Goal: Task Accomplishment & Management: Complete application form

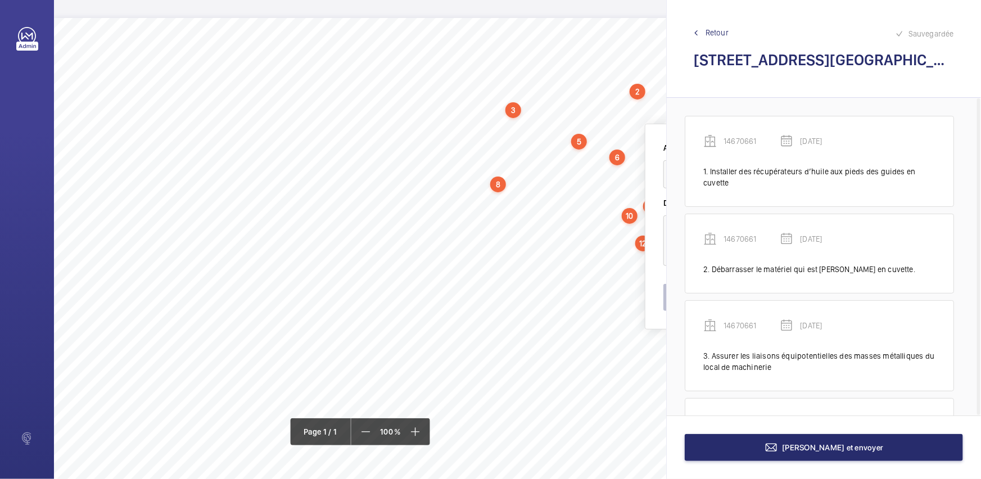
scroll to position [1108, 0]
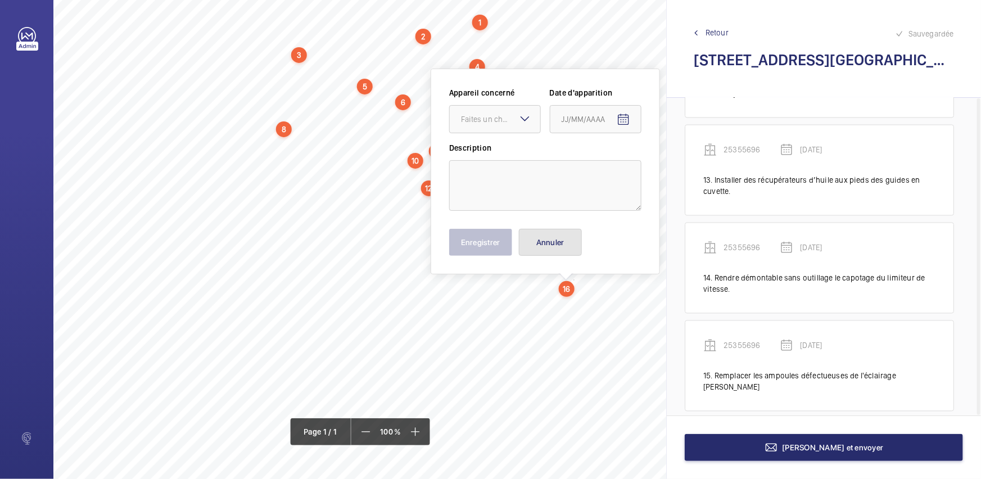
click at [562, 243] on button "Annuler" at bounding box center [550, 242] width 63 height 27
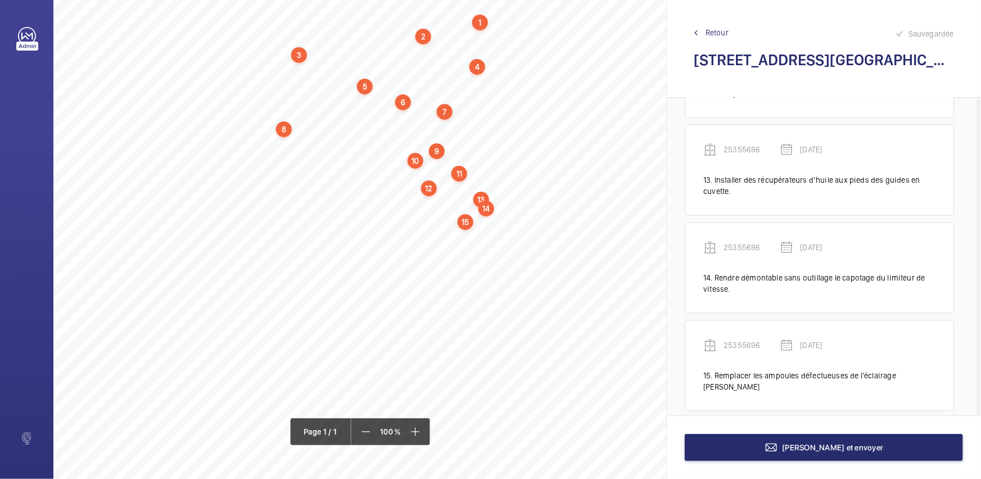
click at [480, 197] on div "13" at bounding box center [481, 200] width 16 height 16
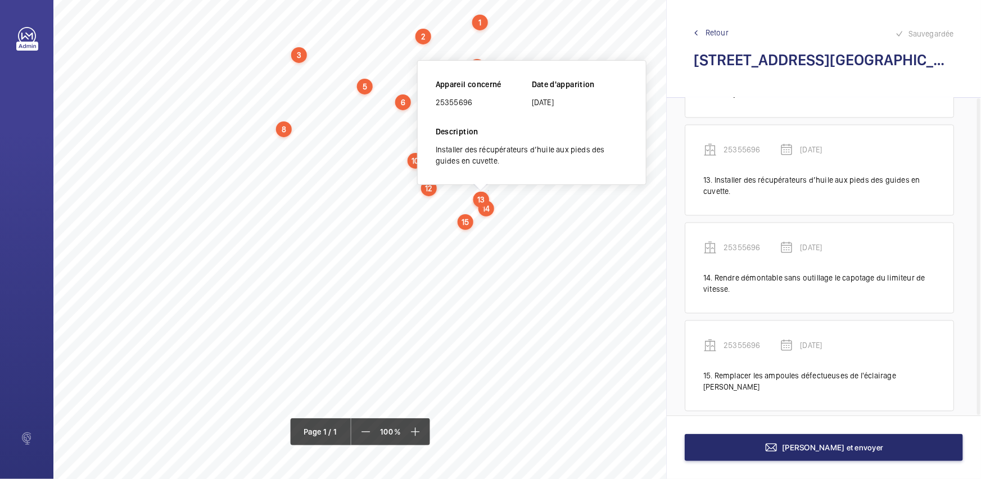
scroll to position [17, 214]
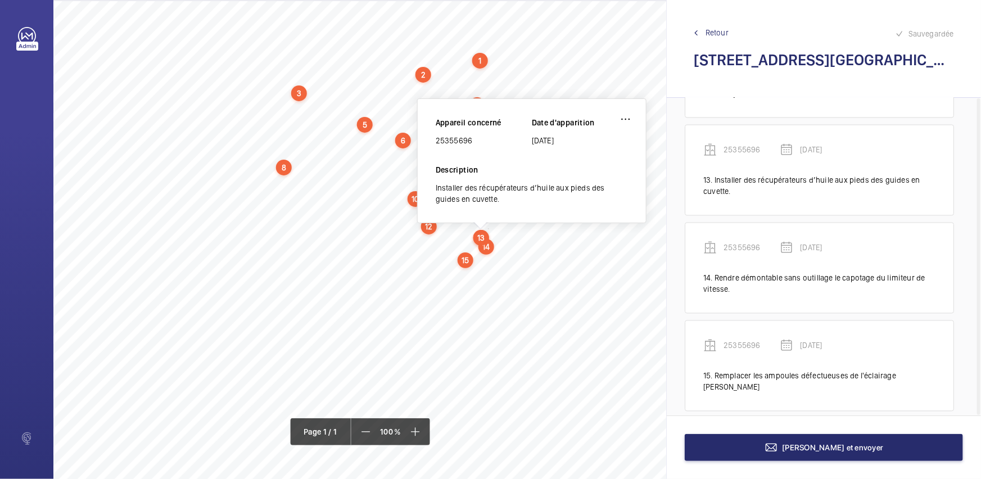
click at [548, 286] on div "Nom du site Numéro appareil WM Réserve [STREET_ADDRESS] Installer des récupérat…" at bounding box center [286, 316] width 892 height 630
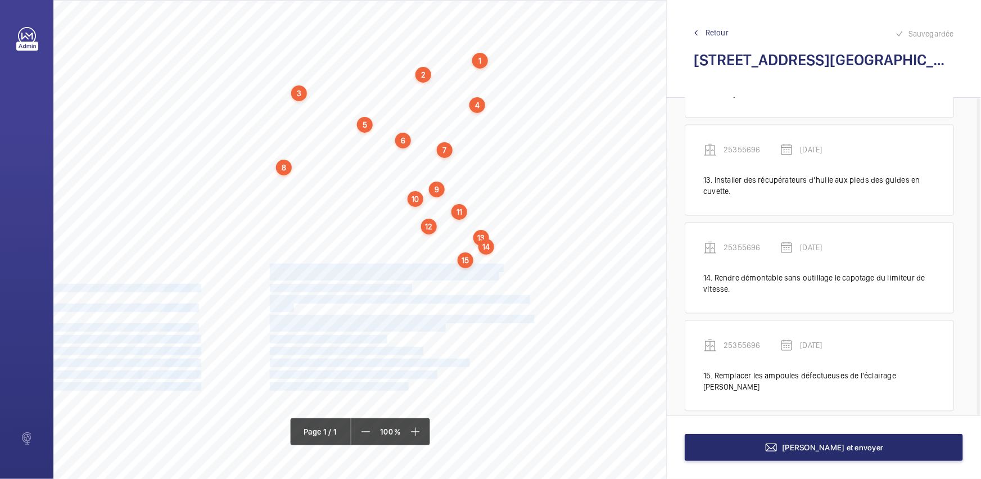
drag, startPoint x: 269, startPoint y: 266, endPoint x: 496, endPoint y: 273, distance: 227.1
click at [496, 273] on div "Nom du site Numéro appareil WM Réserve [STREET_ADDRESS] Installer des récupérat…" at bounding box center [286, 316] width 892 height 630
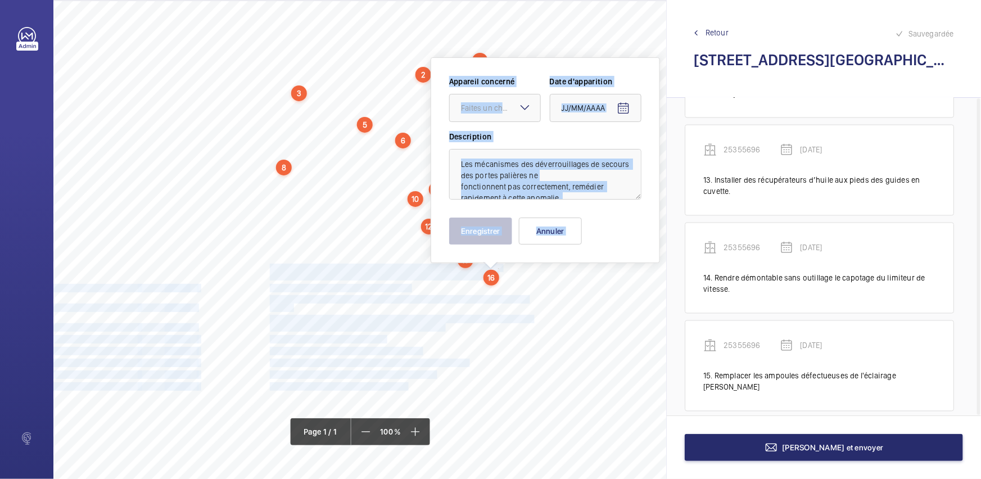
scroll to position [6, 214]
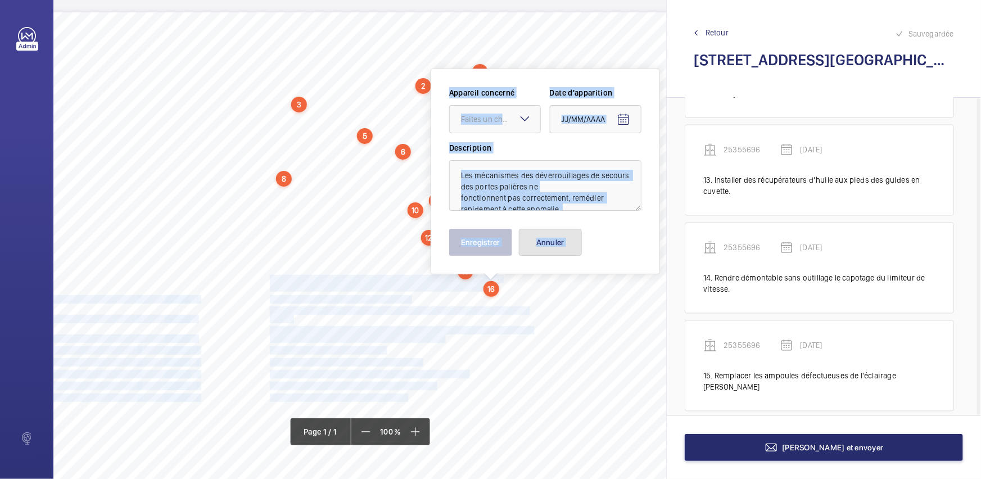
click at [547, 239] on button "Annuler" at bounding box center [550, 242] width 63 height 27
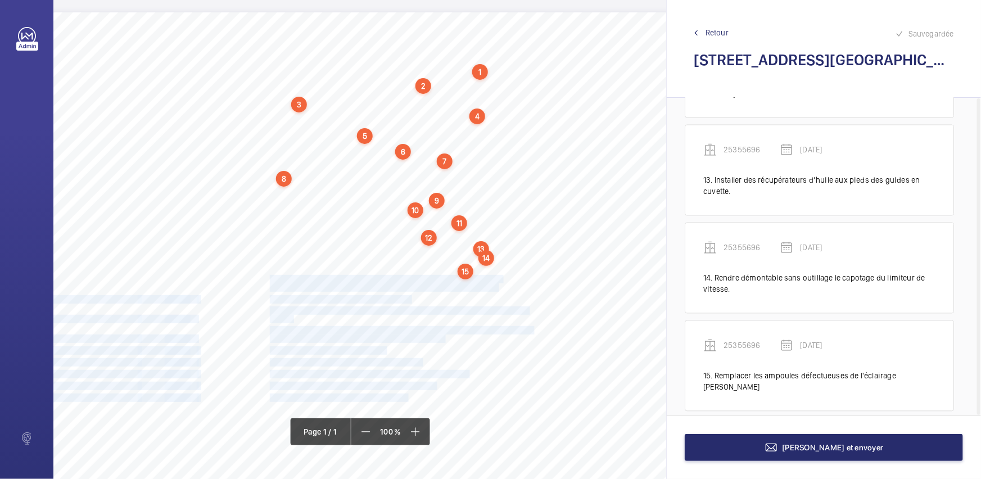
click at [602, 329] on div "Nom du site Numéro appareil WM Réserve [STREET_ADDRESS] Installer des récupérat…" at bounding box center [286, 327] width 892 height 630
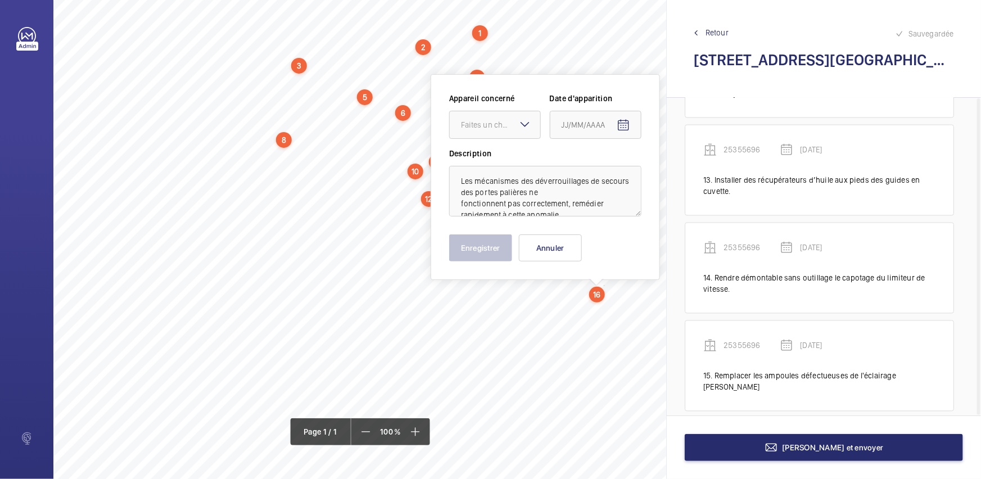
scroll to position [50, 214]
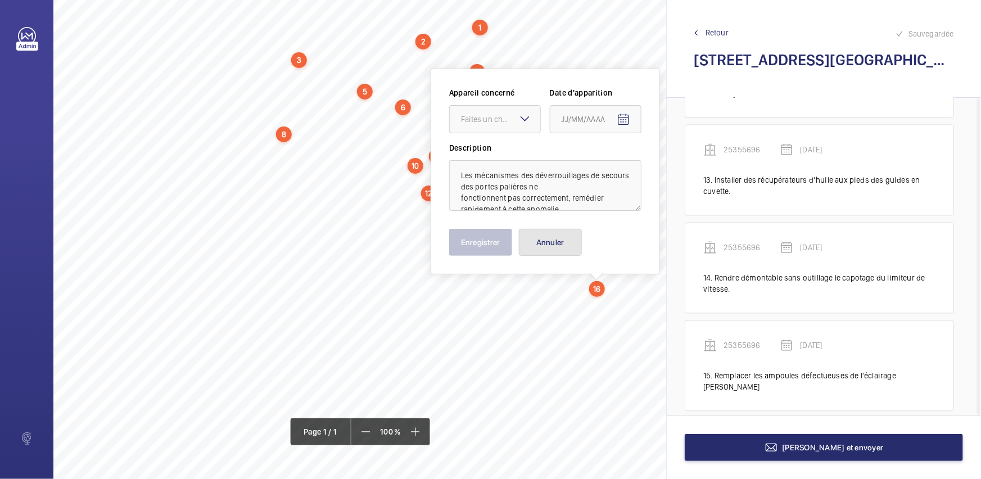
click at [541, 239] on button "Annuler" at bounding box center [550, 242] width 63 height 27
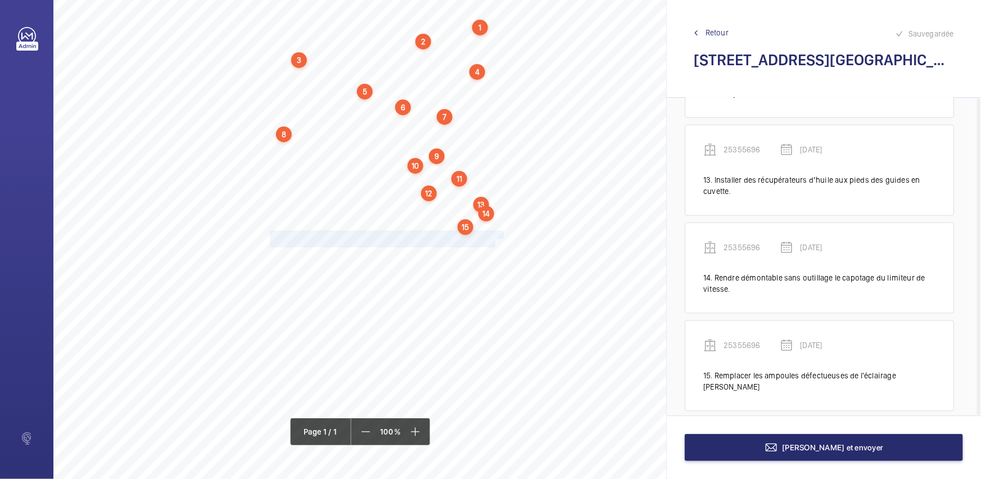
drag, startPoint x: 269, startPoint y: 233, endPoint x: 494, endPoint y: 244, distance: 225.1
click at [494, 244] on div "Nom du site Numéro appareil WM Réserve [STREET_ADDRESS] Installer des récupérat…" at bounding box center [286, 283] width 892 height 630
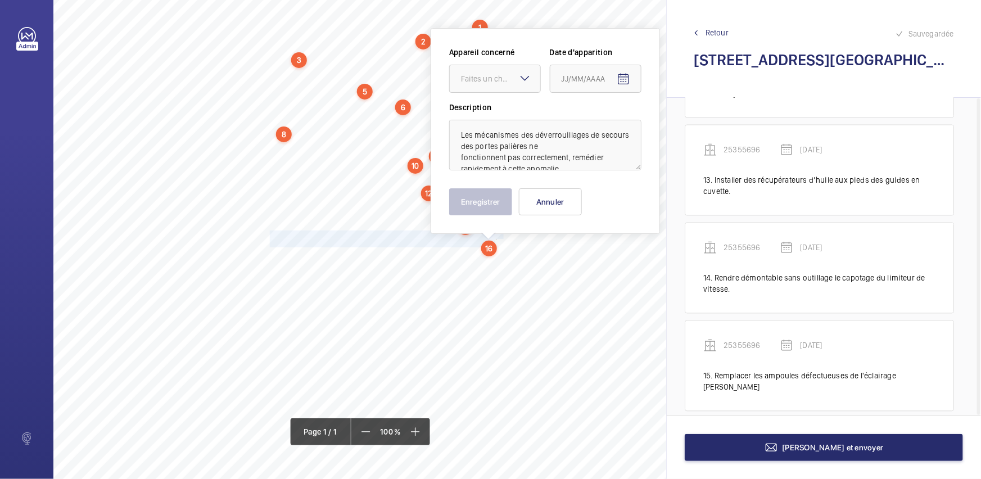
scroll to position [10, 214]
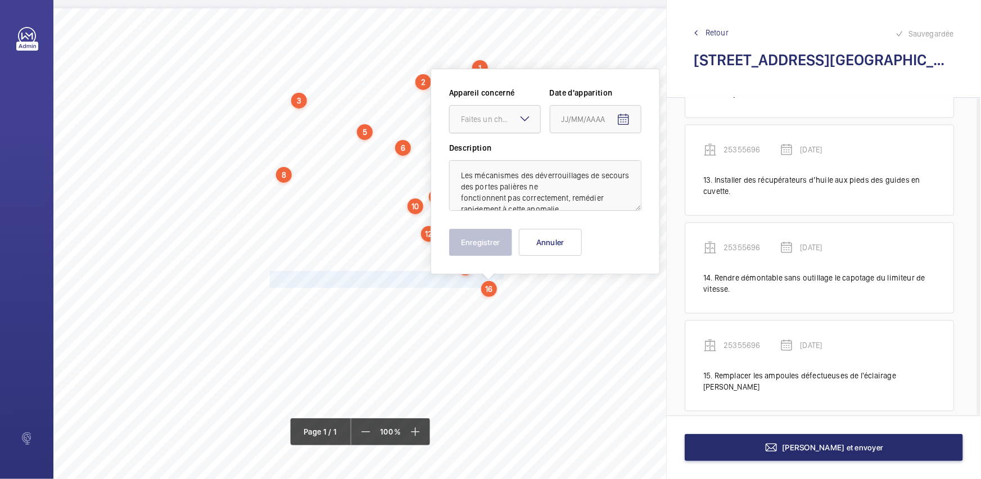
click at [511, 116] on div "Faites un choix" at bounding box center [500, 119] width 79 height 11
click at [505, 156] on span "25355696" at bounding box center [495, 153] width 68 height 11
click at [613, 119] on span "Open calendar" at bounding box center [623, 119] width 27 height 27
click at [633, 299] on span "28" at bounding box center [633, 301] width 20 height 20
type input "[DATE]"
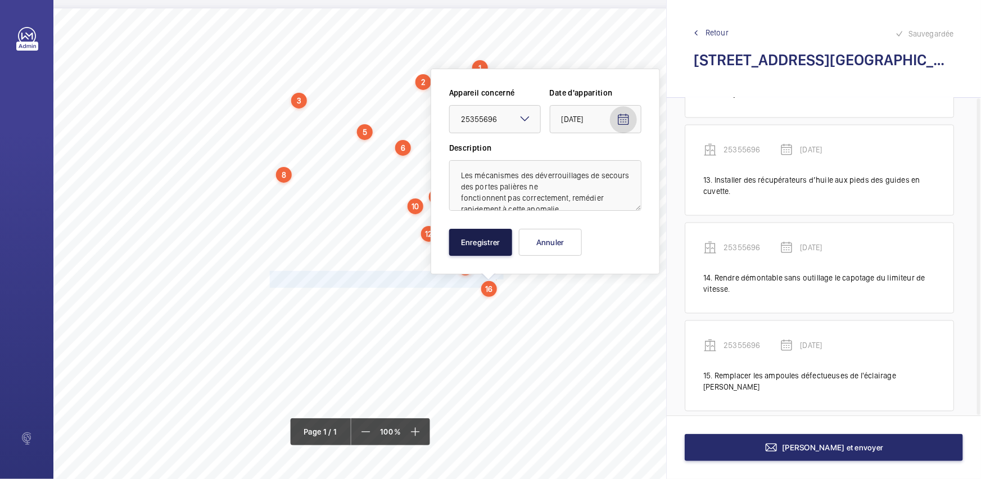
click at [487, 247] on button "Enregistrer" at bounding box center [480, 242] width 63 height 27
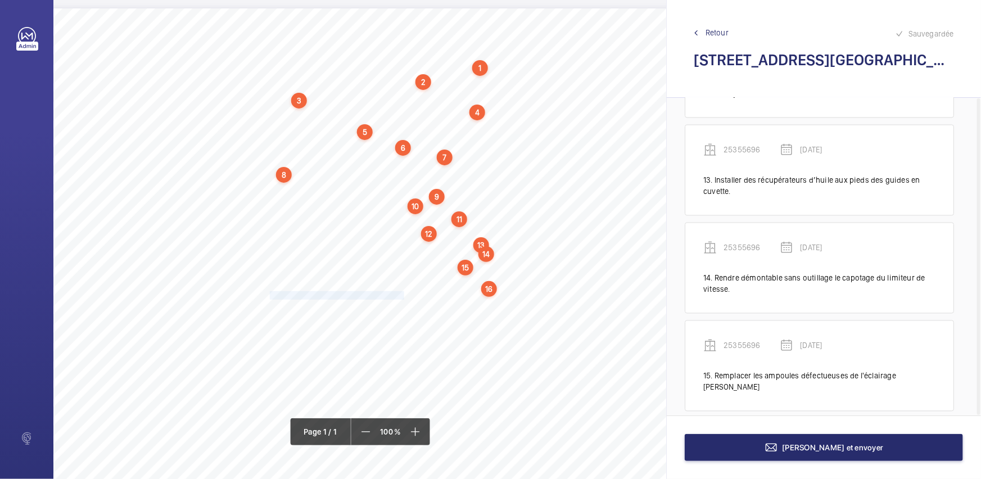
drag, startPoint x: 269, startPoint y: 292, endPoint x: 405, endPoint y: 293, distance: 135.4
click at [405, 293] on span "Remplacer les galets de serrure détériorés." at bounding box center [340, 295] width 140 height 7
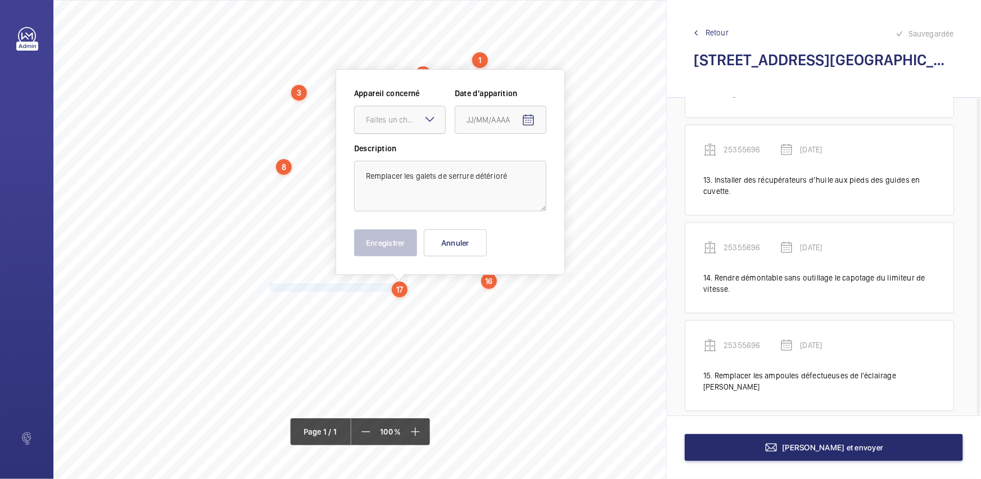
click at [425, 125] on div at bounding box center [400, 119] width 90 height 27
click at [526, 172] on textarea "Remplacer les galets de serrure détérioré" at bounding box center [450, 186] width 192 height 51
type textarea "Remplacer les galets de serrure détériorés"
click at [431, 121] on mat-icon at bounding box center [429, 118] width 13 height 13
click at [417, 157] on span "25355696" at bounding box center [400, 153] width 68 height 11
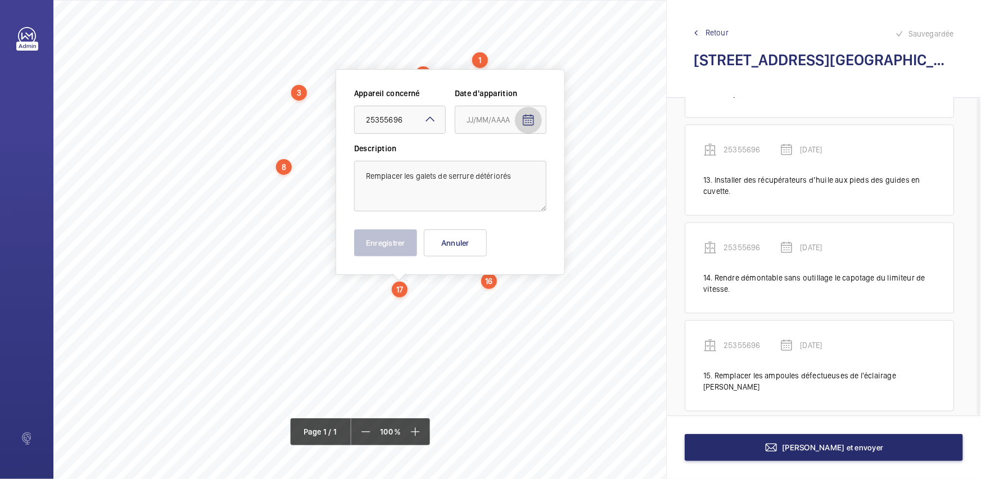
click at [533, 118] on mat-icon "Open calendar" at bounding box center [527, 120] width 13 height 13
click at [539, 299] on span "28" at bounding box center [538, 301] width 20 height 20
type input "[DATE]"
click at [400, 249] on button "Enregistrer" at bounding box center [385, 242] width 63 height 27
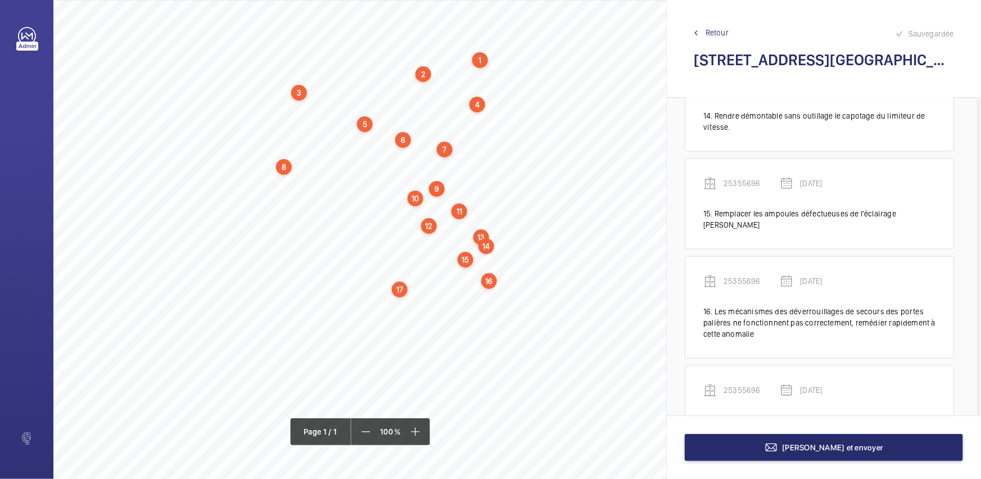
scroll to position [1304, 0]
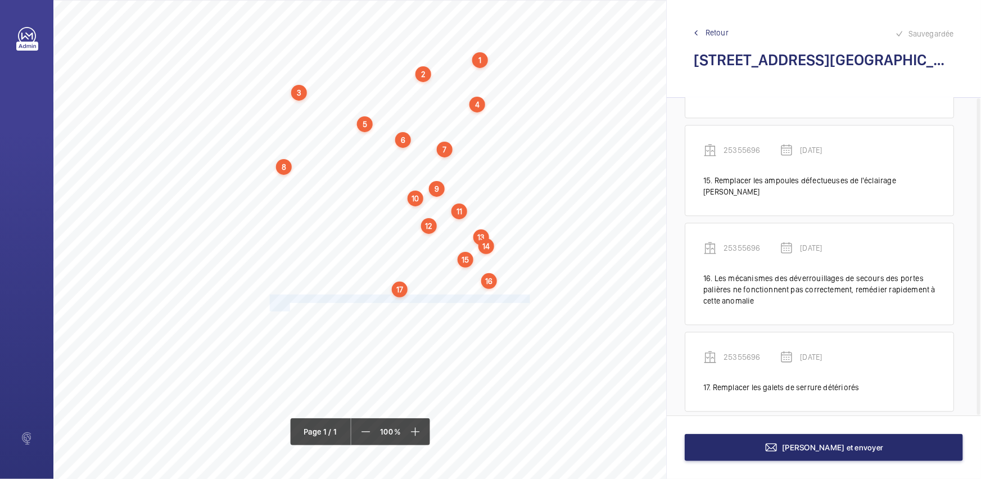
drag, startPoint x: 269, startPoint y: 294, endPoint x: 289, endPoint y: 303, distance: 21.6
click at [289, 303] on div "Nom du site Numéro appareil WM Réserve [STREET_ADDRESS] Installer des récupérat…" at bounding box center [286, 316] width 892 height 630
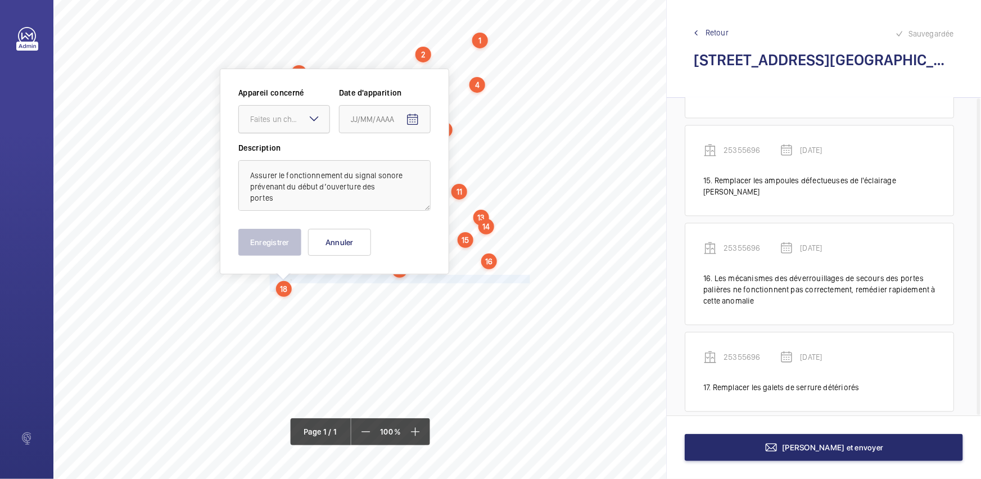
click at [303, 114] on div "Faites un choix" at bounding box center [289, 119] width 79 height 11
click at [304, 151] on span "25355696" at bounding box center [284, 153] width 68 height 11
click at [406, 126] on span "Open calendar" at bounding box center [412, 119] width 27 height 27
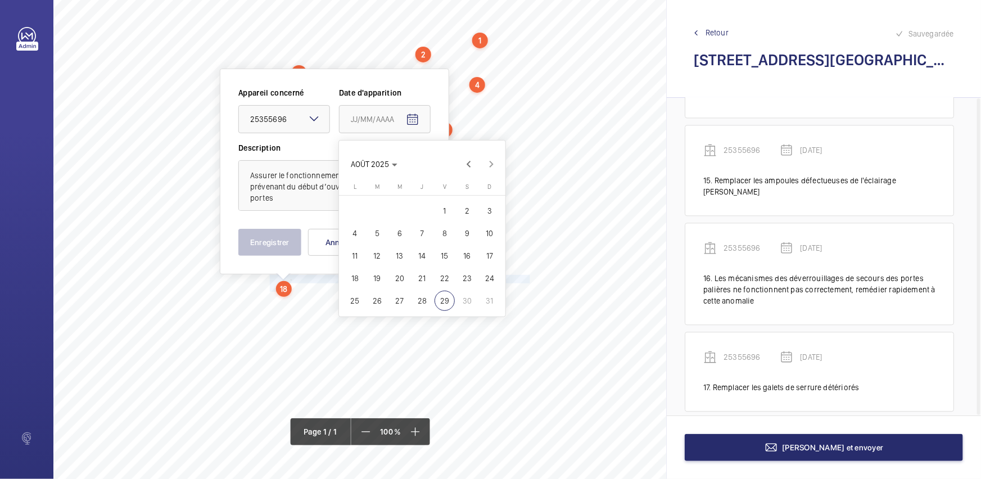
click at [416, 298] on span "28" at bounding box center [422, 301] width 20 height 20
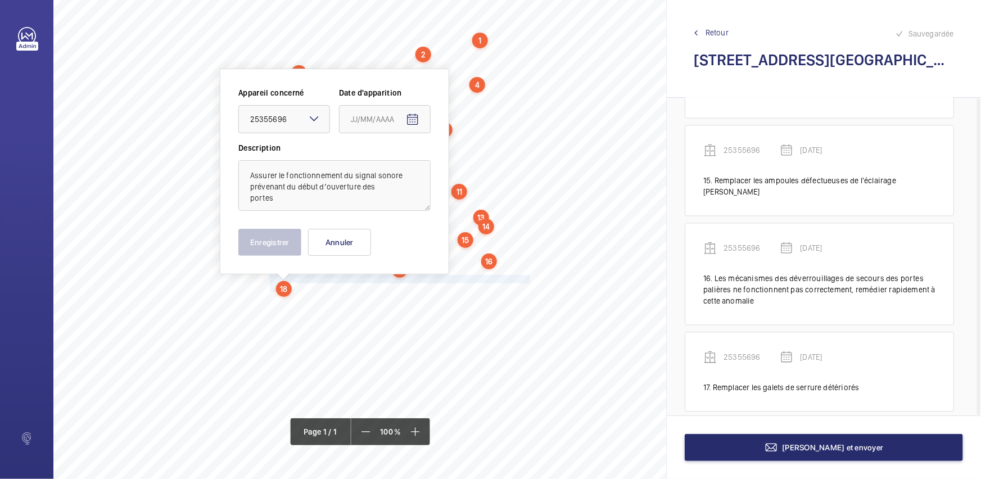
type input "[DATE]"
click at [270, 241] on button "Enregistrer" at bounding box center [269, 242] width 63 height 27
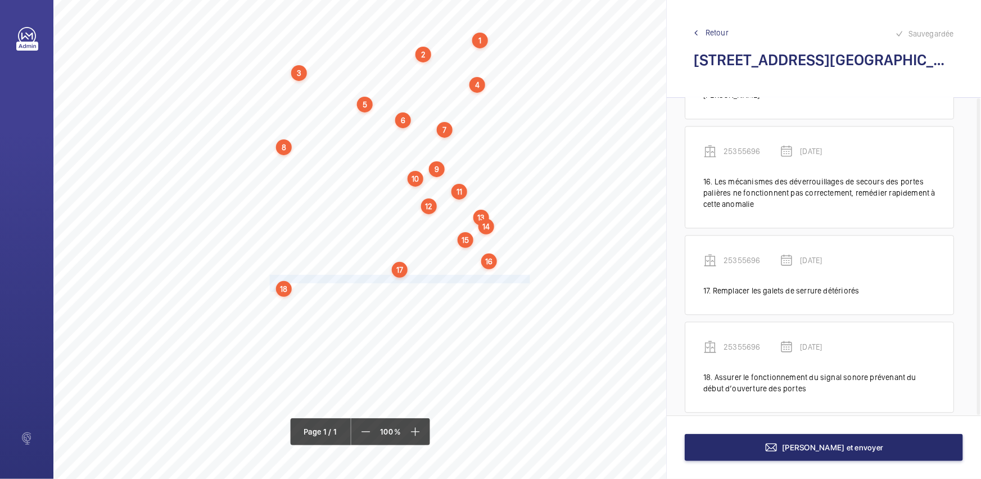
scroll to position [1401, 0]
drag, startPoint x: 269, startPoint y: 298, endPoint x: 442, endPoint y: 309, distance: 173.4
click at [442, 309] on div "Nom du site Numéro appareil WM Réserve [STREET_ADDRESS] Installer des récupérat…" at bounding box center [286, 296] width 892 height 630
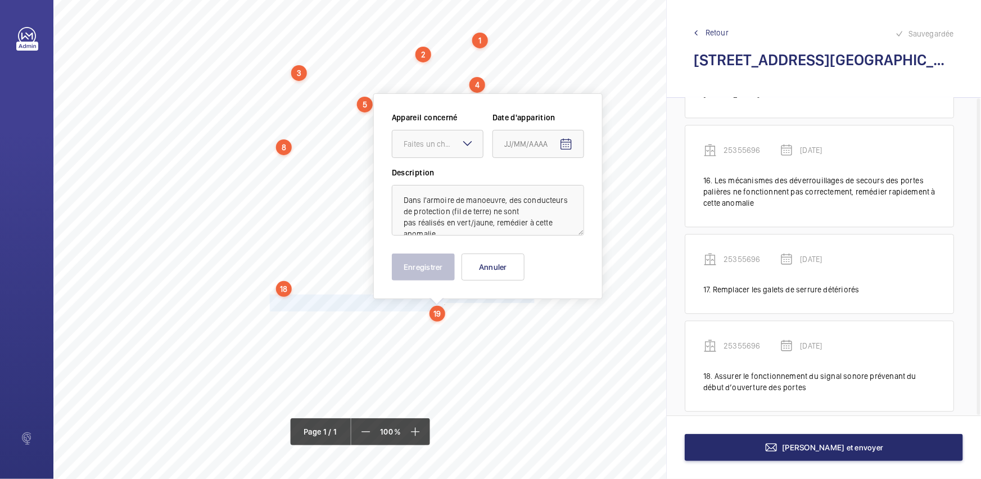
scroll to position [62, 214]
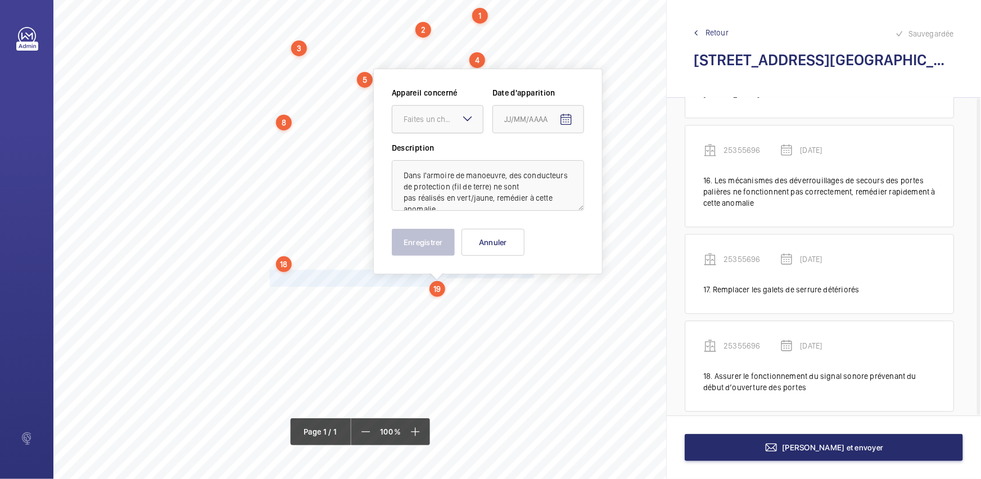
click at [457, 118] on div "Faites un choix" at bounding box center [442, 119] width 79 height 11
click at [451, 147] on div "25355696" at bounding box center [437, 154] width 90 height 28
click at [554, 122] on span "Open calendar" at bounding box center [565, 119] width 27 height 27
click at [575, 301] on span "28" at bounding box center [575, 301] width 20 height 20
type input "[DATE]"
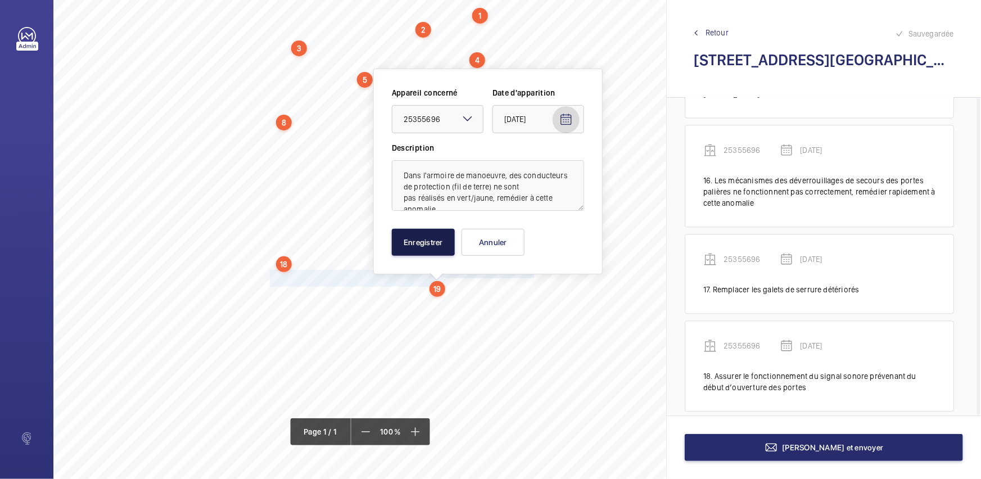
click at [419, 242] on button "Enregistrer" at bounding box center [423, 242] width 63 height 27
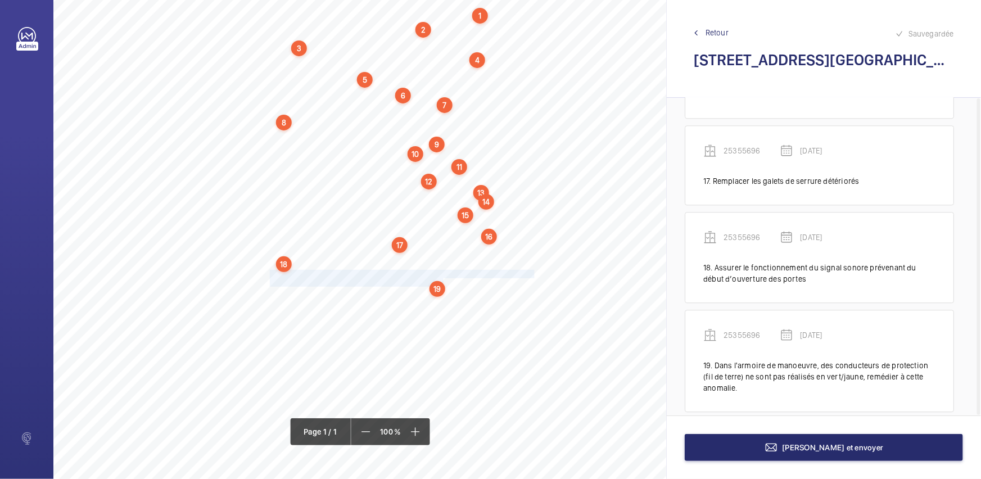
scroll to position [1510, 0]
drag, startPoint x: 269, startPoint y: 292, endPoint x: 382, endPoint y: 292, distance: 112.9
click at [382, 292] on span "Nettoyer l’ensemble motoréducteur." at bounding box center [327, 294] width 115 height 7
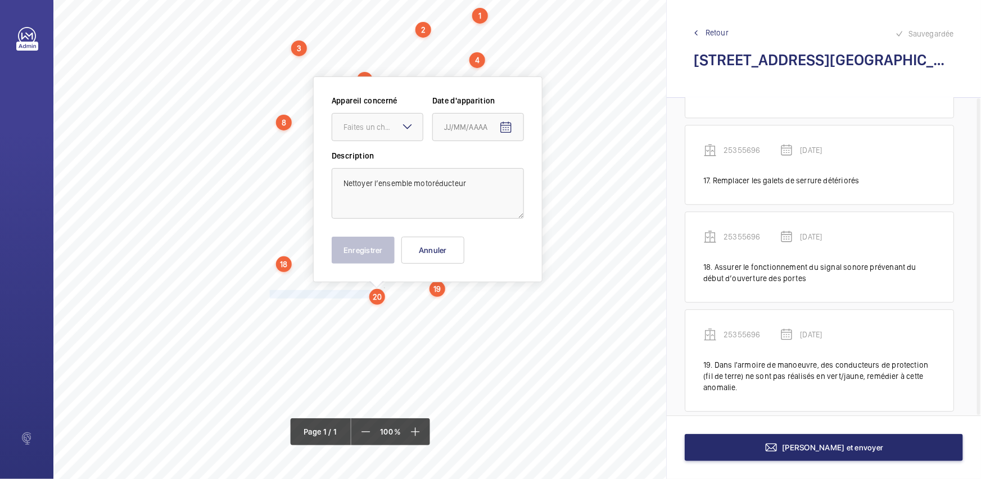
scroll to position [69, 214]
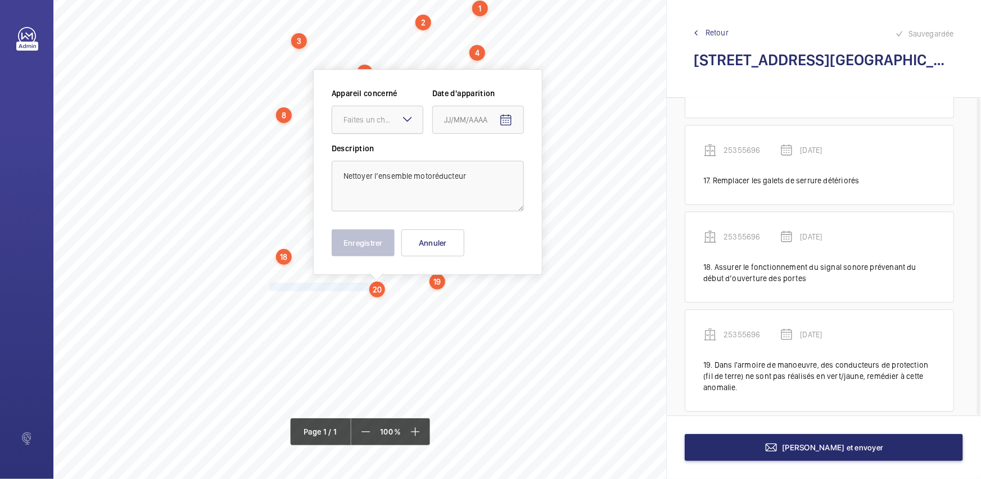
click at [379, 117] on div "Faites un choix" at bounding box center [382, 119] width 79 height 11
click at [409, 156] on span "25355696" at bounding box center [377, 153] width 68 height 11
click at [502, 121] on mat-icon "Open calendar" at bounding box center [505, 120] width 13 height 13
click at [516, 298] on span "28" at bounding box center [515, 301] width 20 height 20
type input "[DATE]"
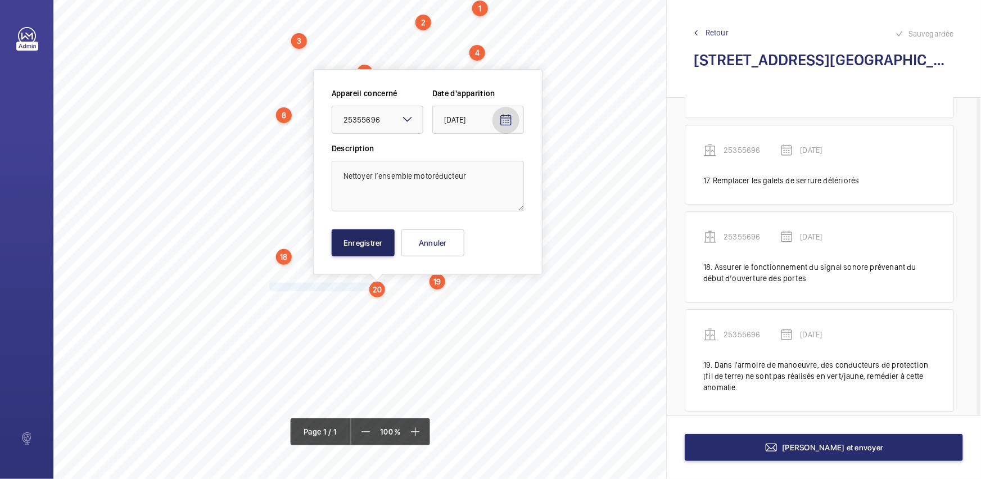
click at [365, 241] on button "Enregistrer" at bounding box center [363, 242] width 63 height 27
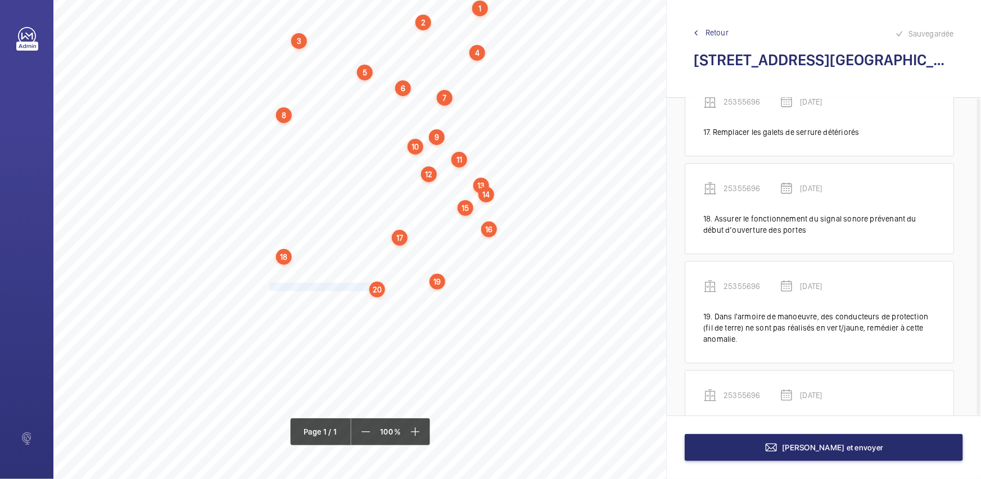
scroll to position [1596, 0]
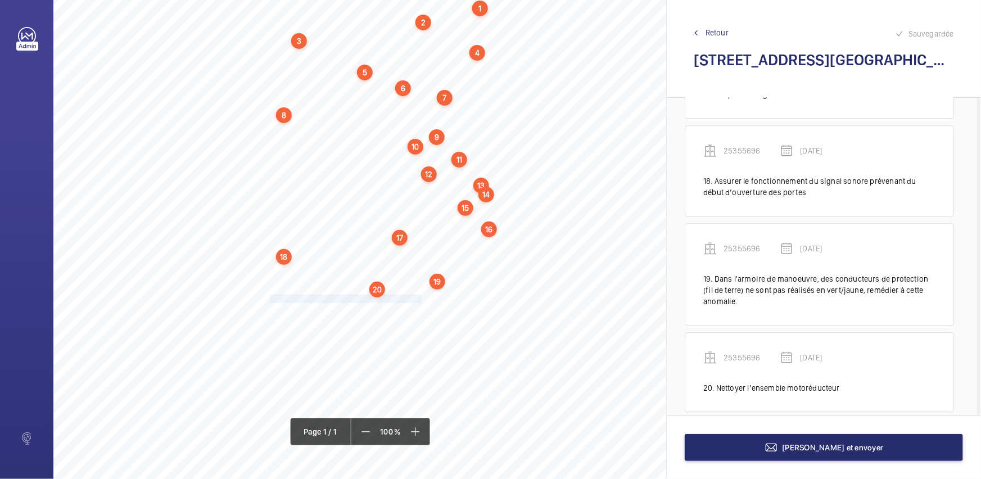
drag, startPoint x: 269, startPoint y: 296, endPoint x: 420, endPoint y: 301, distance: 150.7
click at [420, 301] on span "Remplacer les patins usés des portes palières." at bounding box center [345, 298] width 151 height 7
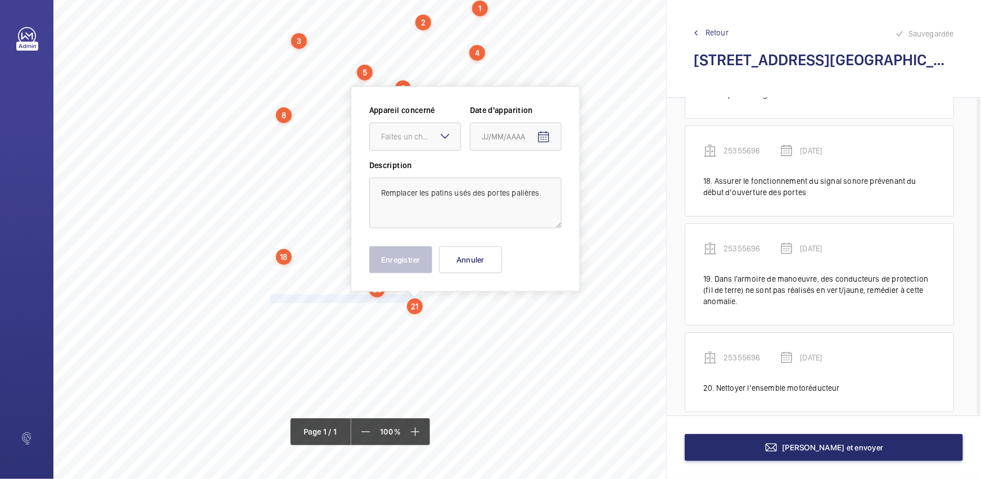
scroll to position [86, 214]
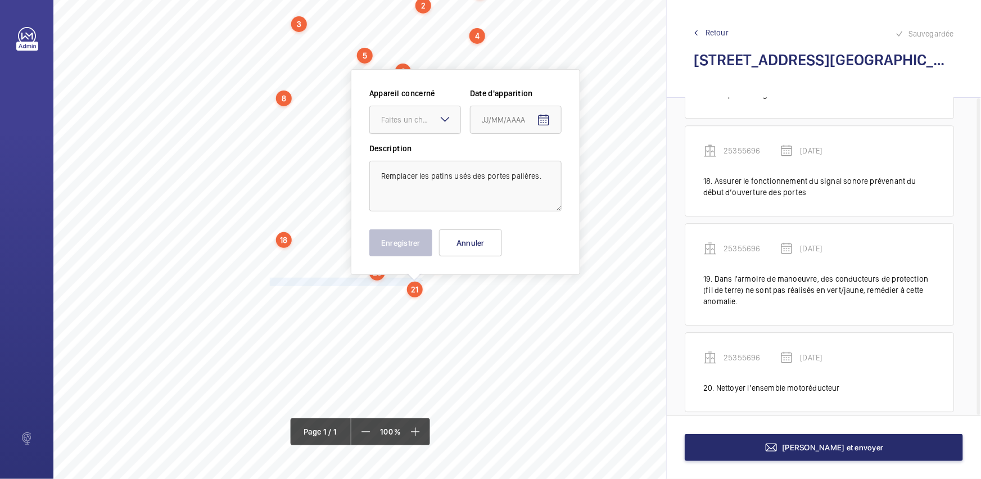
click at [425, 120] on div "Faites un choix" at bounding box center [420, 119] width 79 height 11
click at [432, 157] on span "25355696" at bounding box center [415, 153] width 68 height 11
click at [544, 123] on mat-icon "Open calendar" at bounding box center [543, 120] width 13 height 13
click at [553, 300] on span "28" at bounding box center [553, 301] width 20 height 20
type input "[DATE]"
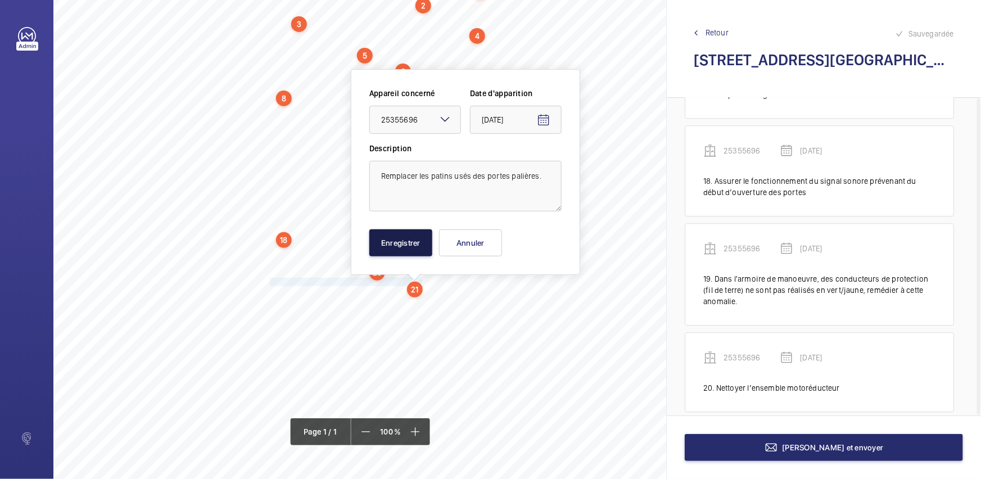
click at [395, 248] on button "Enregistrer" at bounding box center [400, 242] width 63 height 27
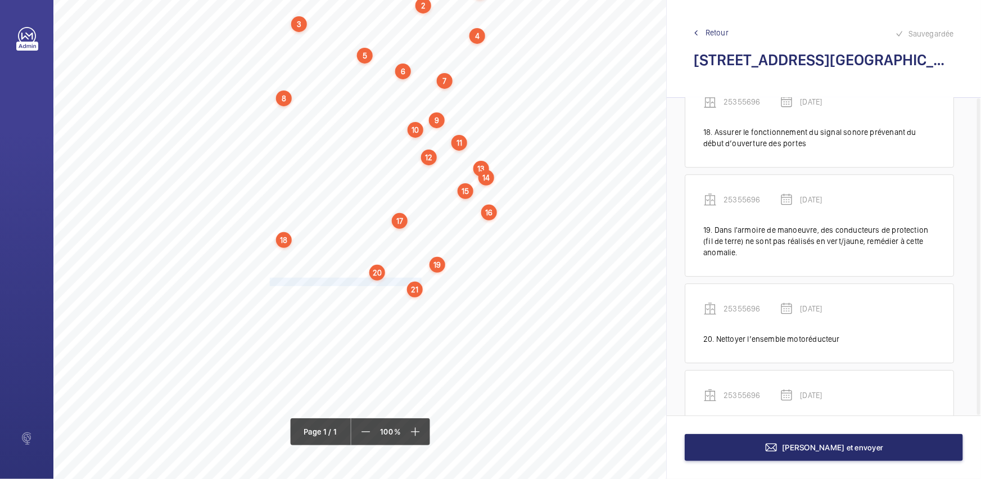
scroll to position [1683, 0]
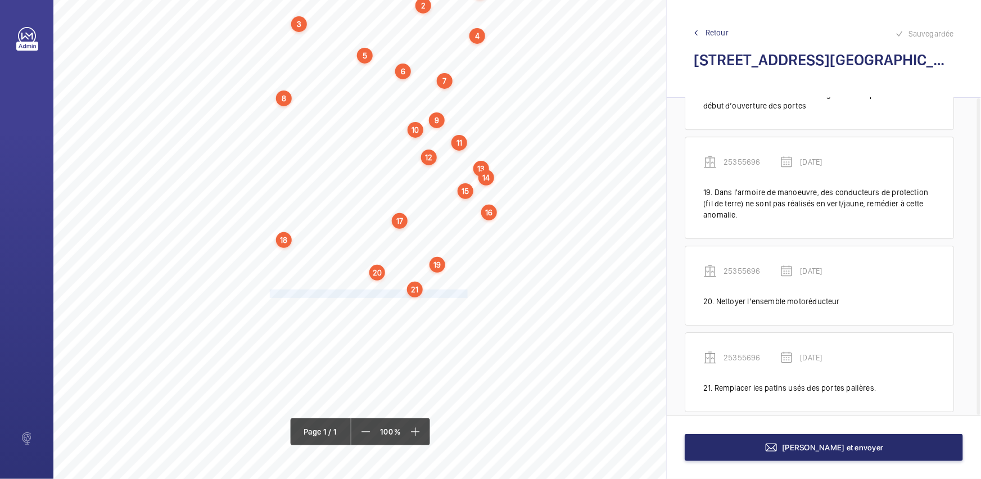
drag, startPoint x: 269, startPoint y: 291, endPoint x: 466, endPoint y: 292, distance: 197.2
click at [466, 292] on span "Remédier aux frottements des panneaux des portes palières." at bounding box center [369, 293] width 198 height 7
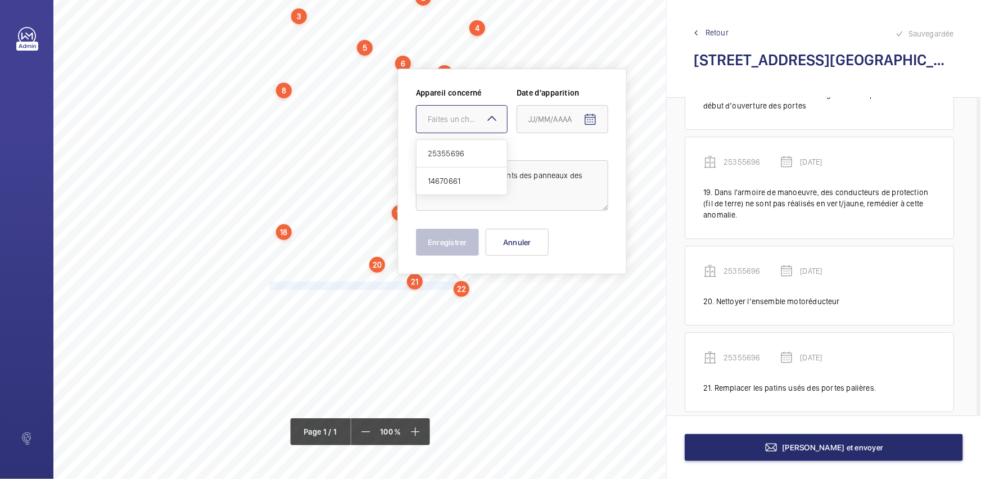
click at [446, 130] on div at bounding box center [461, 119] width 90 height 27
click at [478, 155] on span "25355696" at bounding box center [462, 153] width 68 height 11
click at [587, 118] on mat-icon "Open calendar" at bounding box center [589, 119] width 13 height 13
click at [597, 302] on span "28" at bounding box center [599, 301] width 20 height 20
type input "[DATE]"
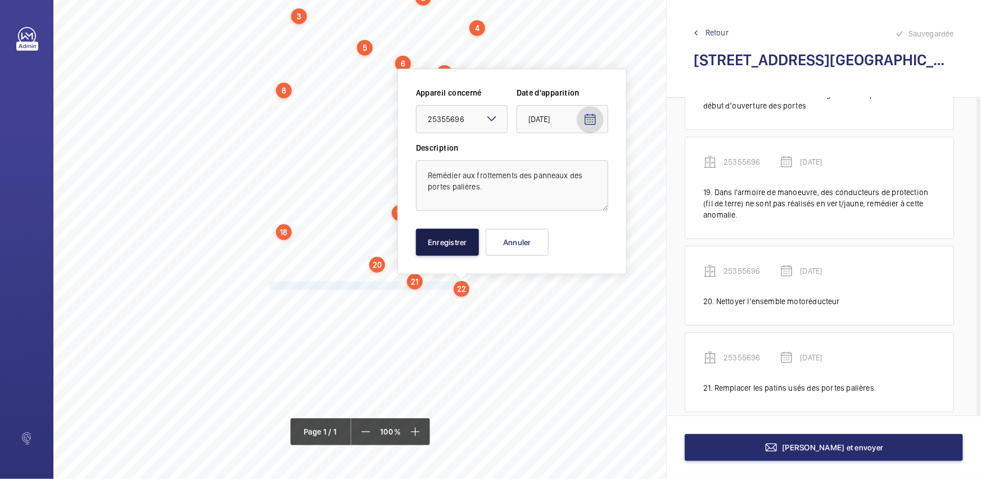
click at [457, 242] on button "Enregistrer" at bounding box center [447, 242] width 63 height 27
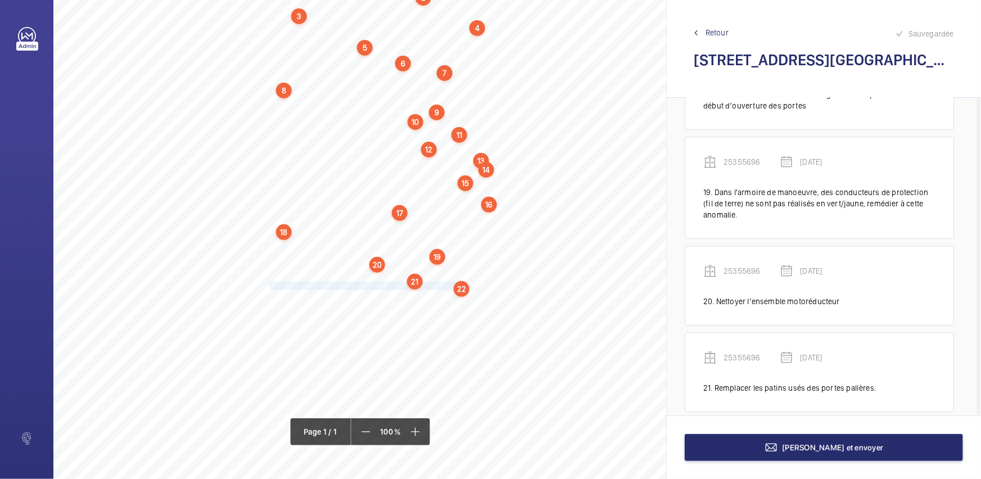
scroll to position [1770, 0]
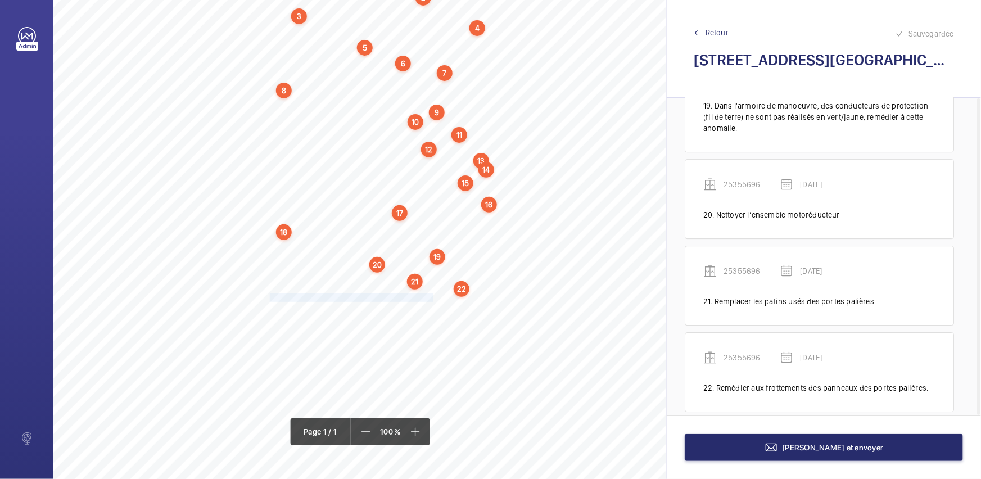
drag, startPoint x: 270, startPoint y: 297, endPoint x: 432, endPoint y: 297, distance: 162.4
click at [432, 297] on span "Nettoyer le fond de cuvette et tous les accessoires." at bounding box center [352, 297] width 165 height 7
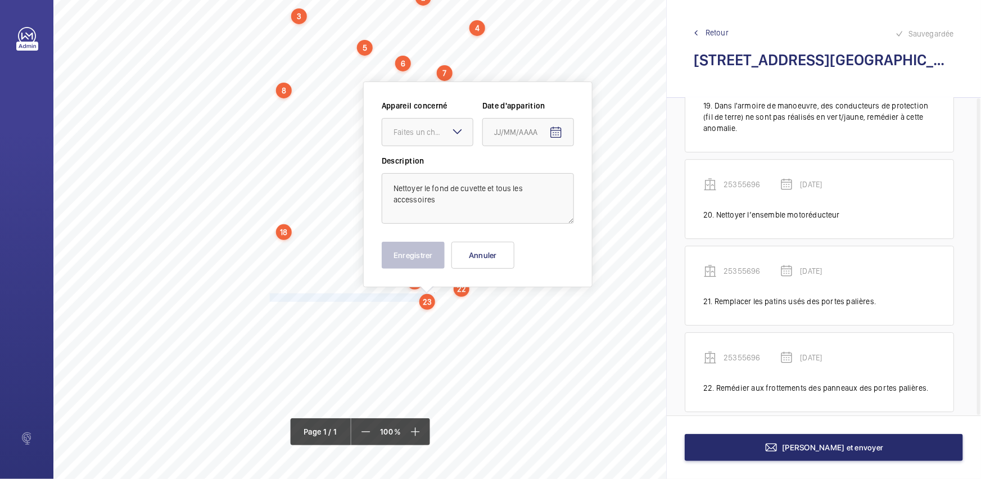
scroll to position [107, 214]
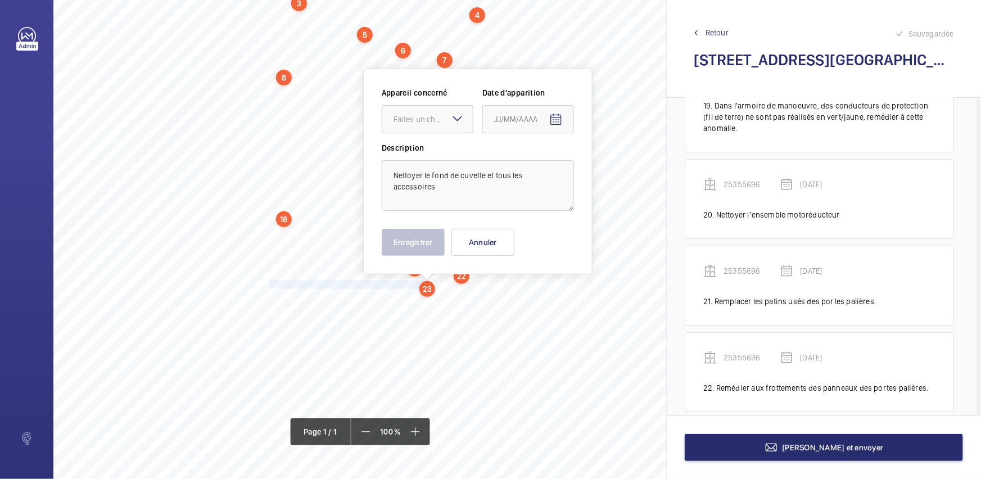
click at [460, 116] on mat-icon at bounding box center [457, 118] width 13 height 13
click at [449, 156] on span "25355696" at bounding box center [427, 153] width 68 height 11
click at [549, 122] on mat-icon "Open calendar" at bounding box center [555, 119] width 13 height 13
click at [568, 301] on span "28" at bounding box center [565, 301] width 20 height 20
type input "[DATE]"
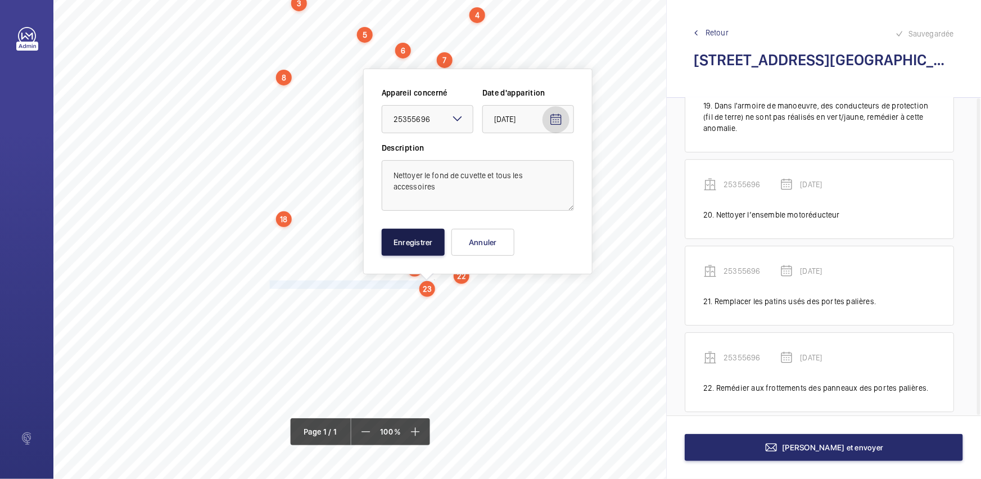
click at [428, 238] on button "Enregistrer" at bounding box center [413, 242] width 63 height 27
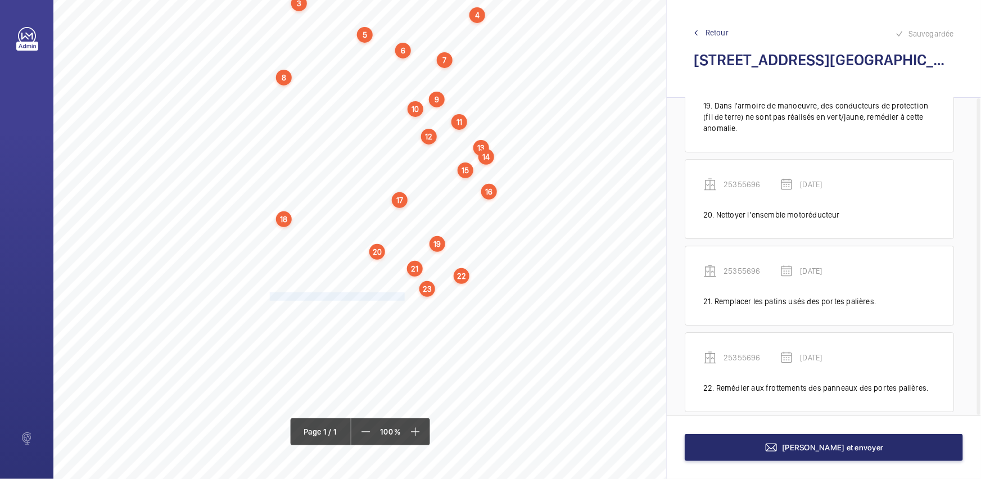
drag, startPoint x: 269, startPoint y: 294, endPoint x: 403, endPoint y: 297, distance: 133.8
click at [403, 297] on span "Régler l’égalisation des câbles de traction." at bounding box center [338, 296] width 137 height 7
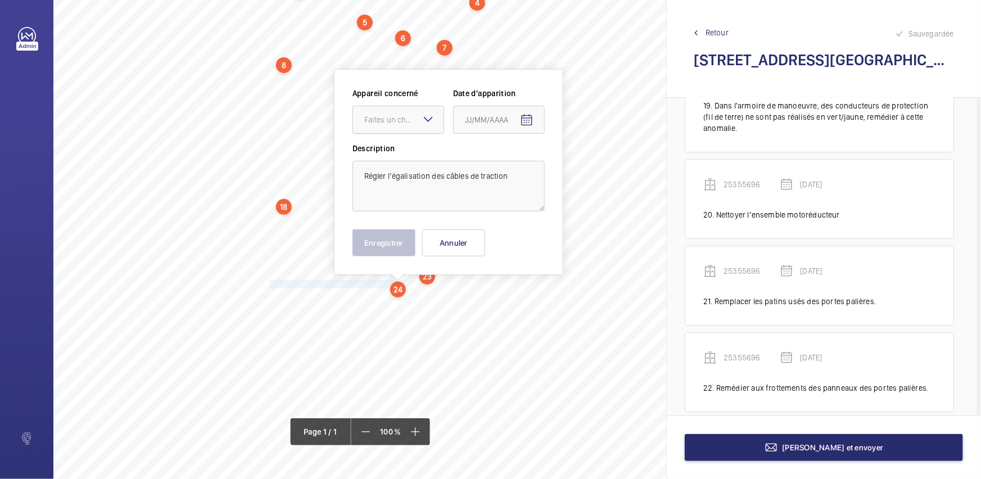
click at [390, 121] on div "Faites un choix" at bounding box center [403, 119] width 79 height 11
click at [400, 152] on span "25355696" at bounding box center [398, 153] width 68 height 11
click at [524, 124] on mat-icon "Open calendar" at bounding box center [526, 120] width 13 height 13
click at [538, 293] on span "28" at bounding box center [536, 301] width 20 height 20
type input "[DATE]"
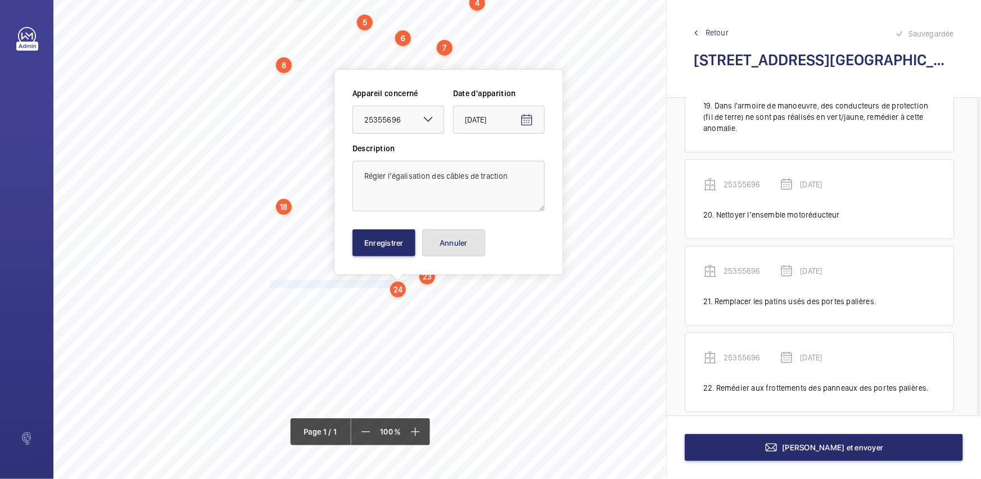
click at [456, 237] on button "Annuler" at bounding box center [453, 242] width 63 height 27
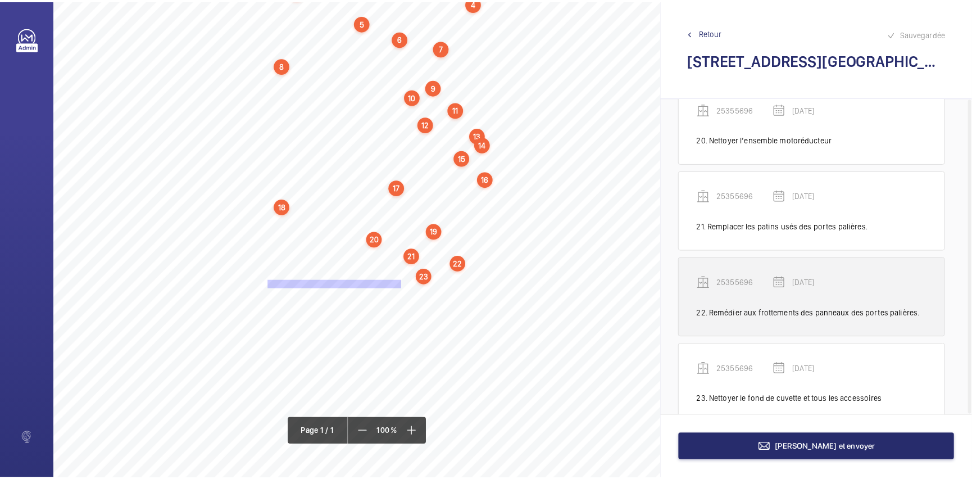
scroll to position [1855, 0]
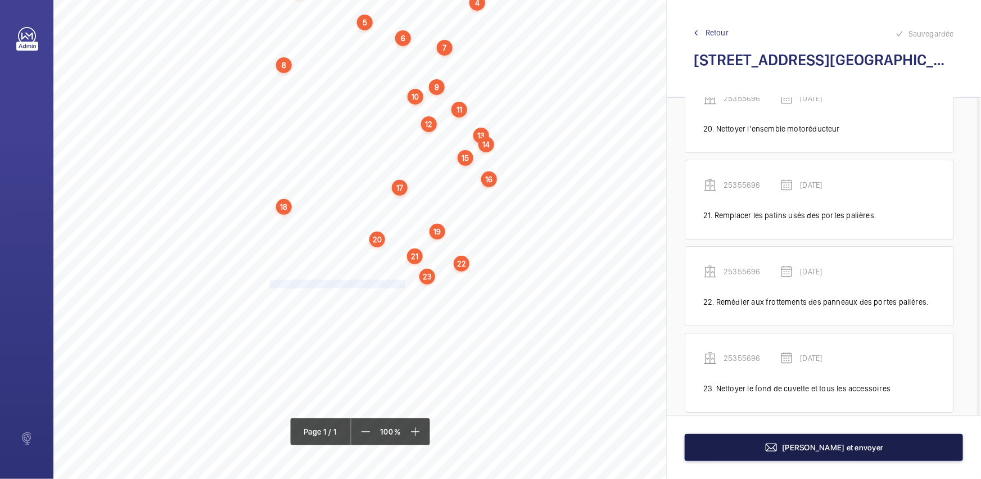
click at [769, 446] on button "[PERSON_NAME] et envoyer" at bounding box center [823, 447] width 278 height 27
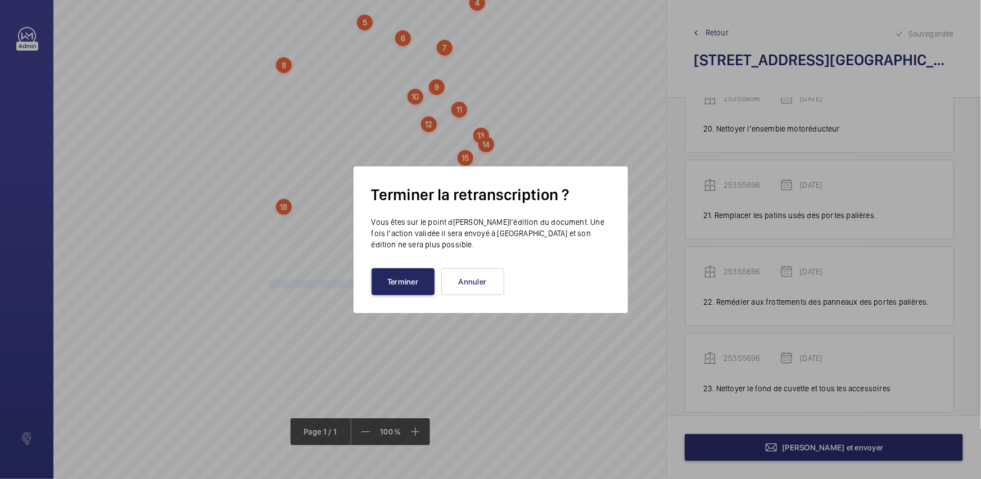
click at [393, 278] on button "Terminer" at bounding box center [402, 281] width 63 height 27
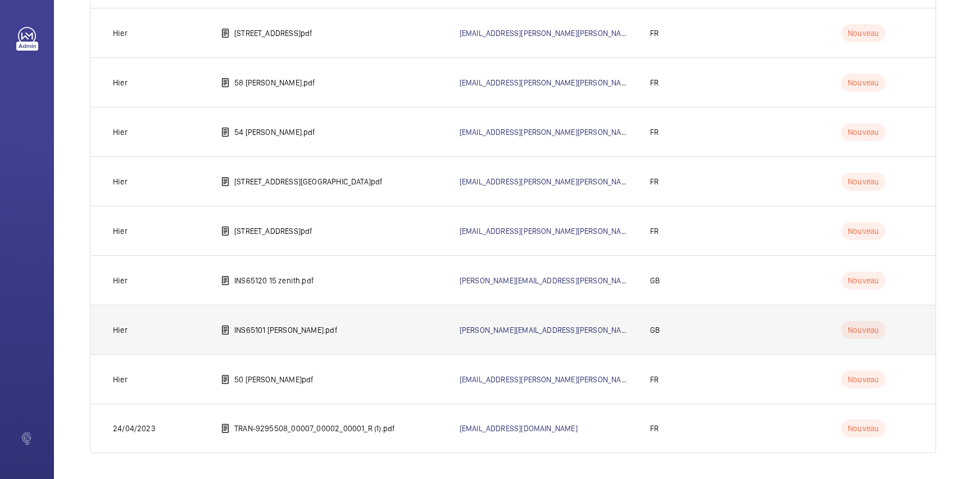
scroll to position [2354, 0]
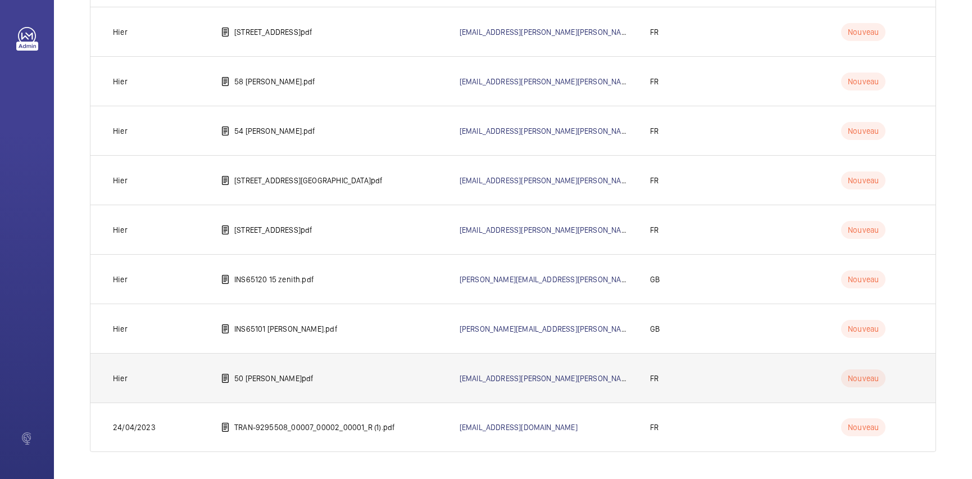
click at [337, 388] on td "50 [PERSON_NAME]pdf" at bounding box center [322, 377] width 239 height 49
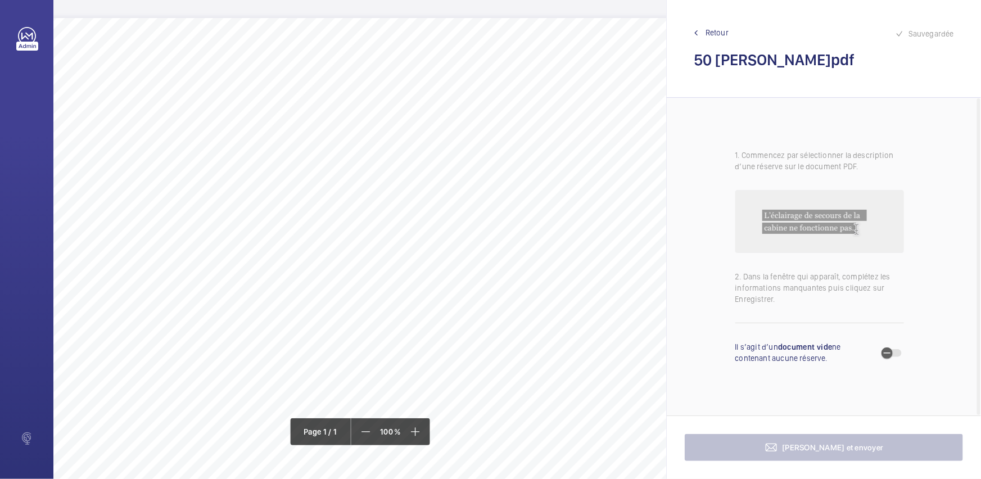
scroll to position [0, 195]
drag, startPoint x: 289, startPoint y: 74, endPoint x: 518, endPoint y: 75, distance: 229.3
click at [518, 75] on span "Mettre à disposition un registre de contrôle dans le local de machinerie." at bounding box center [404, 76] width 230 height 7
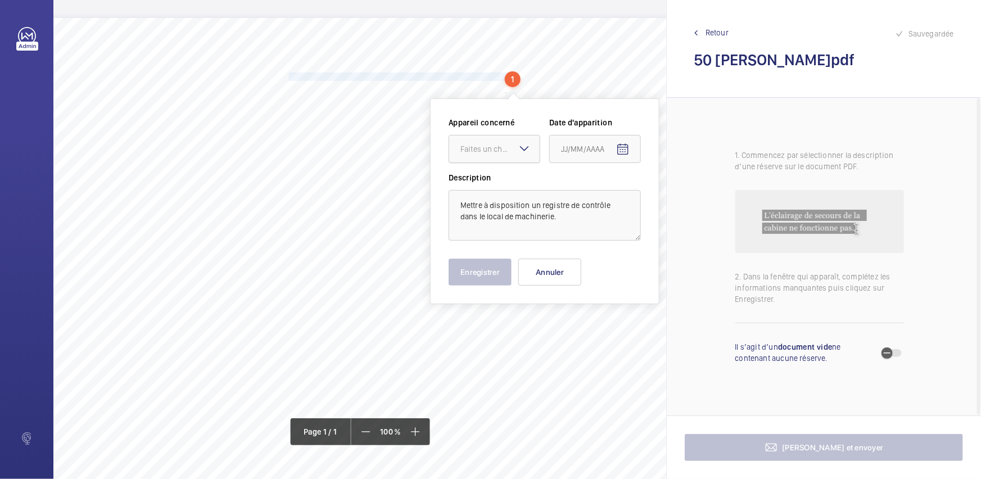
click at [488, 156] on div at bounding box center [494, 148] width 90 height 27
click at [497, 182] on span "96469014" at bounding box center [494, 183] width 68 height 11
click at [624, 147] on mat-icon "Open calendar" at bounding box center [622, 149] width 13 height 13
click at [632, 327] on span "28" at bounding box center [633, 330] width 20 height 20
type input "[DATE]"
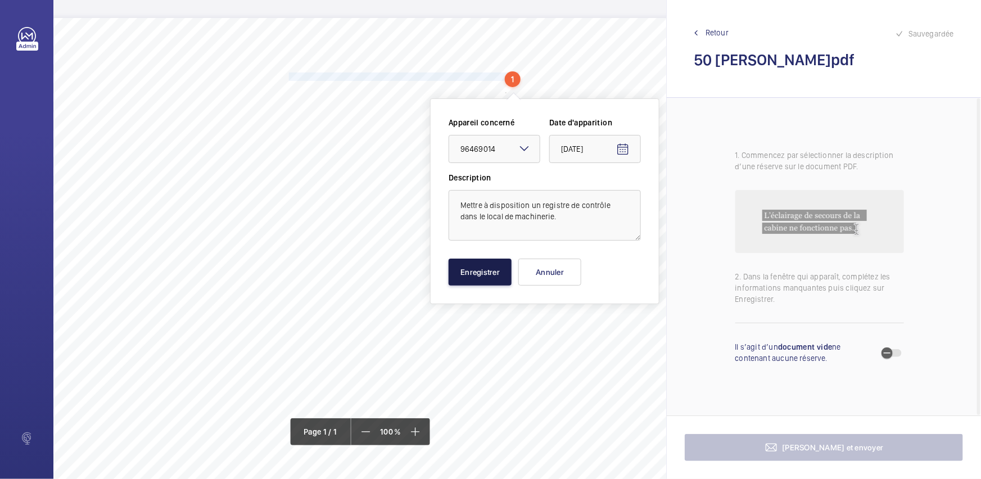
click at [495, 280] on button "Enregistrer" at bounding box center [479, 271] width 63 height 27
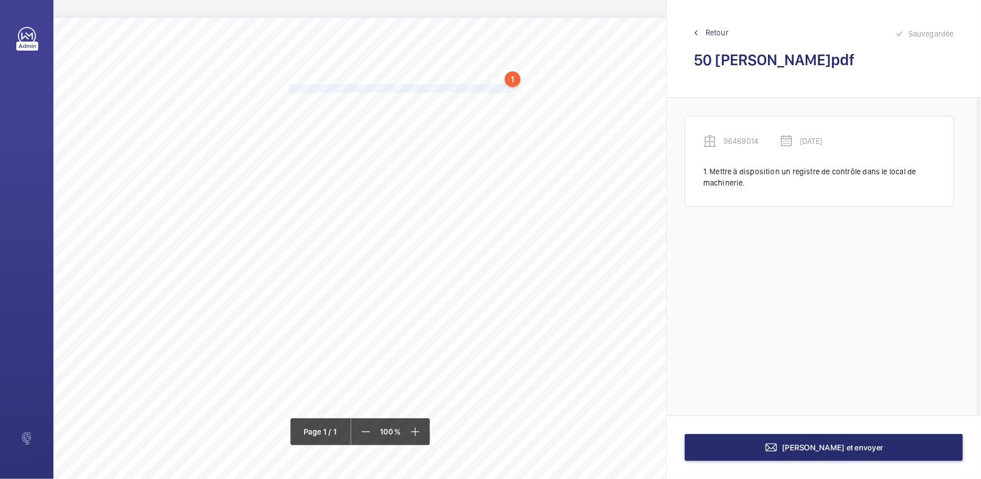
drag, startPoint x: 289, startPoint y: 88, endPoint x: 510, endPoint y: 90, distance: 220.8
click at [510, 90] on span "Rendre démontable sans outillage le capotage du limiteur de vitesse." at bounding box center [400, 88] width 223 height 7
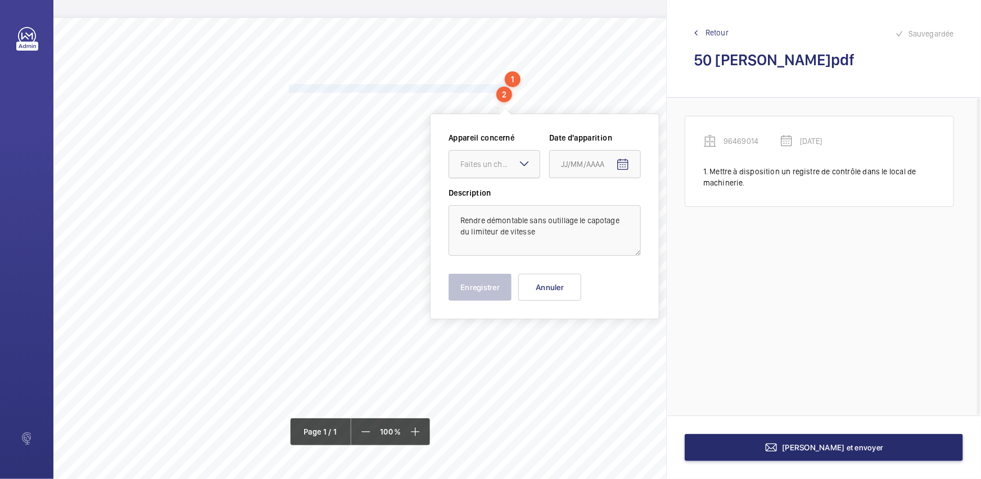
click at [498, 177] on div at bounding box center [494, 164] width 90 height 27
click at [509, 199] on span "96469014" at bounding box center [494, 198] width 68 height 11
click at [624, 164] on mat-icon "Open calendar" at bounding box center [622, 164] width 13 height 13
click at [629, 343] on span "28" at bounding box center [633, 345] width 20 height 20
type input "[DATE]"
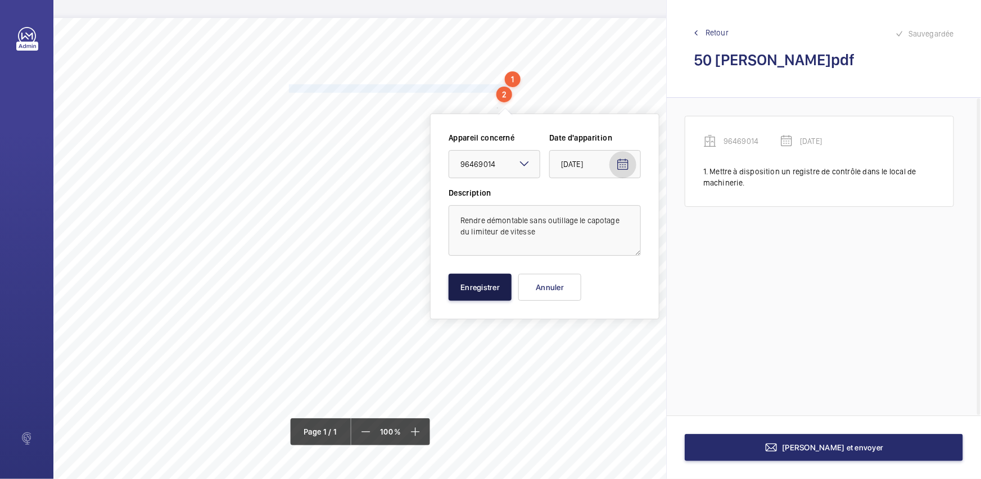
click at [475, 288] on button "Enregistrer" at bounding box center [479, 287] width 63 height 27
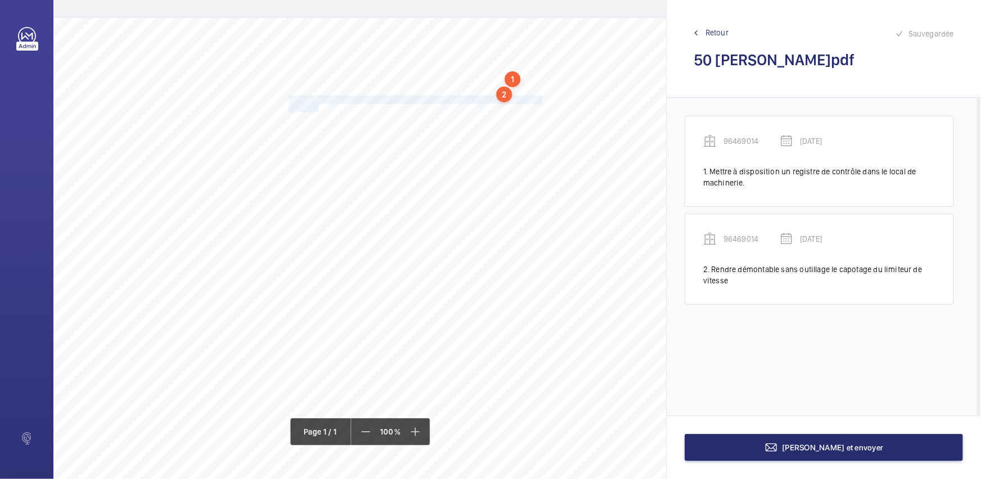
drag, startPoint x: 288, startPoint y: 97, endPoint x: 319, endPoint y: 107, distance: 31.8
click at [319, 107] on div "Nom du site Numéro appareil WM Réserve 50 C[PERSON_NAME] 96469014 Mettre à disp…" at bounding box center [305, 333] width 892 height 630
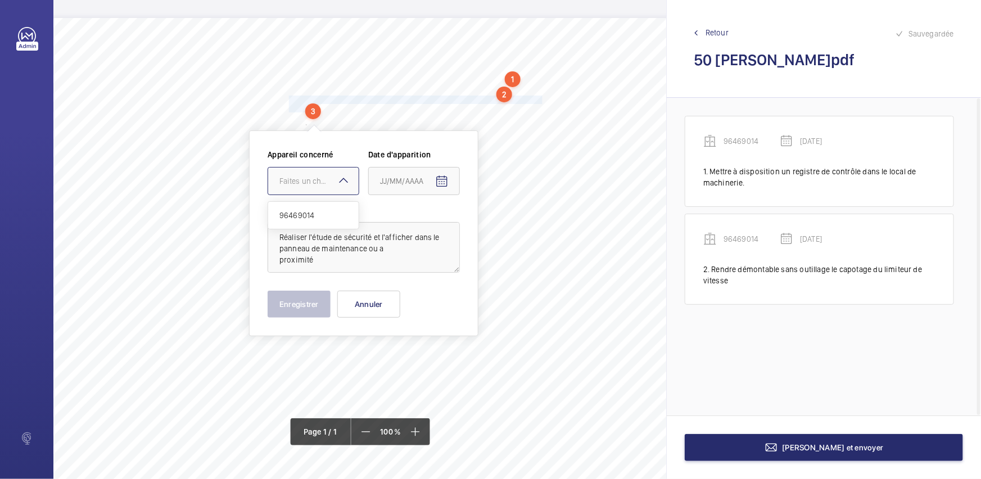
click at [325, 185] on div "Faites un choix" at bounding box center [318, 180] width 79 height 11
click at [317, 215] on span "96469014" at bounding box center [313, 215] width 68 height 11
click at [442, 175] on mat-icon "Open calendar" at bounding box center [441, 181] width 13 height 13
click at [455, 362] on span "28" at bounding box center [452, 362] width 20 height 20
type input "[DATE]"
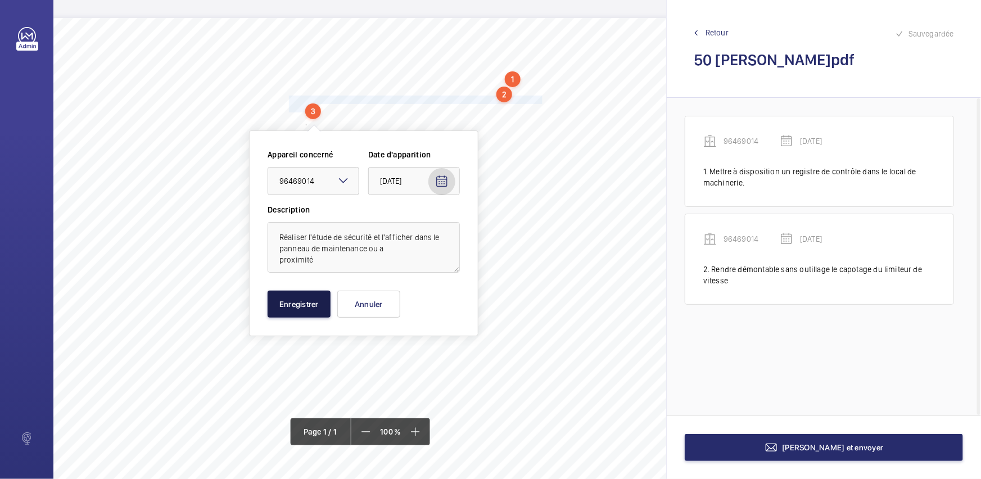
click at [316, 300] on button "Enregistrer" at bounding box center [298, 304] width 63 height 27
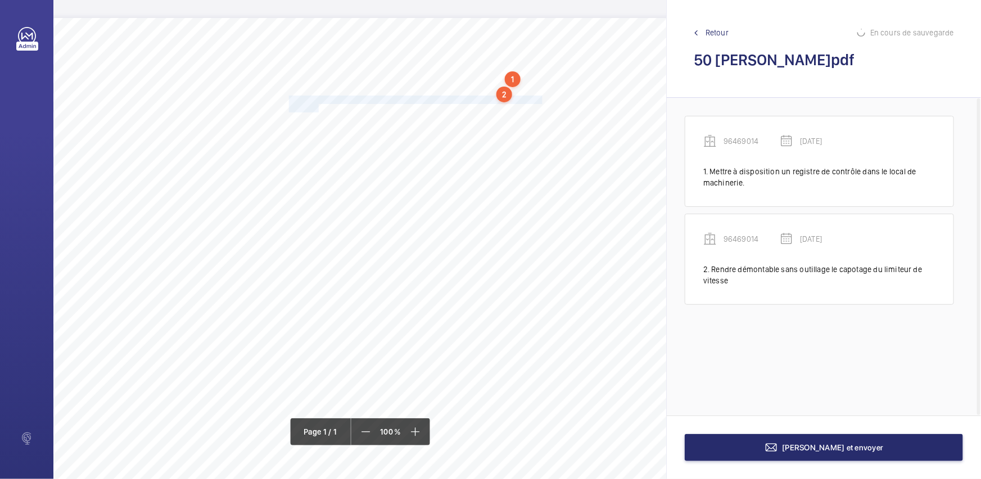
scroll to position [4, 0]
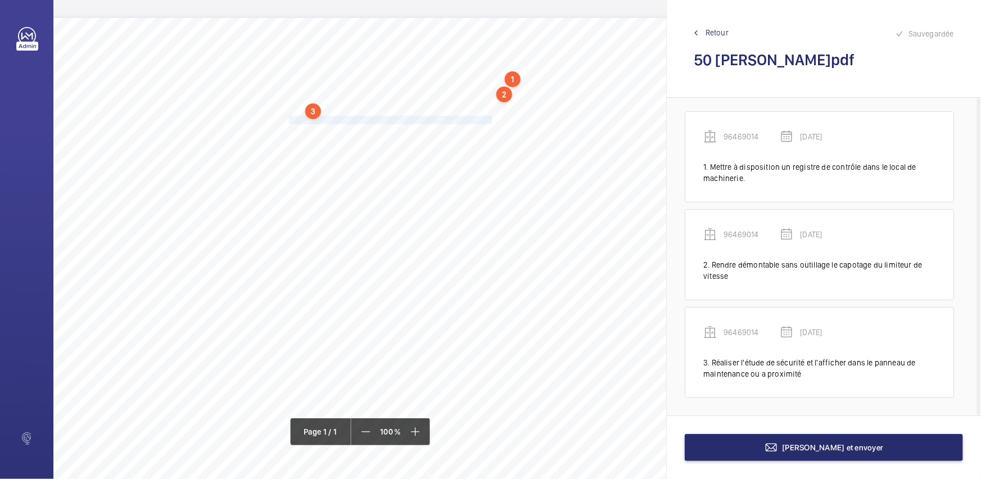
drag, startPoint x: 289, startPoint y: 118, endPoint x: 492, endPoint y: 120, distance: 202.9
click at [492, 120] on span "Assurer le fonctionnement de l’éclairage de secours en cabine." at bounding box center [390, 119] width 203 height 7
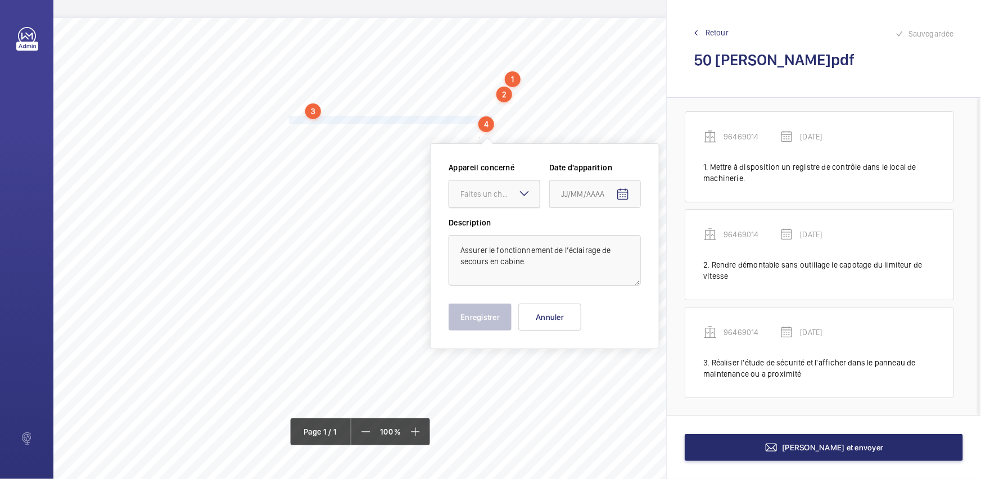
click at [500, 197] on div "Faites un choix" at bounding box center [499, 193] width 79 height 11
click at [500, 220] on div "96469014" at bounding box center [494, 228] width 90 height 27
click at [632, 193] on span "Open calendar" at bounding box center [622, 194] width 27 height 27
click at [627, 379] on span "28" at bounding box center [633, 375] width 20 height 20
type input "[DATE]"
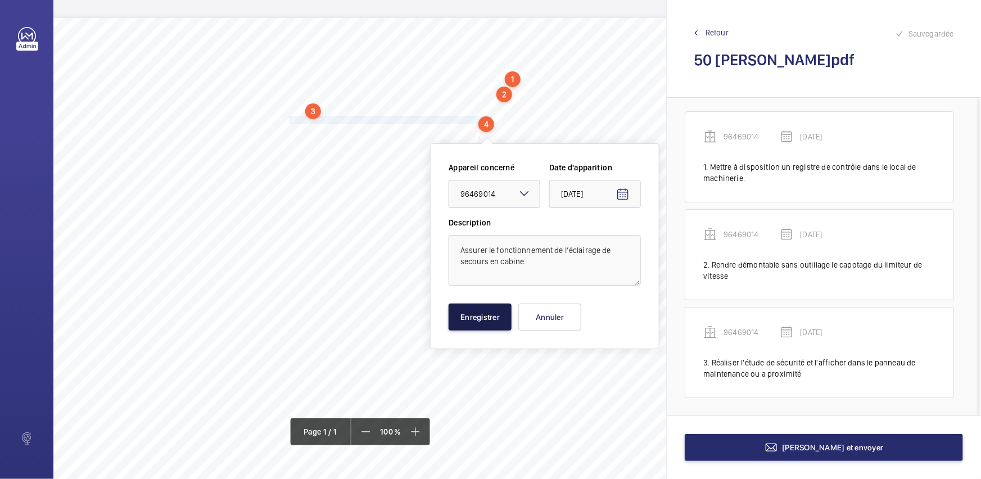
click at [484, 320] on button "Enregistrer" at bounding box center [479, 316] width 63 height 27
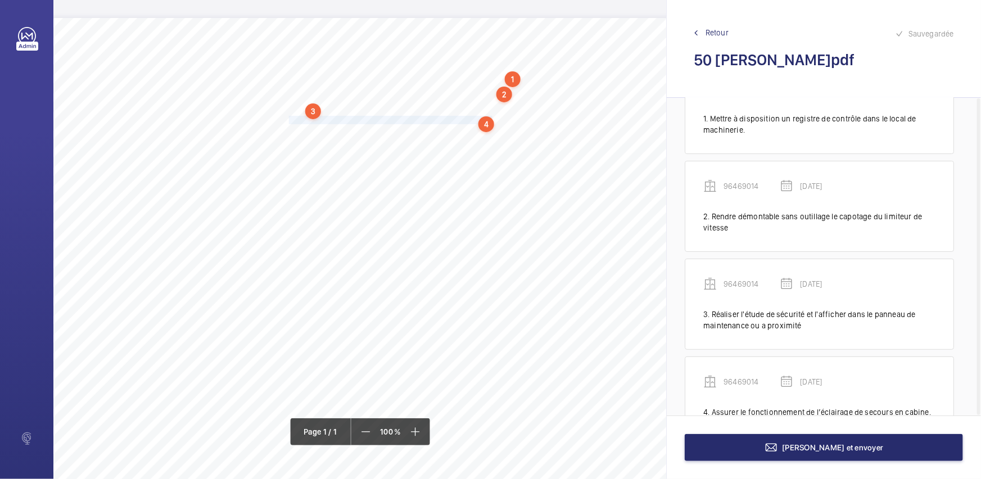
scroll to position [90, 0]
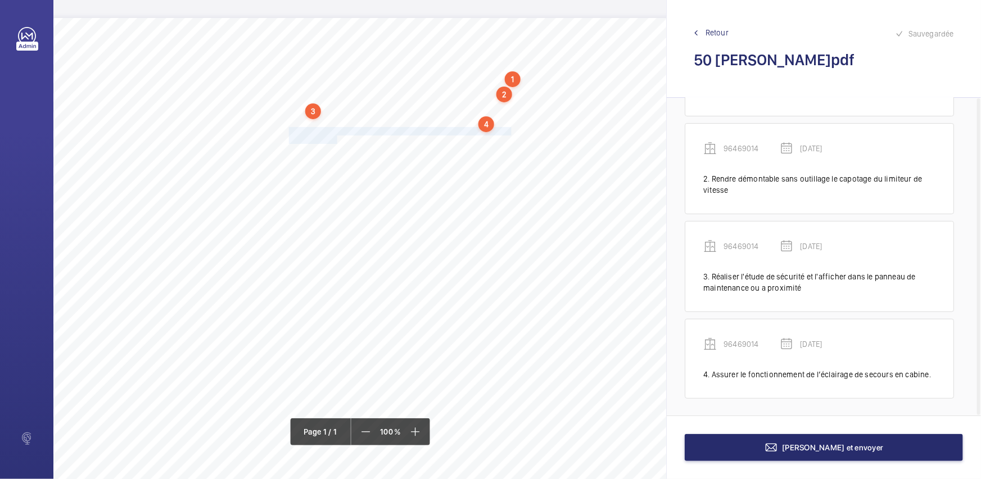
drag, startPoint x: 289, startPoint y: 129, endPoint x: 337, endPoint y: 139, distance: 48.3
click at [337, 139] on div "Nom du site Numéro appareil WM Réserve 50 C[PERSON_NAME] 96469014 Mettre à disp…" at bounding box center [305, 333] width 892 height 630
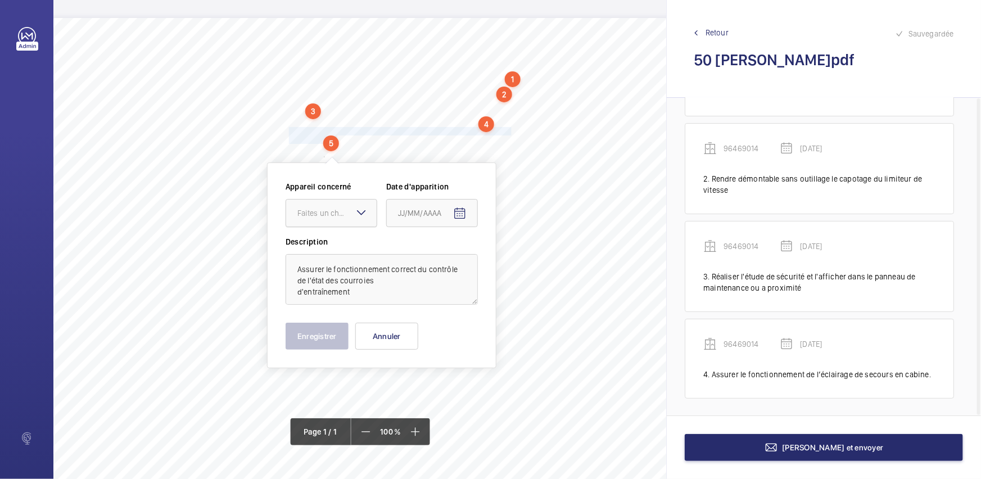
click at [325, 220] on div at bounding box center [331, 212] width 90 height 27
click at [337, 239] on div "96469014" at bounding box center [331, 247] width 90 height 27
click at [447, 212] on span "Open calendar" at bounding box center [459, 213] width 27 height 27
click at [473, 398] on span "28" at bounding box center [470, 394] width 20 height 20
type input "[DATE]"
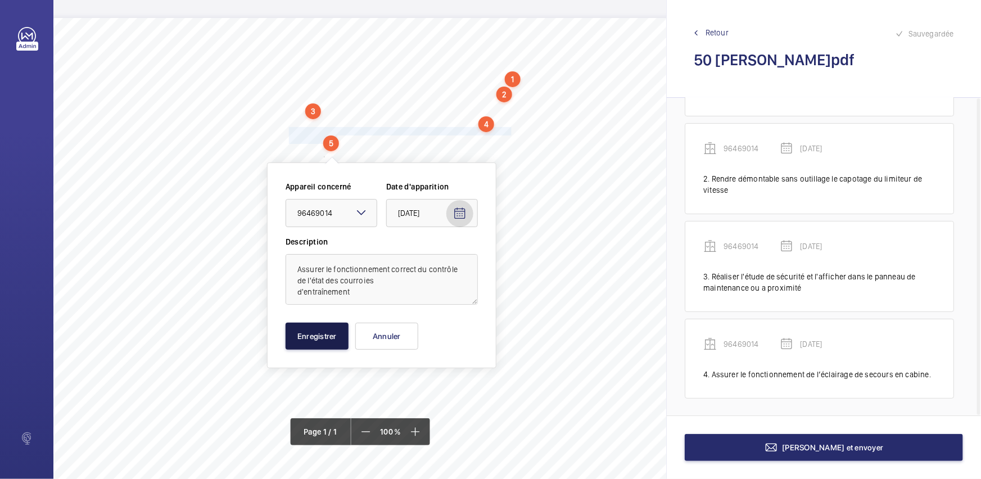
click at [340, 343] on button "Enregistrer" at bounding box center [316, 336] width 63 height 27
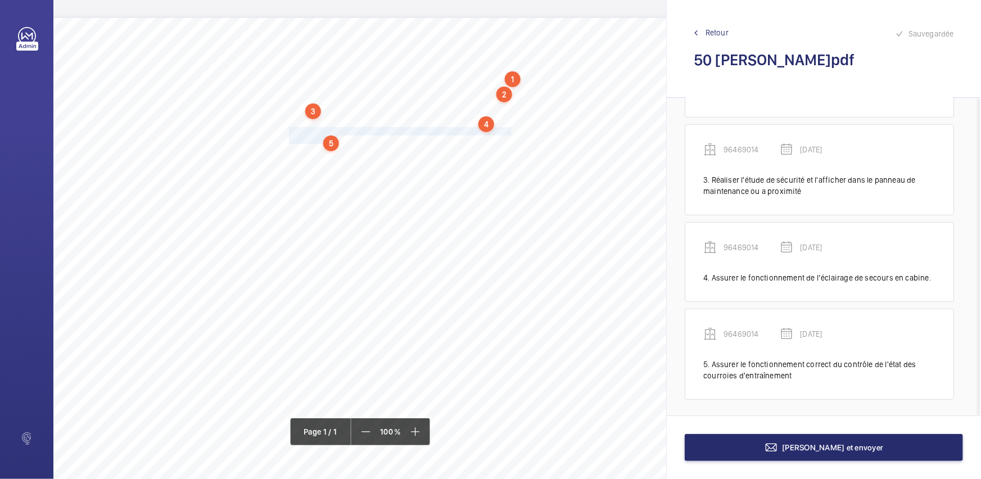
scroll to position [188, 0]
drag, startPoint x: 289, startPoint y: 149, endPoint x: 316, endPoint y: 165, distance: 31.5
click at [316, 165] on div "Nom du site Numéro appareil WM Réserve 50 C[PERSON_NAME] 96469014 Mettre à disp…" at bounding box center [305, 333] width 892 height 630
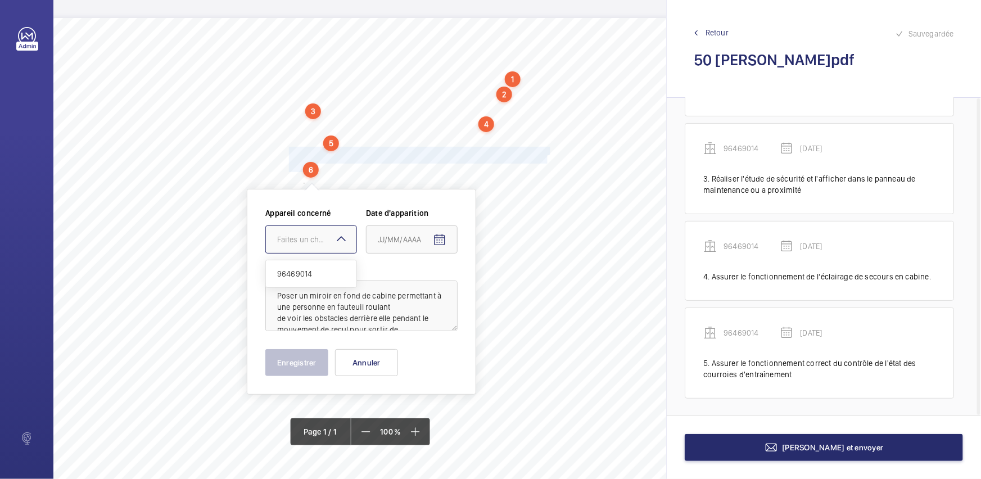
click at [326, 237] on div "Faites un choix" at bounding box center [316, 239] width 79 height 11
drag, startPoint x: 315, startPoint y: 277, endPoint x: 335, endPoint y: 270, distance: 20.8
click at [316, 277] on span "96469014" at bounding box center [311, 273] width 68 height 11
click at [450, 239] on span "Open calendar" at bounding box center [439, 239] width 27 height 27
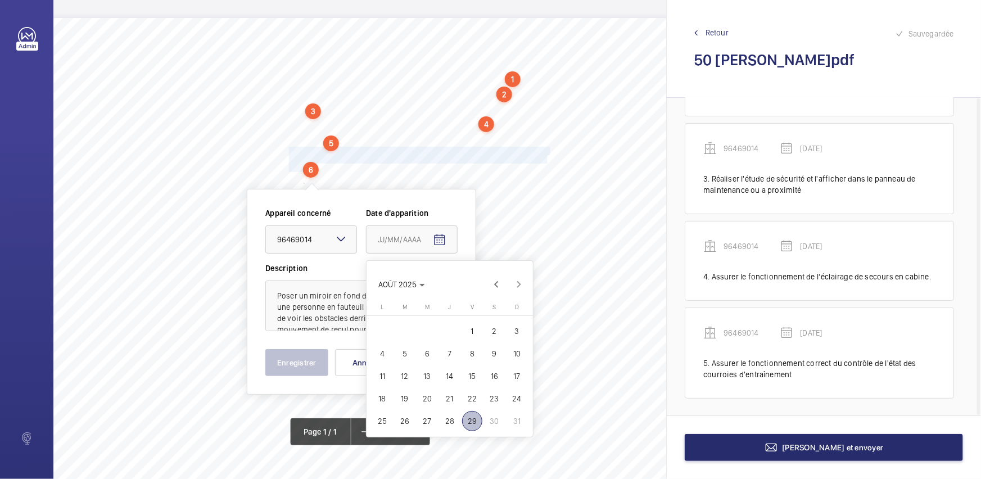
click at [448, 421] on span "28" at bounding box center [449, 421] width 20 height 20
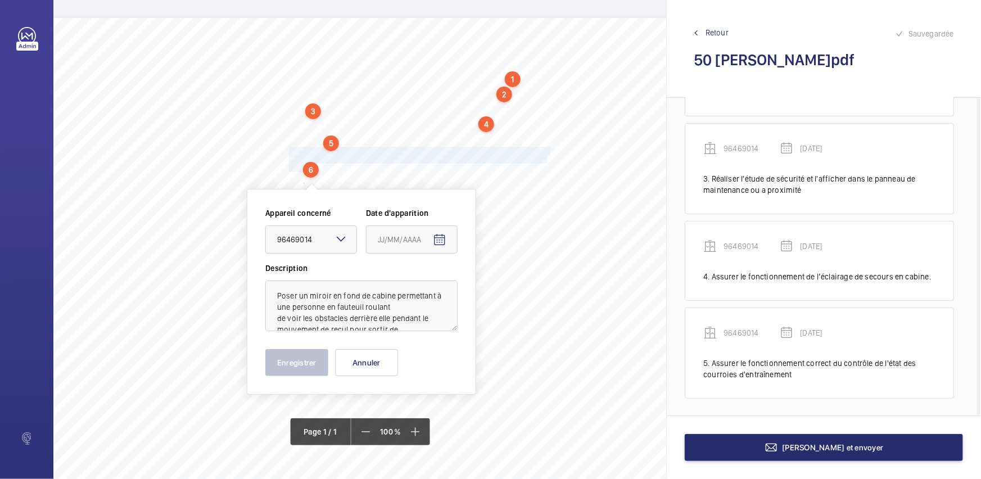
type input "[DATE]"
click at [311, 362] on button "Enregistrer" at bounding box center [296, 362] width 63 height 27
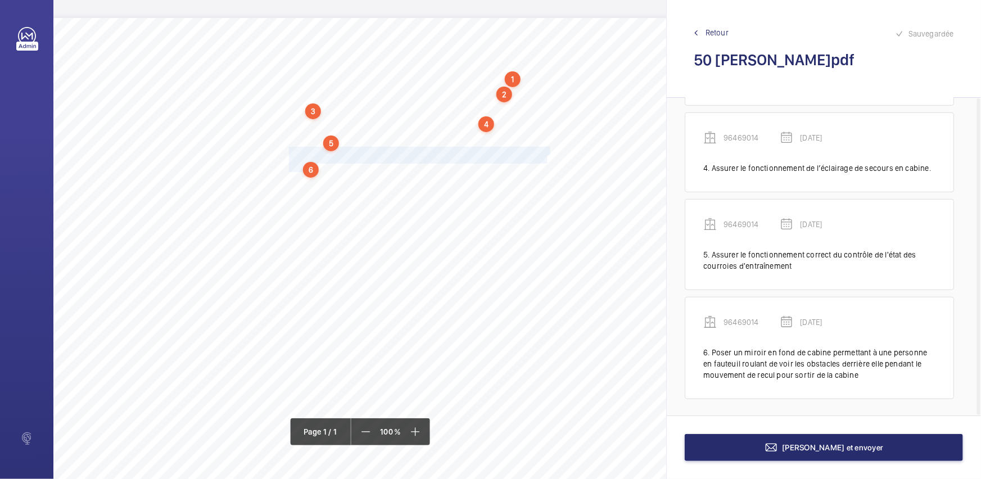
scroll to position [297, 0]
click at [288, 177] on div "Nom du site Numéro appareil WM Réserve 50 C[PERSON_NAME] 96469014 Mettre à disp…" at bounding box center [305, 333] width 892 height 630
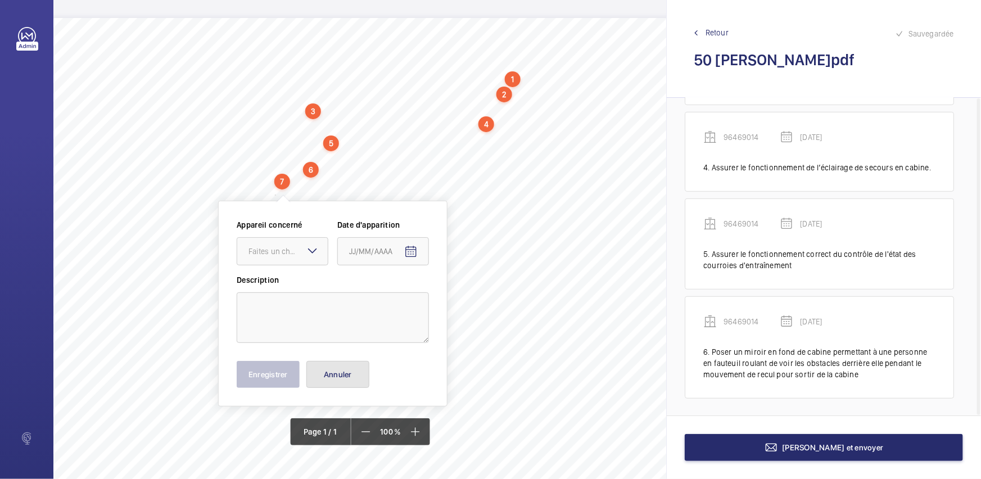
click at [350, 370] on button "Annuler" at bounding box center [337, 374] width 63 height 27
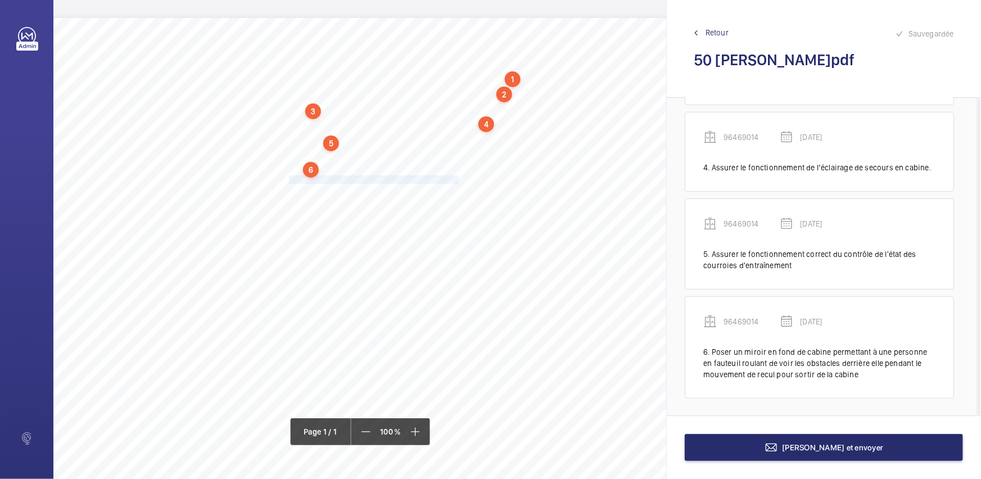
drag, startPoint x: 321, startPoint y: 176, endPoint x: 459, endPoint y: 180, distance: 137.7
click at [459, 180] on span "Éliminer les bruits de fonctionnement du contrepoids." at bounding box center [374, 179] width 171 height 7
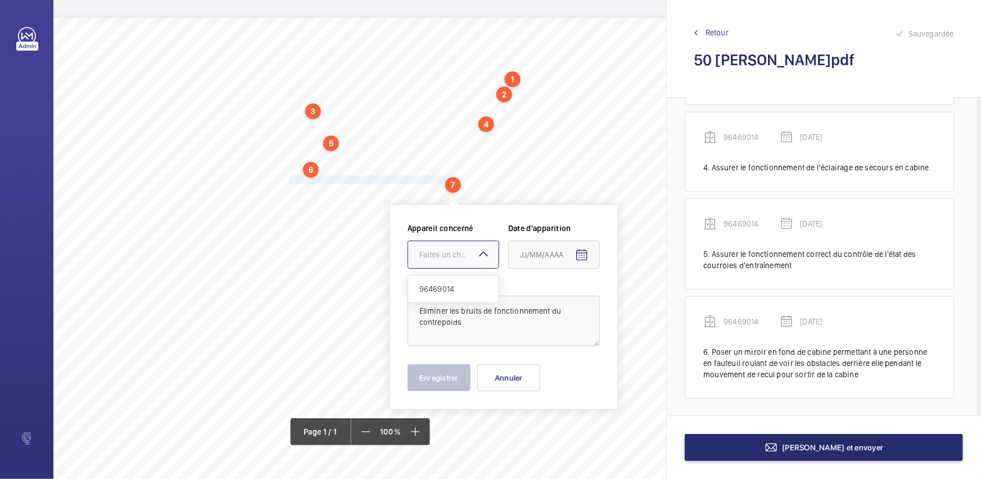
click at [441, 257] on div "Faites un choix" at bounding box center [458, 254] width 79 height 11
click at [441, 279] on div "96469014" at bounding box center [453, 288] width 90 height 27
click at [570, 249] on span "Open calendar" at bounding box center [581, 255] width 27 height 27
click at [600, 434] on span "28" at bounding box center [592, 436] width 20 height 20
type input "[DATE]"
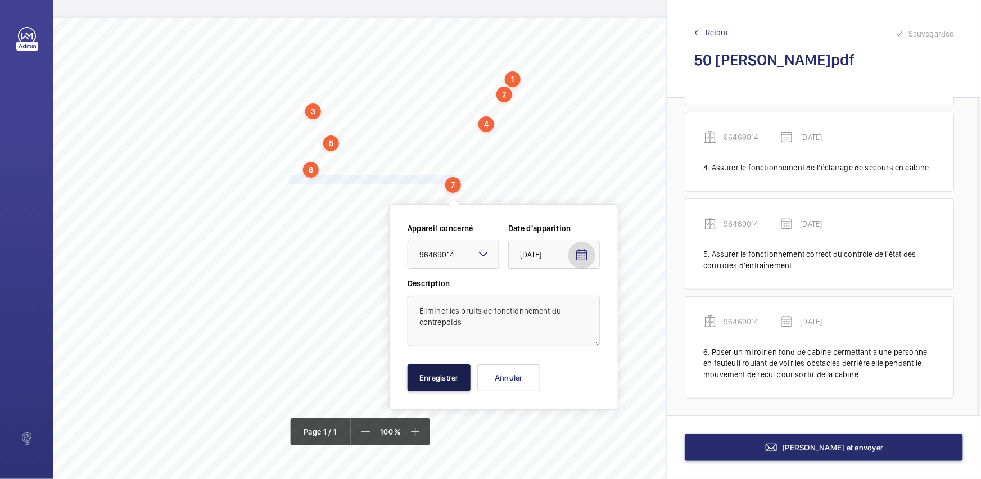
click at [448, 378] on button "Enregistrer" at bounding box center [438, 377] width 63 height 27
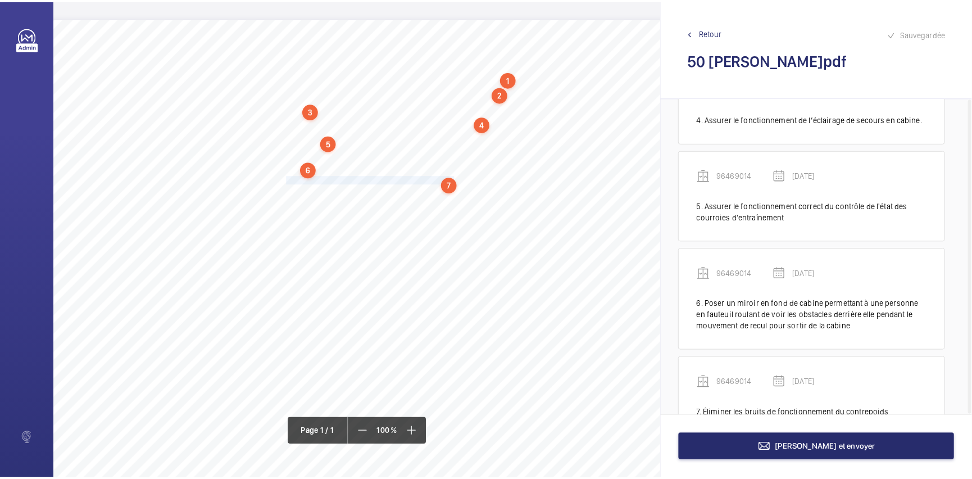
scroll to position [383, 0]
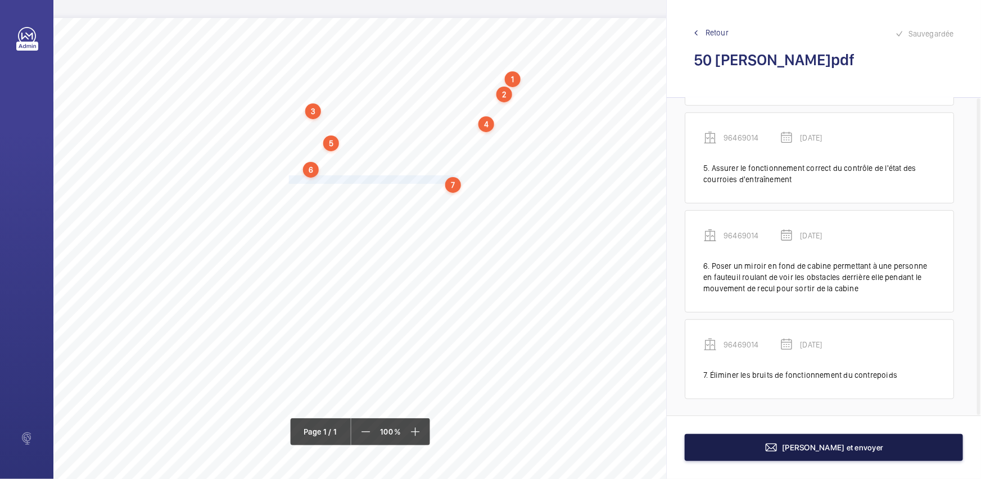
click at [852, 455] on button "[PERSON_NAME] et envoyer" at bounding box center [823, 447] width 278 height 27
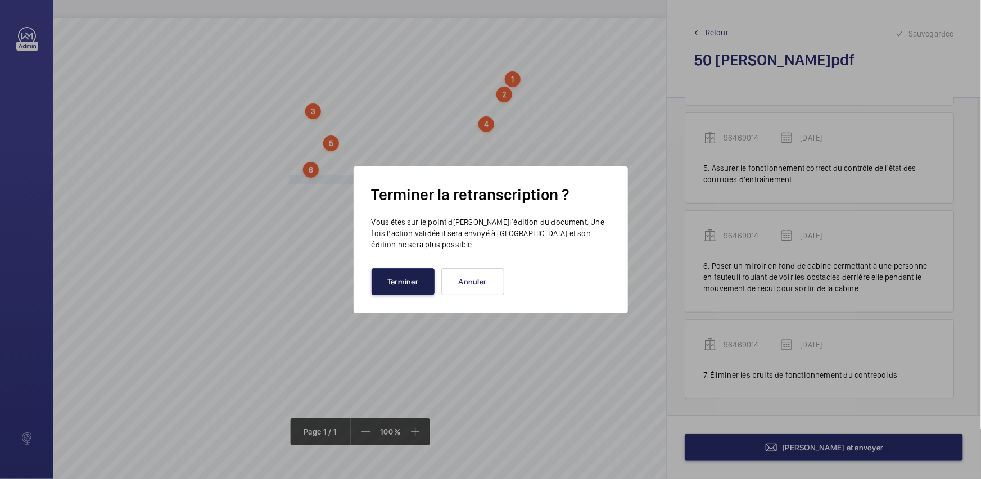
click at [395, 272] on button "Terminer" at bounding box center [402, 281] width 63 height 27
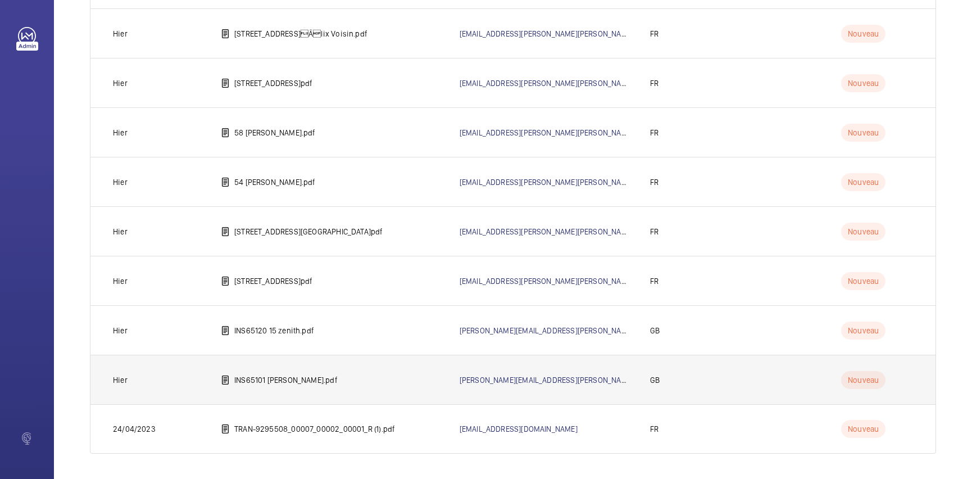
scroll to position [2304, 0]
click at [338, 384] on td "INS65101 [PERSON_NAME].pdf" at bounding box center [322, 377] width 239 height 49
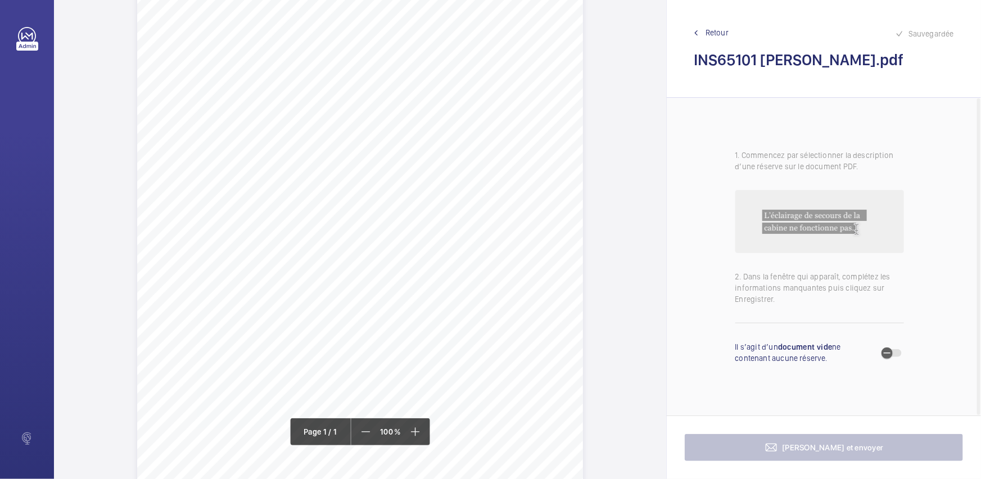
scroll to position [153, 0]
drag, startPoint x: 311, startPoint y: 190, endPoint x: 352, endPoint y: 200, distance: 42.2
click at [352, 200] on div "Signed: Lifting Operations and Lifting Equipment Regulations 1998 Report of Tho…" at bounding box center [360, 180] width 446 height 630
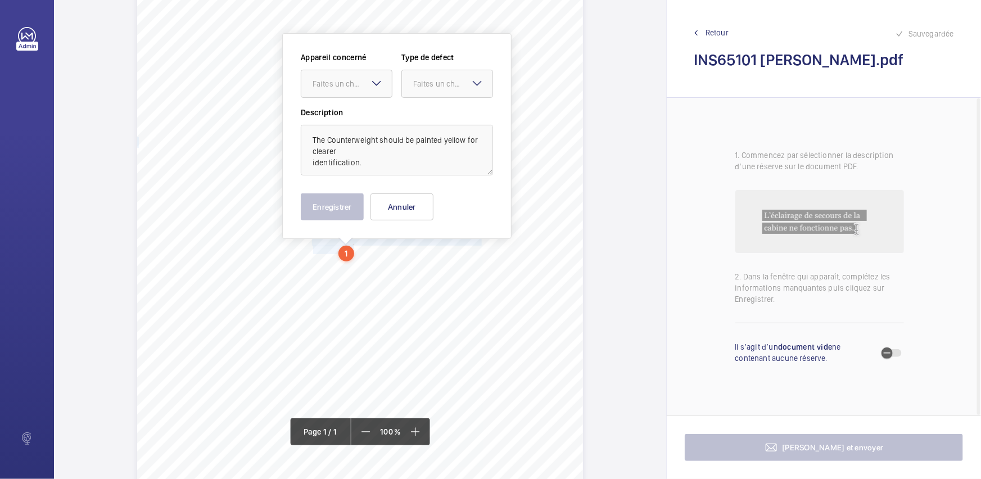
scroll to position [69, 0]
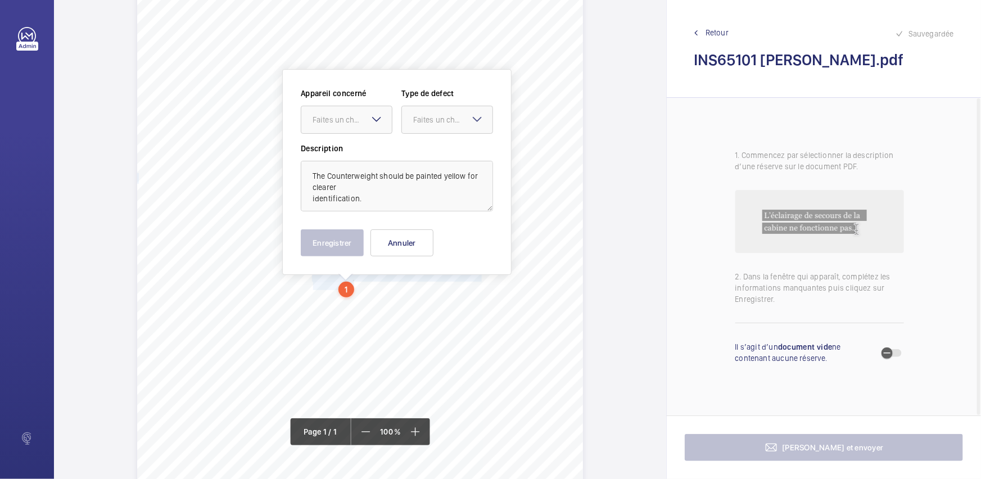
click at [359, 128] on div at bounding box center [346, 119] width 90 height 27
click at [364, 155] on span "INS29567" at bounding box center [346, 153] width 68 height 11
click at [466, 121] on div "Faites un choix" at bounding box center [452, 119] width 79 height 11
click at [464, 161] on div "Standard" at bounding box center [447, 154] width 90 height 28
click at [352, 247] on button "Enregistrer" at bounding box center [332, 242] width 63 height 27
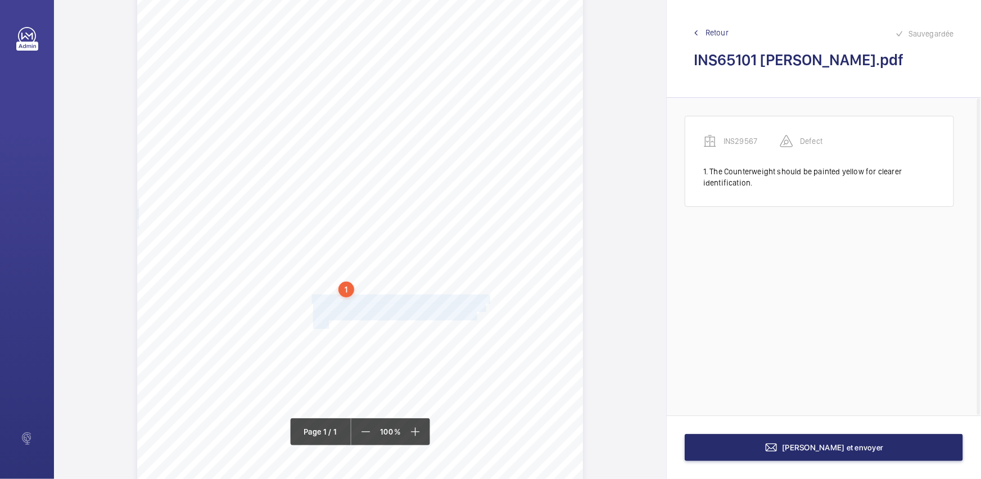
drag, startPoint x: 310, startPoint y: 296, endPoint x: 327, endPoint y: 317, distance: 27.2
click at [327, 323] on div "Signed: Lifting Operations and Lifting Equipment Regulations 1998 Report of Tho…" at bounding box center [360, 264] width 446 height 630
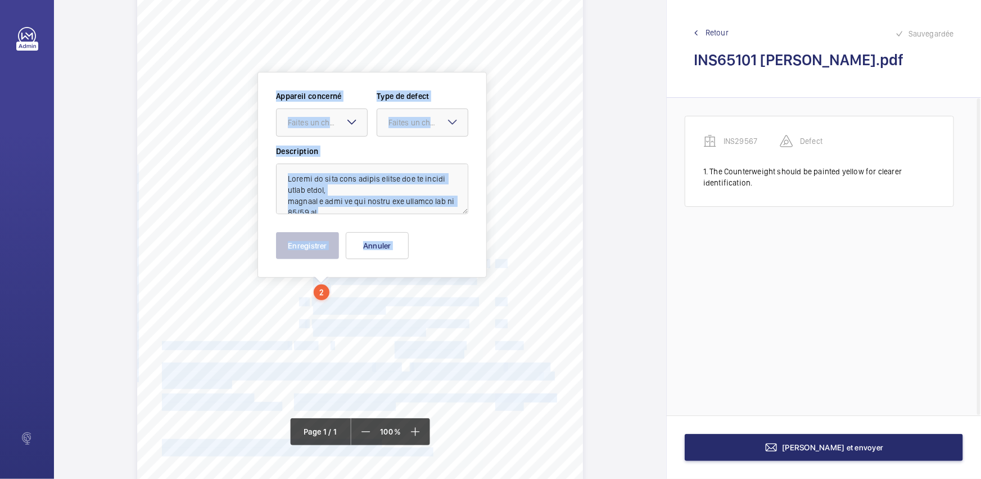
scroll to position [107, 0]
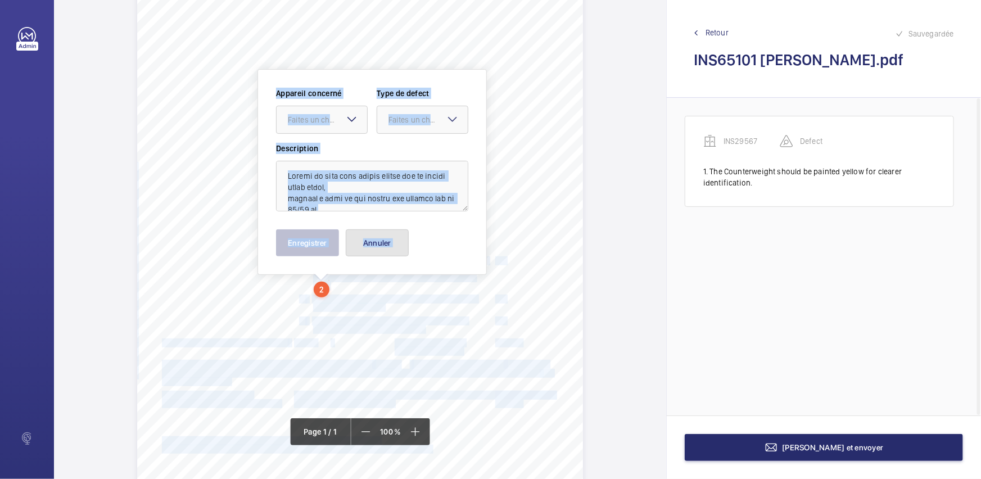
click at [368, 252] on button "Annuler" at bounding box center [377, 242] width 63 height 27
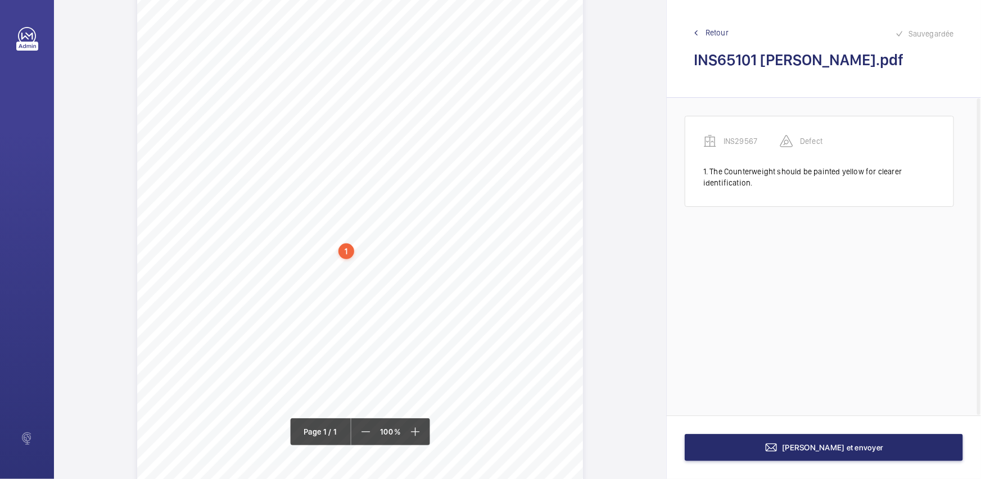
click at [607, 297] on div "Signed: Lifting Operations and Lifting Equipment Regulations 1998 Report of Tho…" at bounding box center [360, 226] width 612 height 630
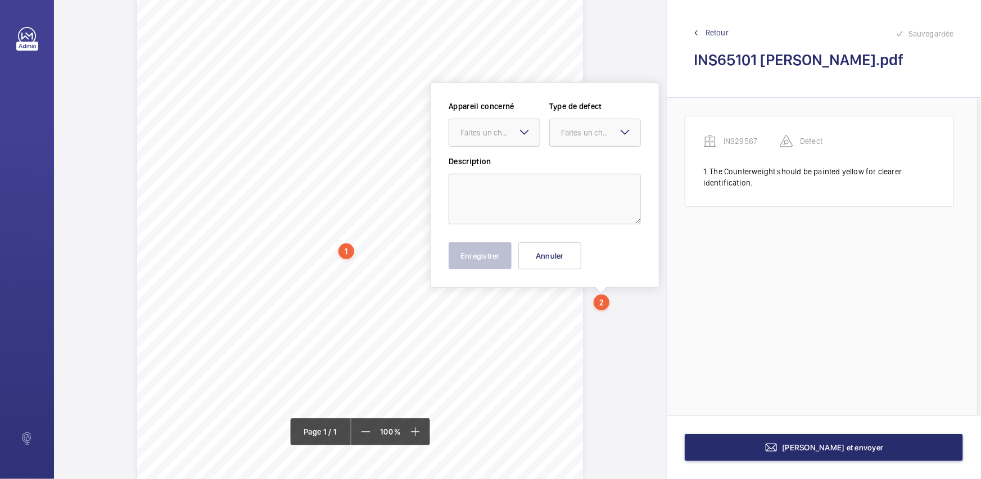
scroll to position [120, 0]
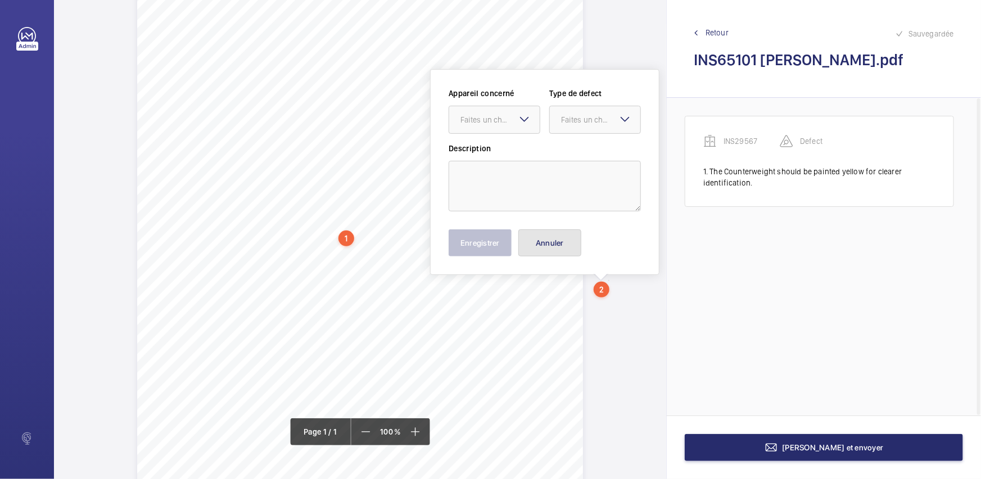
click at [546, 250] on button "Annuler" at bounding box center [549, 242] width 63 height 27
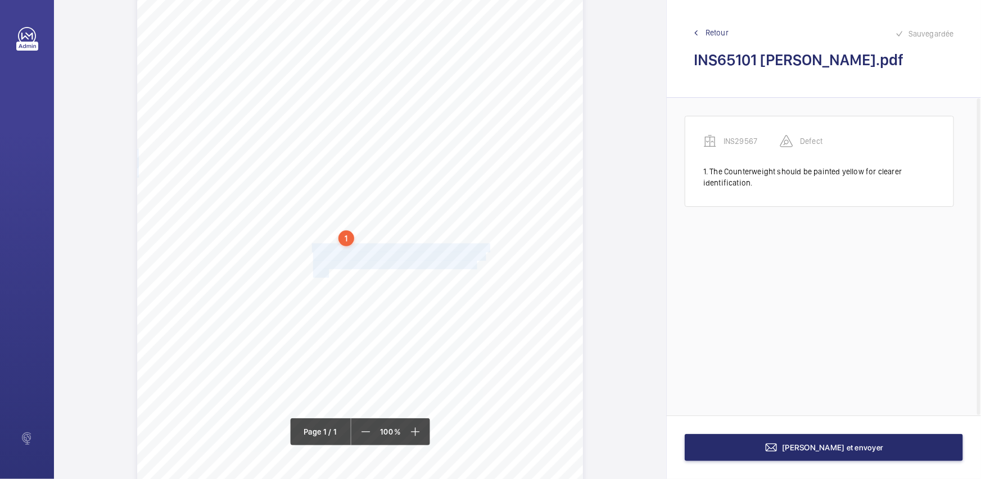
drag, startPoint x: 311, startPoint y: 247, endPoint x: 326, endPoint y: 270, distance: 27.8
click at [326, 270] on div "Signed: Lifting Operations and Lifting Equipment Regulations 1998 Report of Tho…" at bounding box center [360, 213] width 446 height 630
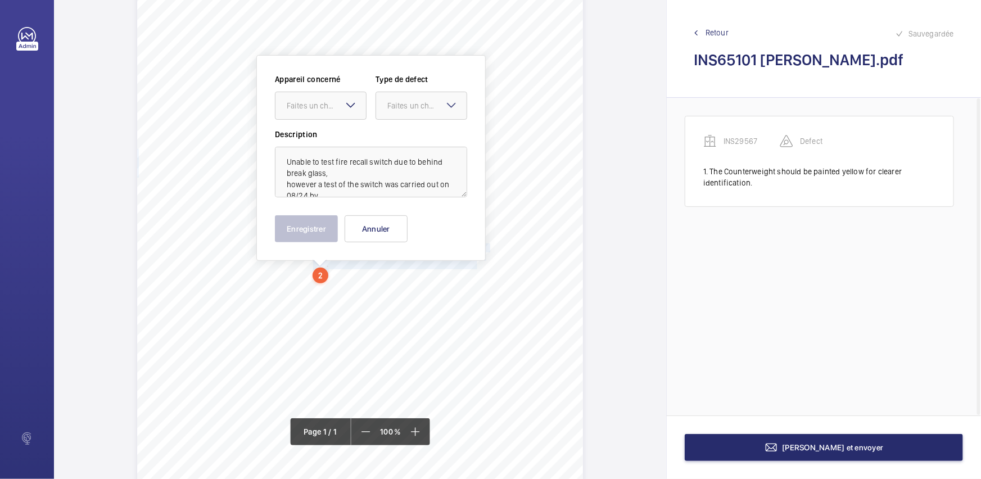
scroll to position [106, 0]
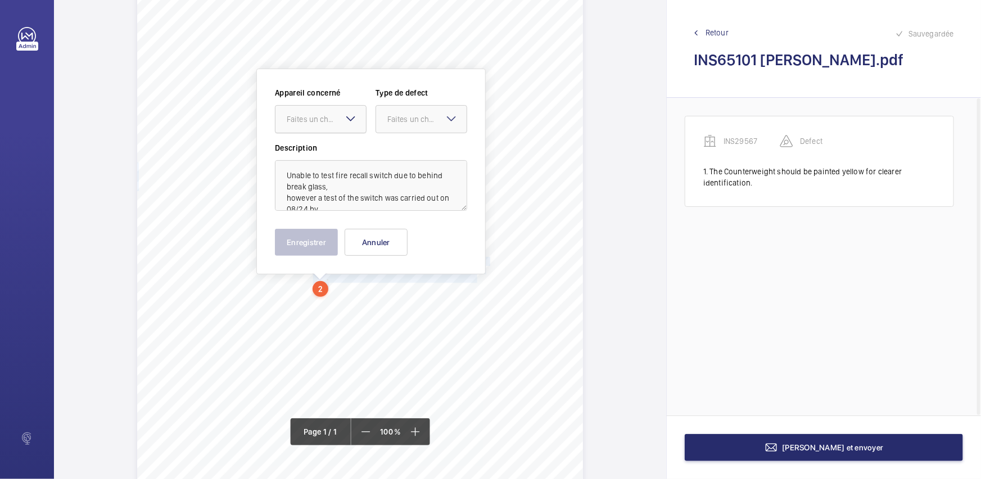
click at [327, 117] on div "Faites un choix" at bounding box center [326, 119] width 79 height 11
drag, startPoint x: 327, startPoint y: 151, endPoint x: 391, endPoint y: 138, distance: 65.2
click at [327, 151] on span "INS29567" at bounding box center [321, 153] width 68 height 11
click at [421, 123] on div "Faites un choix" at bounding box center [426, 119] width 79 height 11
click at [427, 153] on span "Standard" at bounding box center [421, 153] width 68 height 11
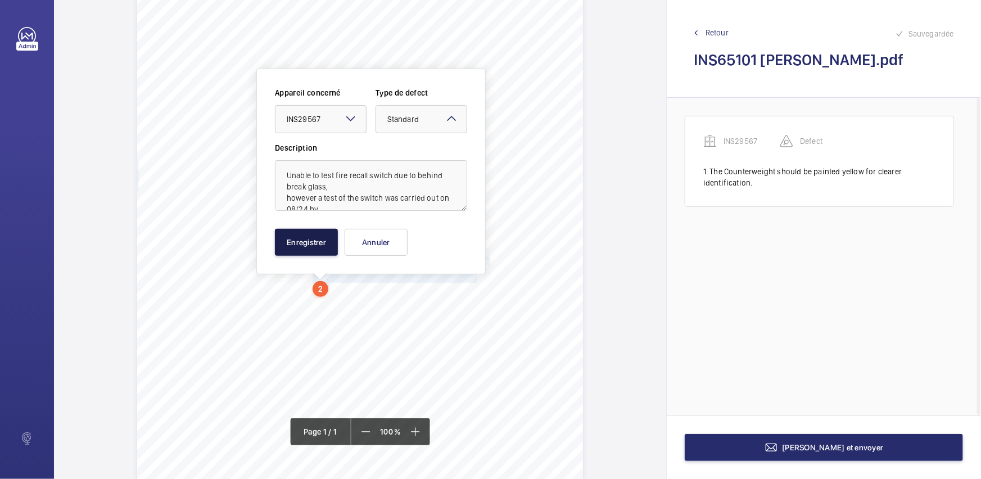
click at [307, 251] on button "Enregistrer" at bounding box center [306, 242] width 63 height 27
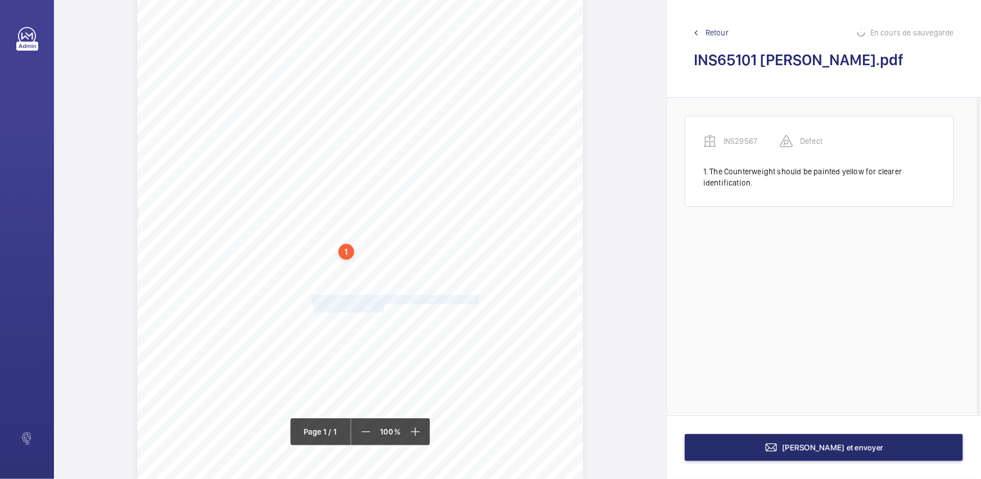
drag, startPoint x: 310, startPoint y: 298, endPoint x: 381, endPoint y: 309, distance: 71.7
click at [381, 309] on div "Signed: Lifting Operations and Lifting Equipment Regulations 1998 Report of Tho…" at bounding box center [360, 227] width 446 height 630
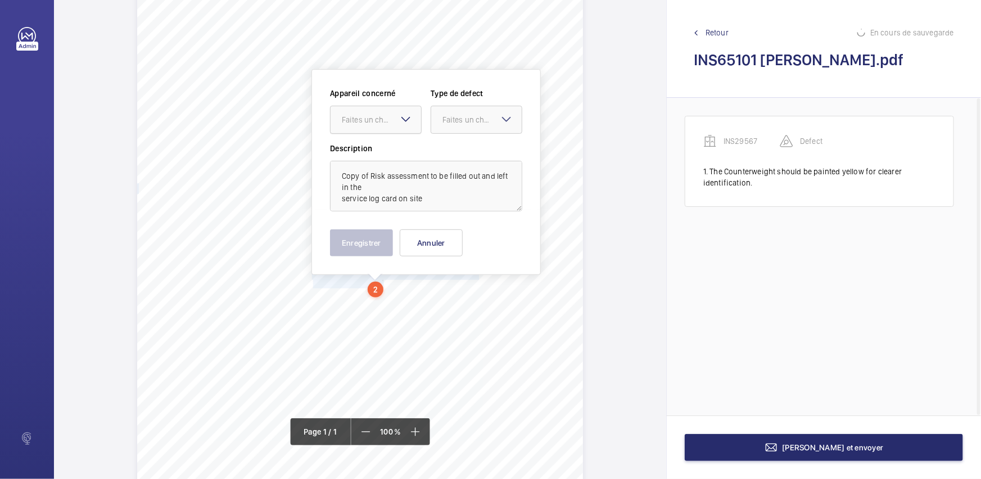
click at [379, 109] on div at bounding box center [375, 119] width 90 height 27
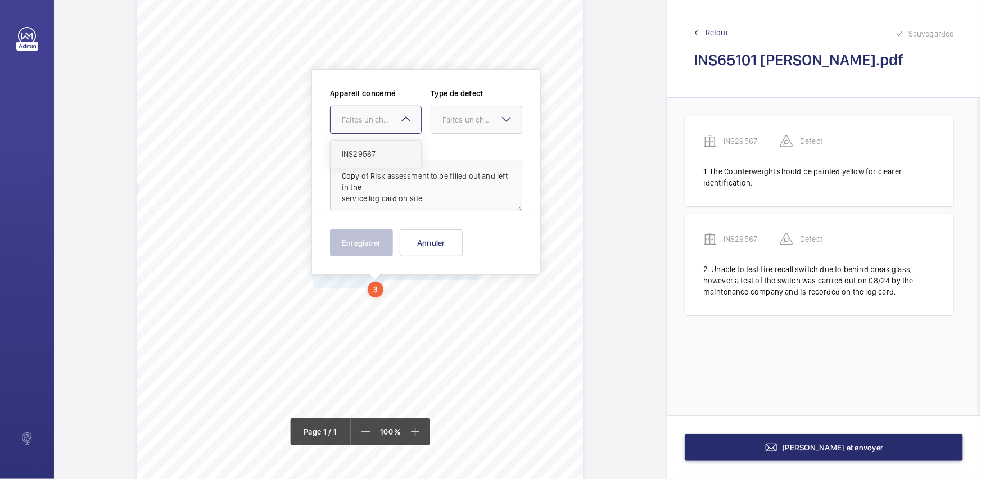
click at [378, 161] on div "INS29567" at bounding box center [375, 153] width 90 height 27
click at [461, 130] on div at bounding box center [476, 119] width 90 height 27
click at [469, 158] on span "Standard" at bounding box center [476, 153] width 68 height 11
click at [351, 239] on button "Enregistrer" at bounding box center [361, 242] width 63 height 27
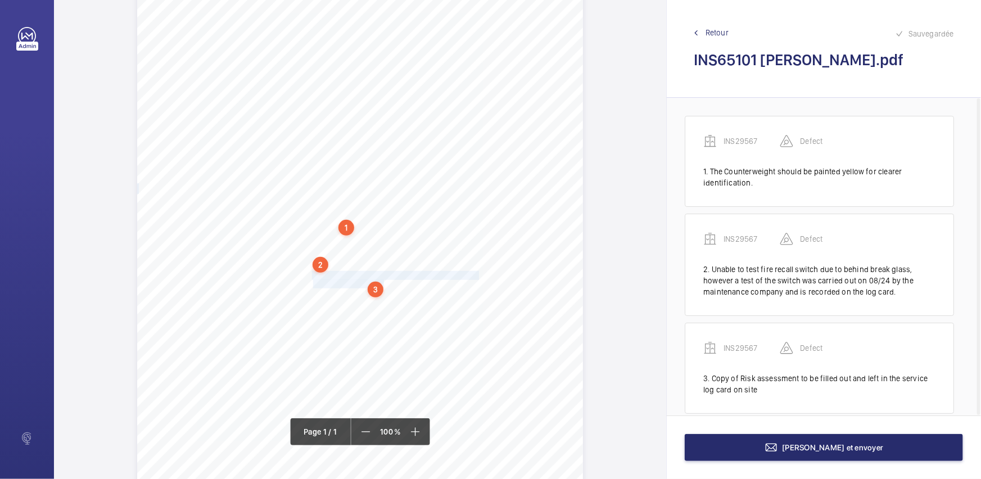
scroll to position [16, 0]
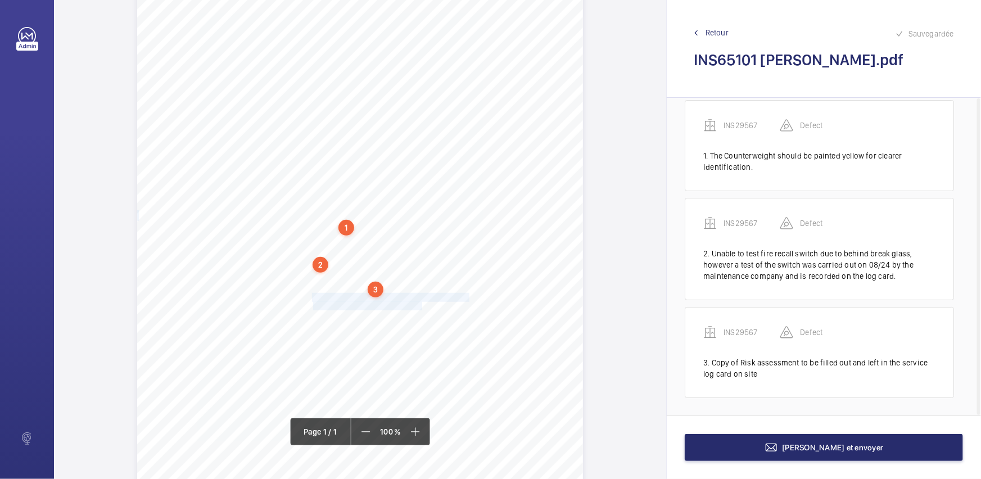
drag, startPoint x: 310, startPoint y: 295, endPoint x: 421, endPoint y: 305, distance: 111.7
click at [421, 305] on div "Signed: Lifting Operations and Lifting Equipment Regulations 1998 Report of Tho…" at bounding box center [360, 203] width 446 height 630
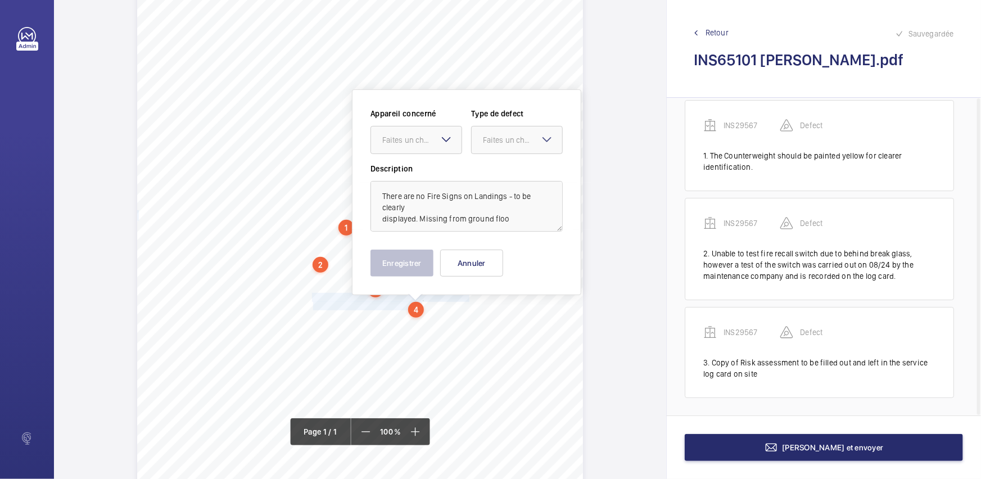
scroll to position [151, 0]
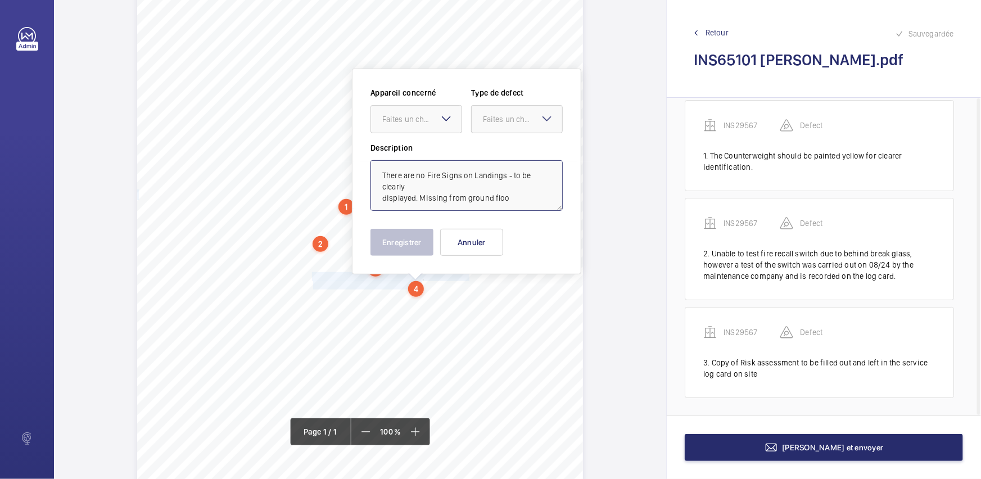
click at [507, 201] on textarea "There are no Fire Signs on Landings - to be clearly displayed. Missing from gro…" at bounding box center [466, 185] width 192 height 51
click at [455, 117] on div "Faites un choix" at bounding box center [416, 119] width 92 height 28
click at [435, 146] on div "INS29567" at bounding box center [416, 153] width 90 height 27
click at [515, 109] on div at bounding box center [516, 119] width 90 height 27
click at [541, 152] on span "Standard" at bounding box center [517, 153] width 68 height 11
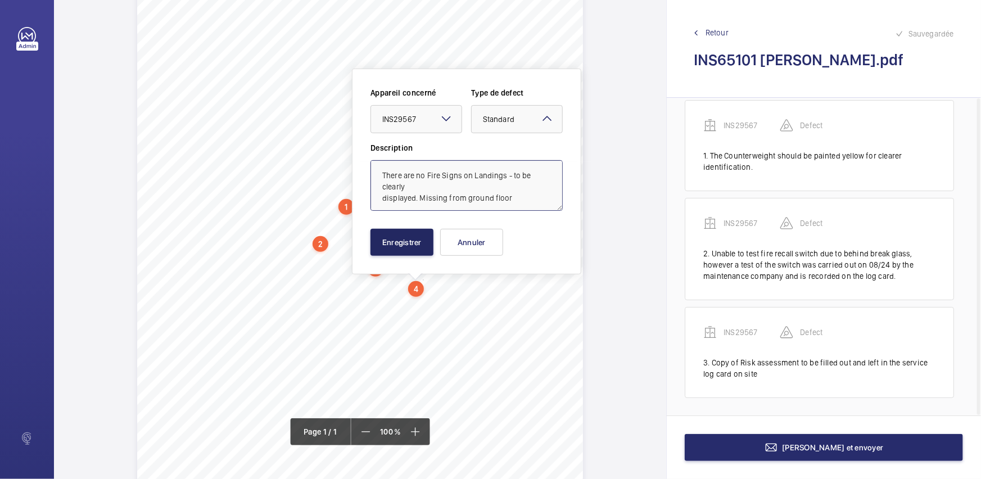
type textarea "There are no Fire Signs on Landings - to be clearly displayed. Missing from gro…"
click at [404, 239] on button "Enregistrer" at bounding box center [401, 242] width 63 height 27
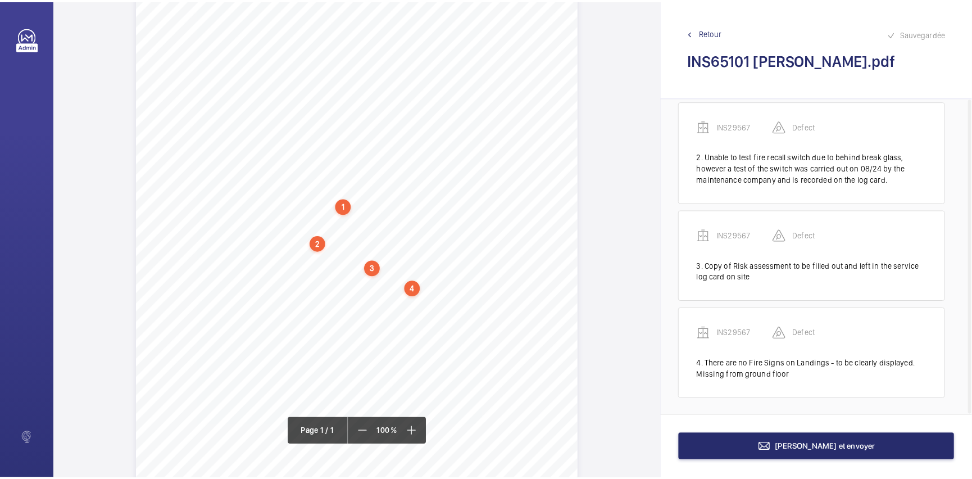
scroll to position [113, 0]
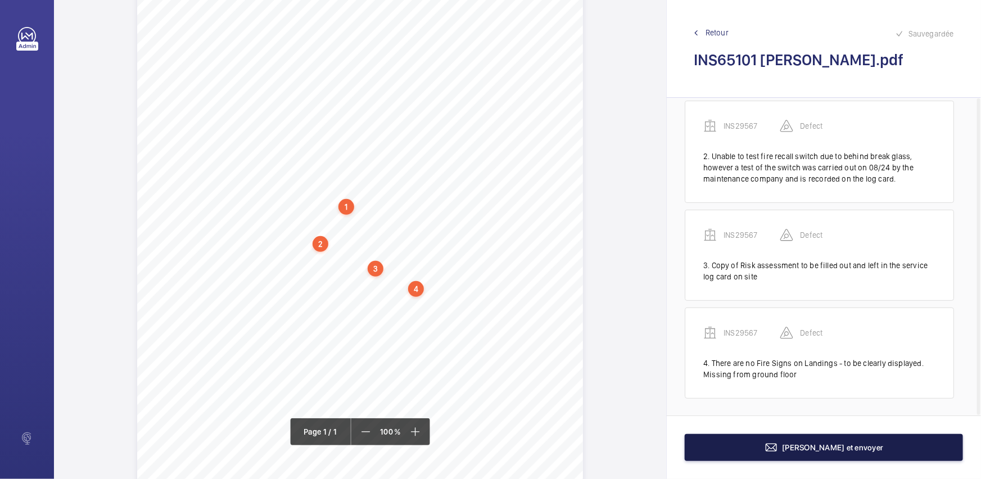
click at [842, 441] on button "[PERSON_NAME] et envoyer" at bounding box center [823, 447] width 278 height 27
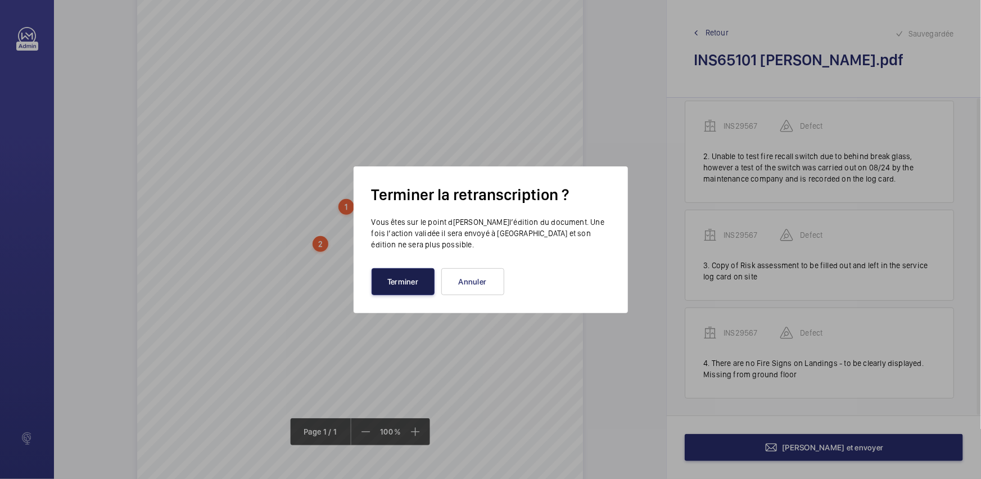
click at [404, 285] on button "Terminer" at bounding box center [402, 281] width 63 height 27
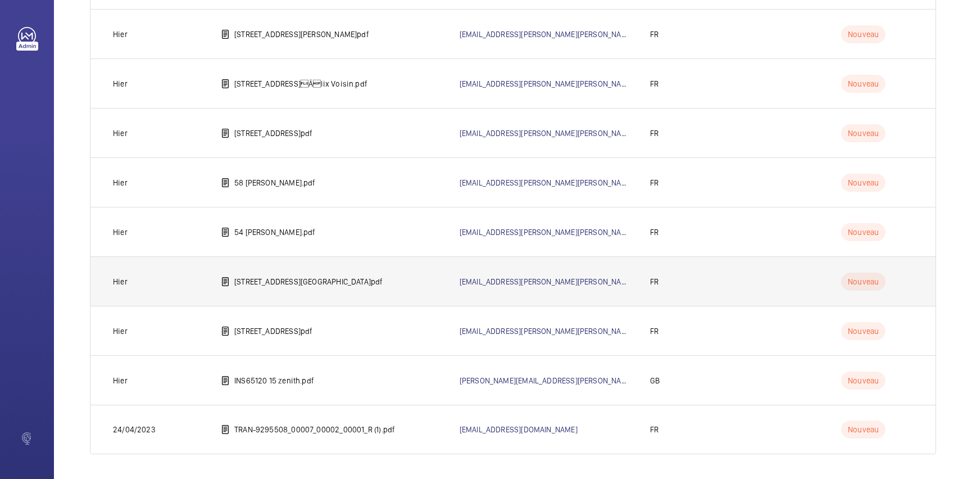
scroll to position [2255, 0]
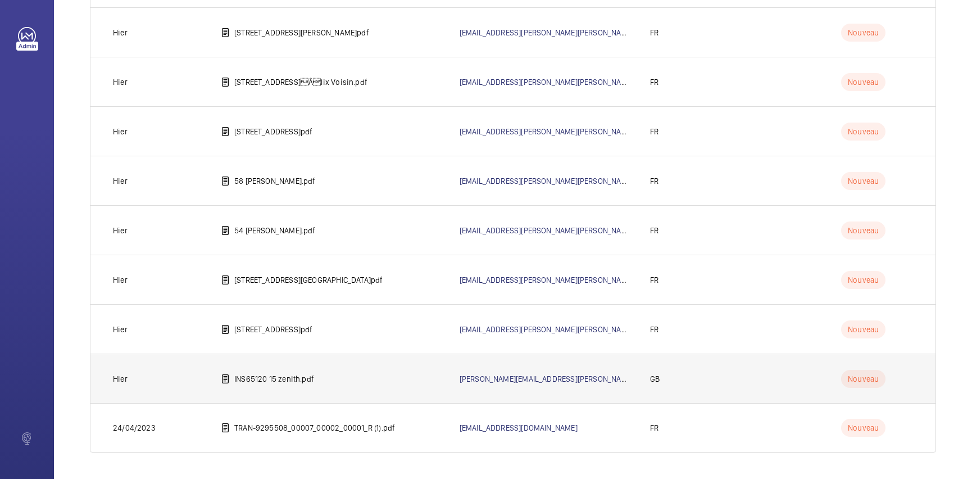
click at [270, 374] on p "INS65120 15 zenith.pdf" at bounding box center [274, 378] width 80 height 11
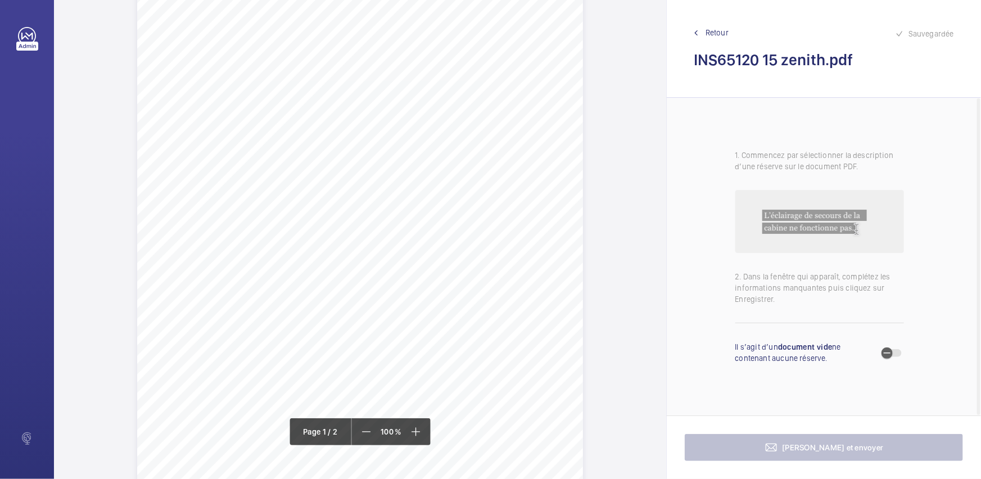
scroll to position [204, 0]
drag, startPoint x: 310, startPoint y: 119, endPoint x: 465, endPoint y: 123, distance: 155.1
click at [465, 123] on span "Blown car light to be reinstated on next service visit" at bounding box center [390, 120] width 156 height 8
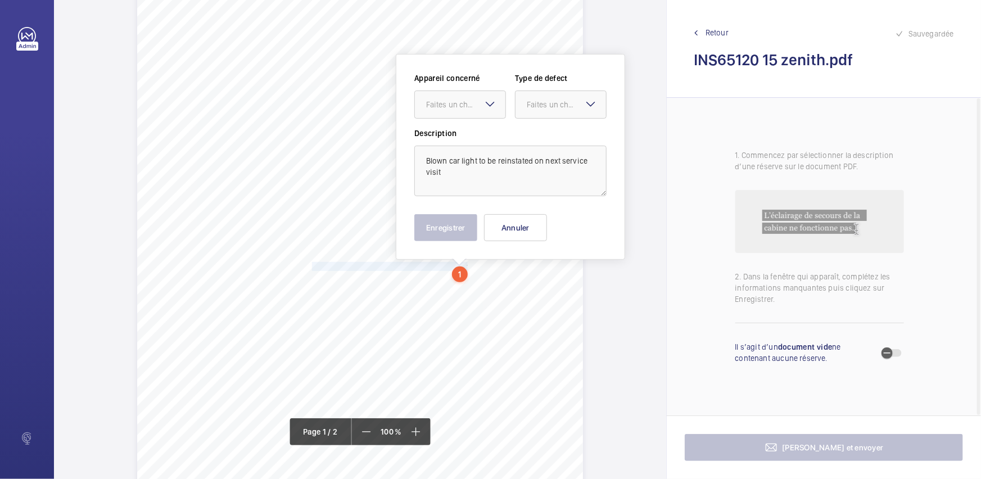
scroll to position [43, 0]
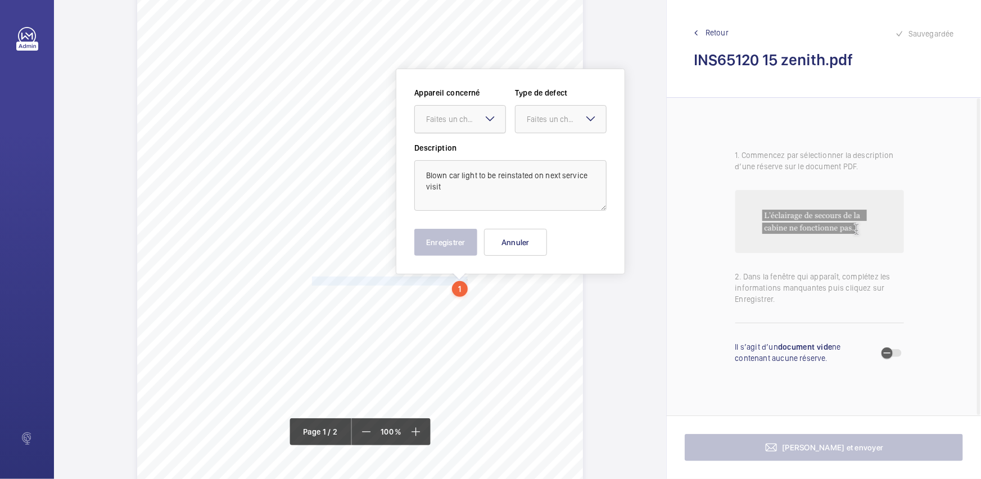
click at [472, 115] on div "Faites un choix" at bounding box center [465, 119] width 79 height 11
click at [477, 148] on span "INS65120" at bounding box center [460, 153] width 68 height 11
click at [542, 131] on div at bounding box center [560, 119] width 90 height 27
click at [551, 149] on span "Standard" at bounding box center [561, 153] width 68 height 11
click at [456, 235] on button "Enregistrer" at bounding box center [445, 242] width 63 height 27
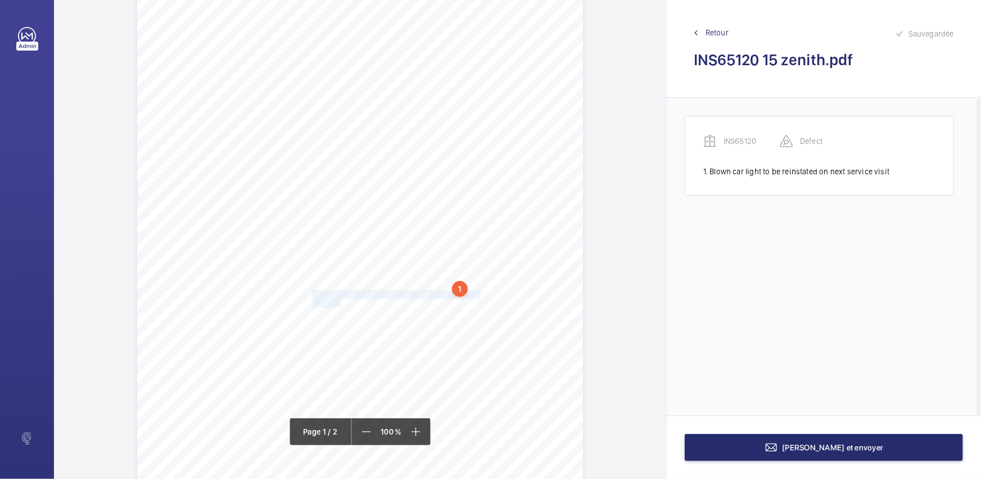
drag, startPoint x: 311, startPoint y: 293, endPoint x: 338, endPoint y: 303, distance: 28.6
click at [338, 303] on div "Lifting Operations and Lifting Equipment Regulations 1998 Report of Thorough Ex…" at bounding box center [360, 290] width 446 height 630
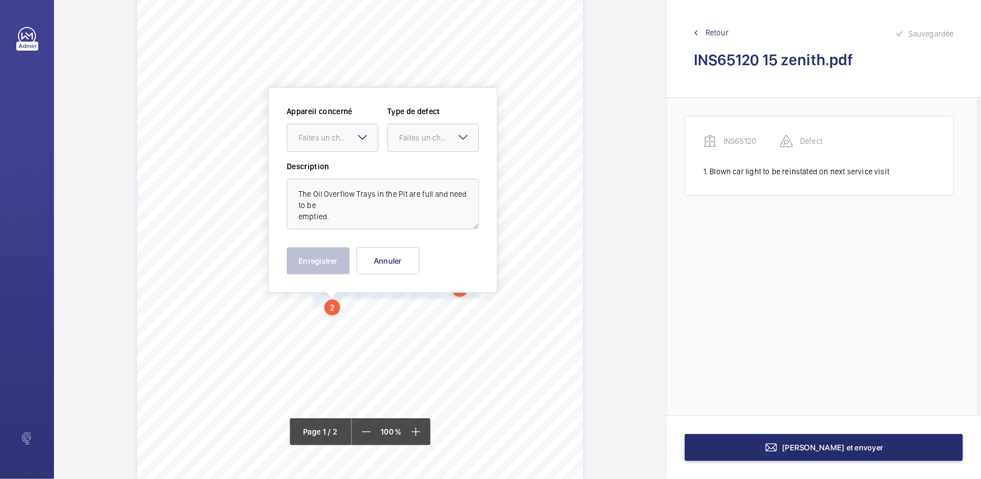
scroll to position [61, 0]
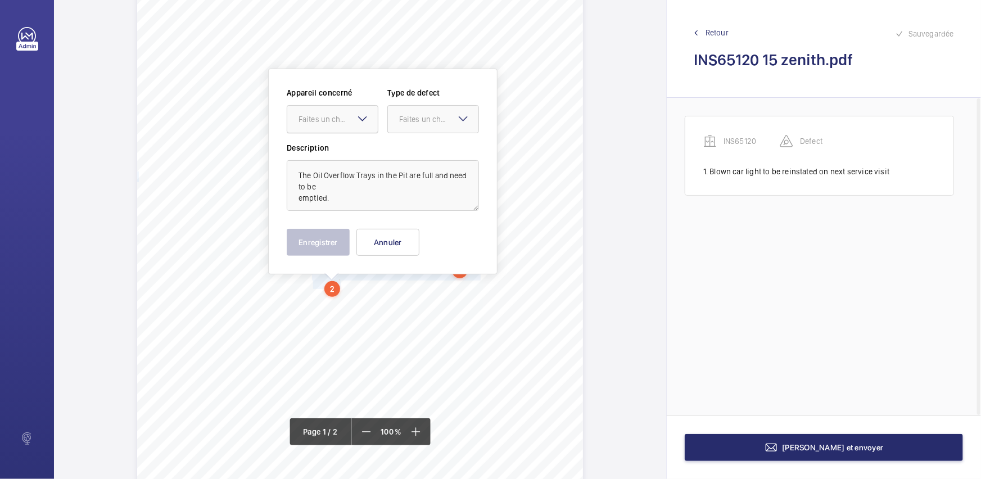
click at [333, 108] on div at bounding box center [332, 119] width 90 height 27
click at [325, 159] on div "INS65120" at bounding box center [332, 153] width 90 height 27
click at [415, 120] on div "Faites un choix" at bounding box center [438, 119] width 79 height 11
click at [415, 151] on span "Standard" at bounding box center [433, 153] width 68 height 11
click at [332, 237] on button "Enregistrer" at bounding box center [318, 242] width 63 height 27
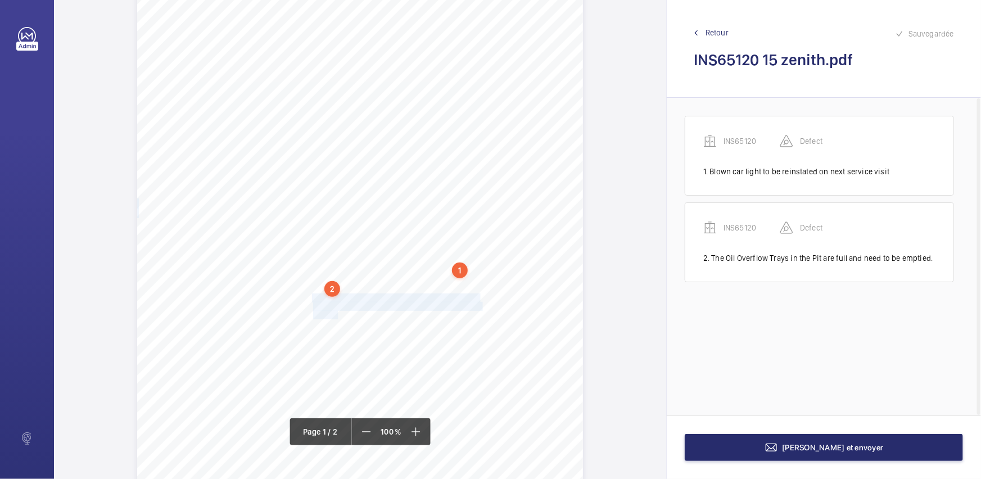
drag, startPoint x: 311, startPoint y: 297, endPoint x: 336, endPoint y: 314, distance: 29.9
click at [336, 314] on div "Lifting Operations and Lifting Equipment Regulations 1998 Report of Thorough Ex…" at bounding box center [360, 272] width 446 height 630
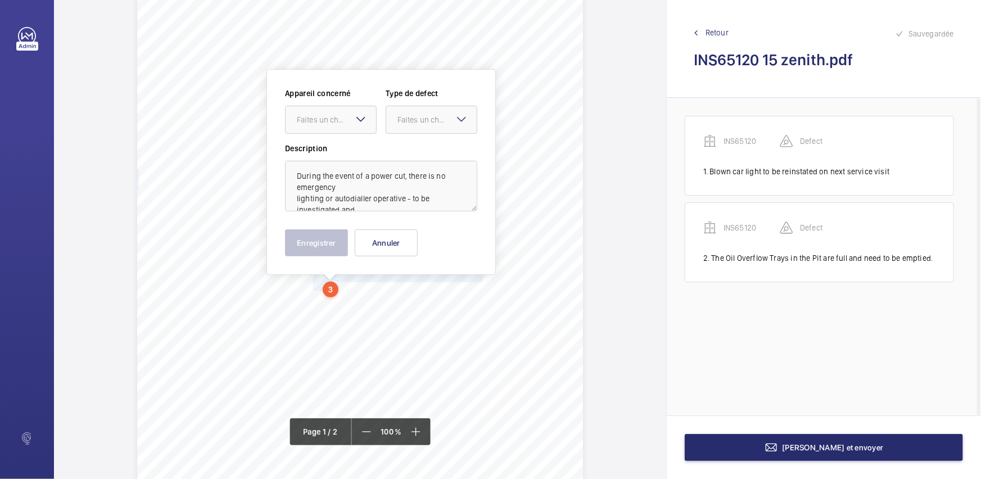
scroll to position [90, 0]
click at [343, 128] on div at bounding box center [330, 119] width 90 height 27
drag, startPoint x: 348, startPoint y: 135, endPoint x: 425, endPoint y: 124, distance: 78.3
click at [351, 151] on span "INS65120" at bounding box center [331, 153] width 68 height 11
drag, startPoint x: 427, startPoint y: 123, endPoint x: 429, endPoint y: 133, distance: 10.9
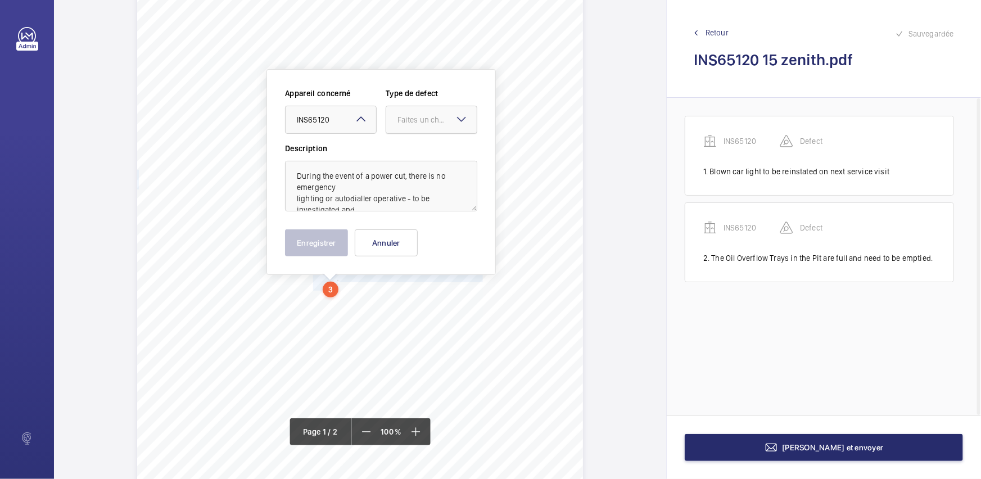
click at [428, 123] on div "Faites un choix" at bounding box center [436, 119] width 79 height 11
click at [430, 146] on div "Standard" at bounding box center [431, 154] width 90 height 28
click at [325, 244] on button "Enregistrer" at bounding box center [316, 242] width 63 height 27
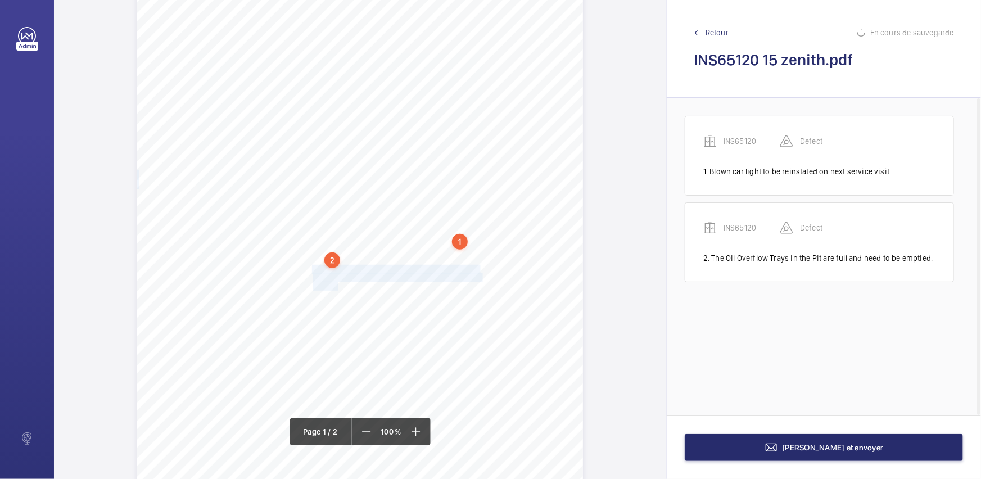
scroll to position [192, 0]
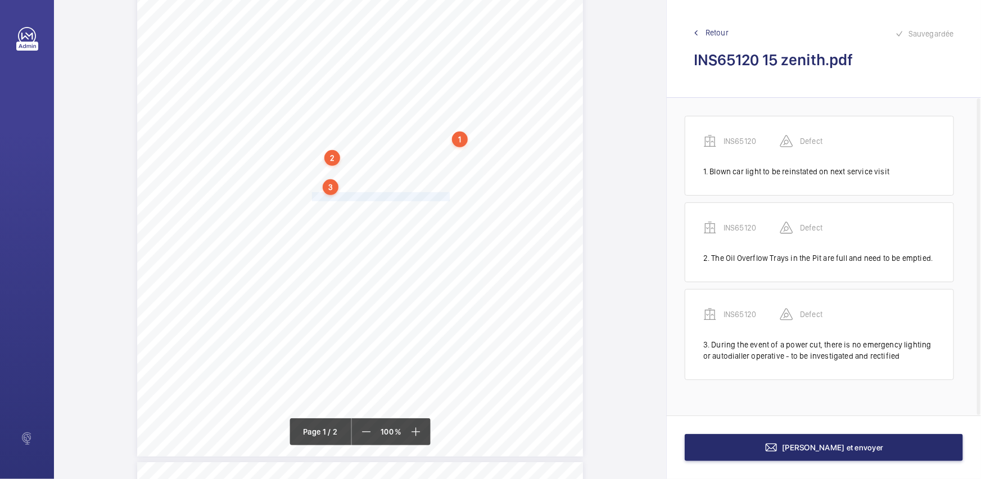
drag, startPoint x: 312, startPoint y: 196, endPoint x: 446, endPoint y: 193, distance: 134.3
click at [446, 193] on div "Lifting Operations and Lifting Equipment Regulations 1998 Report of Thorough Ex…" at bounding box center [360, 141] width 446 height 630
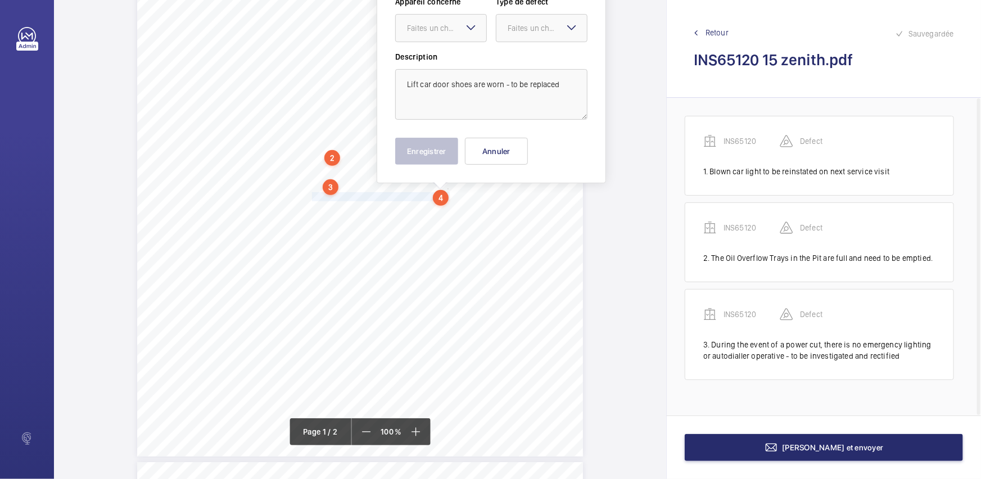
scroll to position [101, 0]
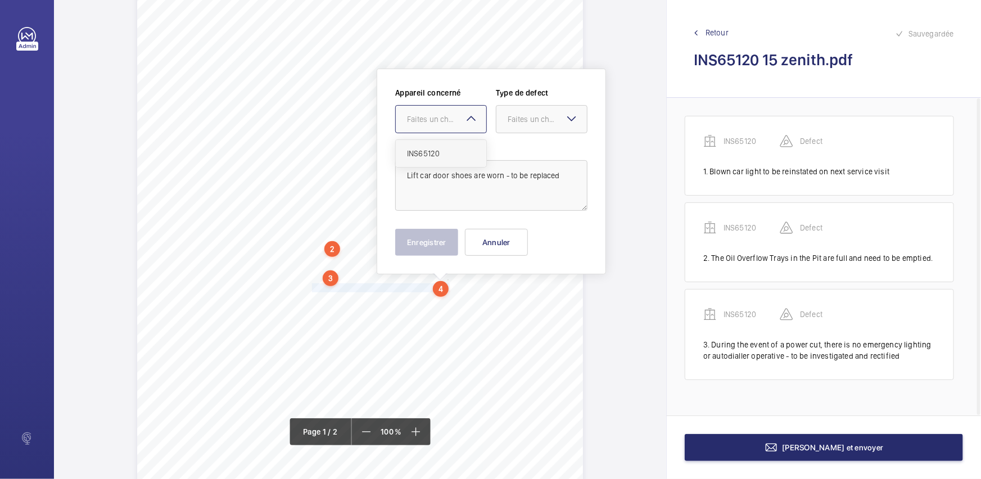
drag, startPoint x: 441, startPoint y: 109, endPoint x: 438, endPoint y: 146, distance: 37.2
click at [441, 116] on div "Faites un choix" at bounding box center [441, 119] width 90 height 11
click at [438, 146] on div "INS65120" at bounding box center [441, 153] width 90 height 27
click at [543, 122] on div "Faites un choix" at bounding box center [546, 119] width 79 height 11
click at [543, 150] on span "Standard" at bounding box center [541, 153] width 68 height 11
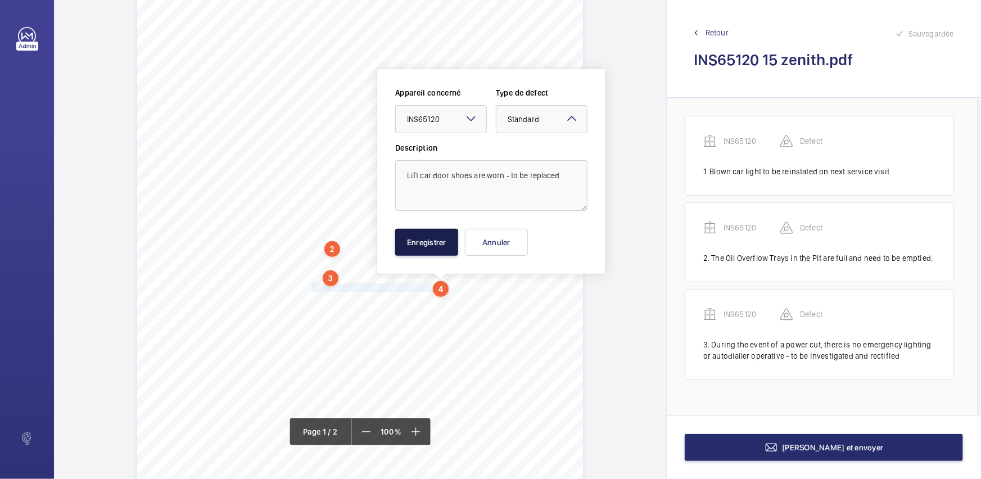
click at [439, 234] on button "Enregistrer" at bounding box center [426, 242] width 63 height 27
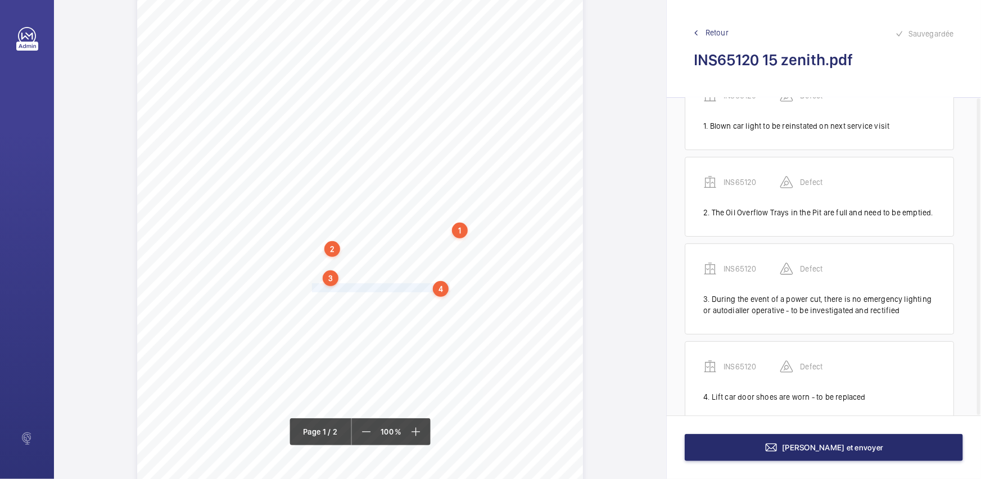
scroll to position [68, 0]
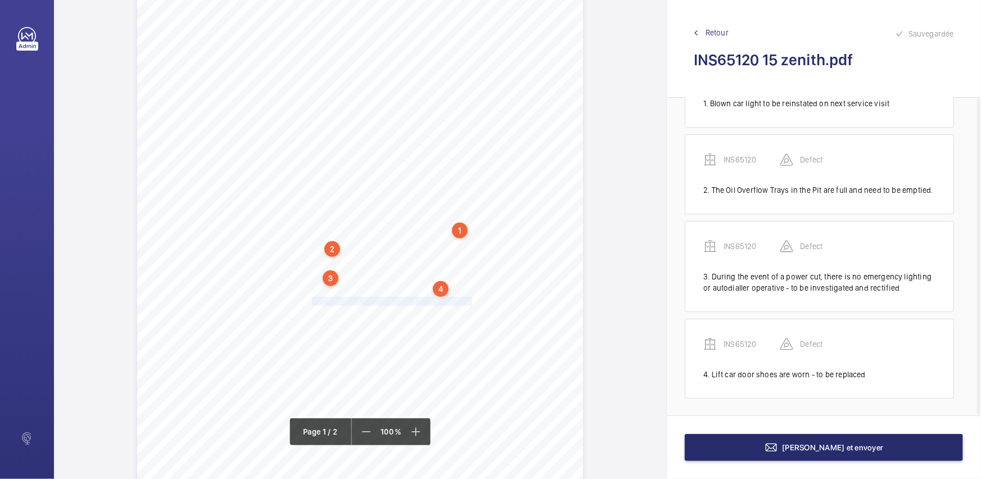
drag, startPoint x: 310, startPoint y: 301, endPoint x: 470, endPoint y: 301, distance: 159.6
click at [470, 301] on span "Lift car oil pots are becoming low - to be replenished" at bounding box center [392, 301] width 160 height 8
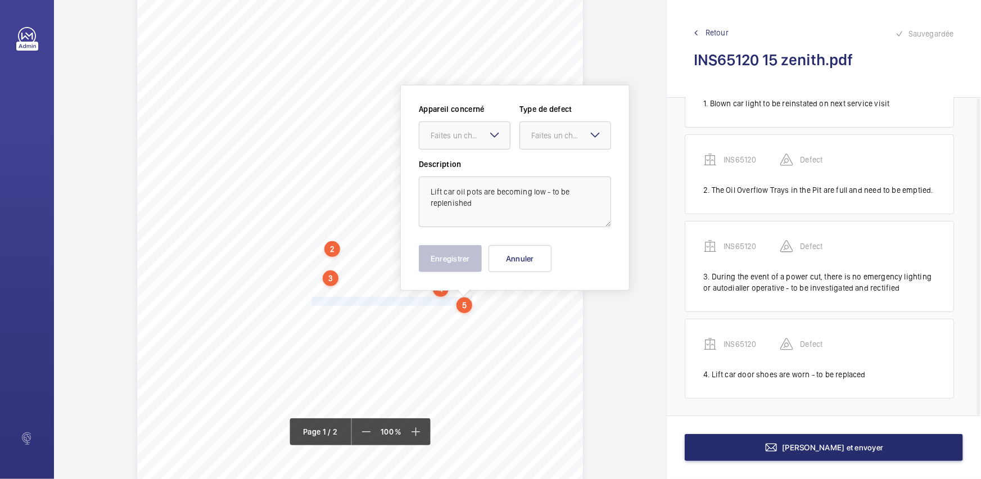
scroll to position [117, 0]
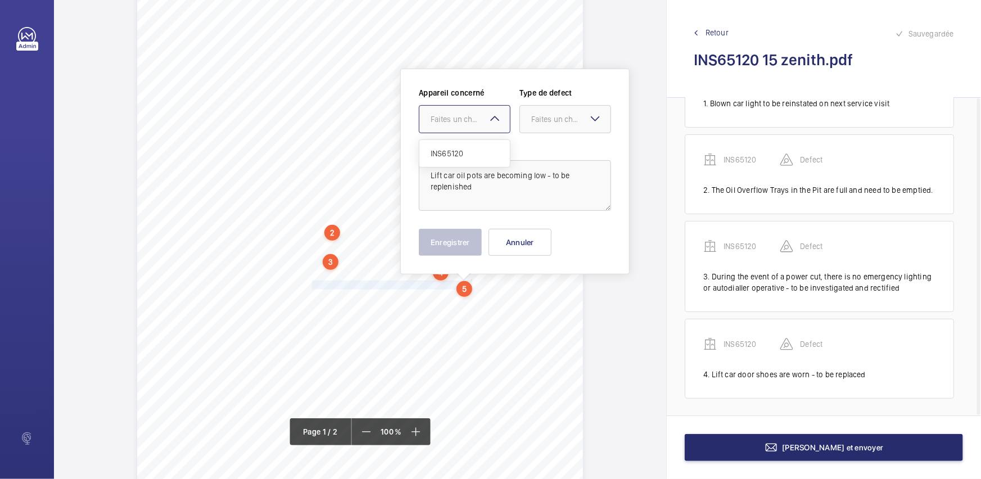
click at [494, 126] on div "Faites un choix INS65120" at bounding box center [465, 119] width 92 height 28
drag, startPoint x: 492, startPoint y: 147, endPoint x: 555, endPoint y: 130, distance: 65.3
click at [494, 148] on span "INS65120" at bounding box center [464, 153] width 68 height 11
click at [555, 129] on div at bounding box center [565, 119] width 90 height 27
click at [562, 152] on span "Standard" at bounding box center [565, 153] width 68 height 11
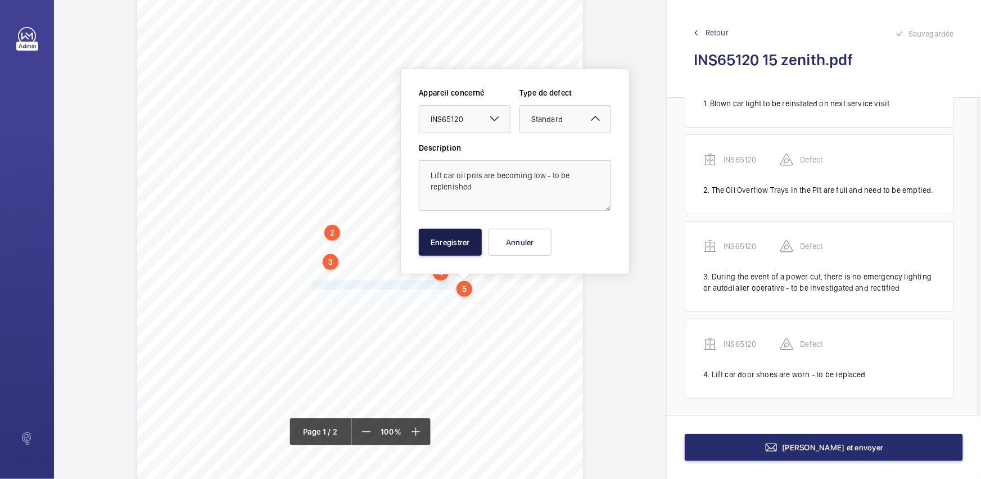
click at [439, 237] on button "Enregistrer" at bounding box center [450, 242] width 63 height 27
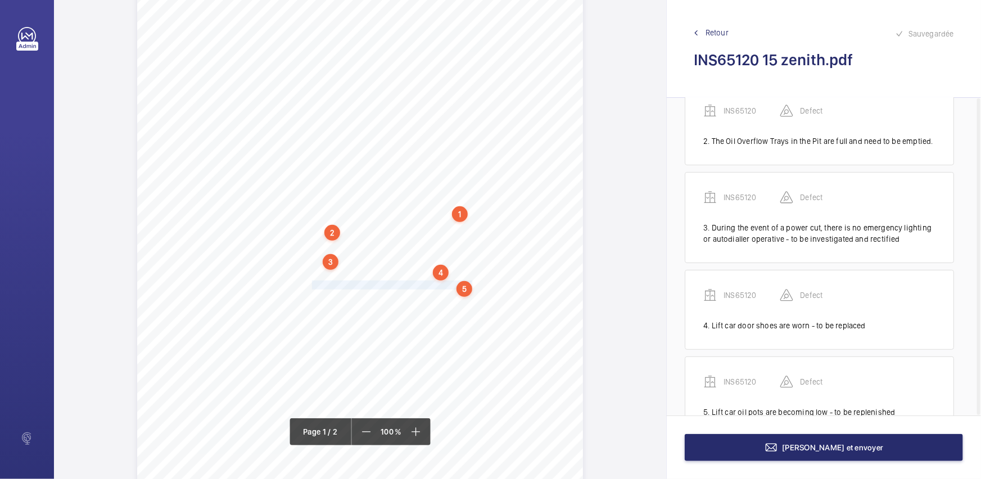
scroll to position [155, 0]
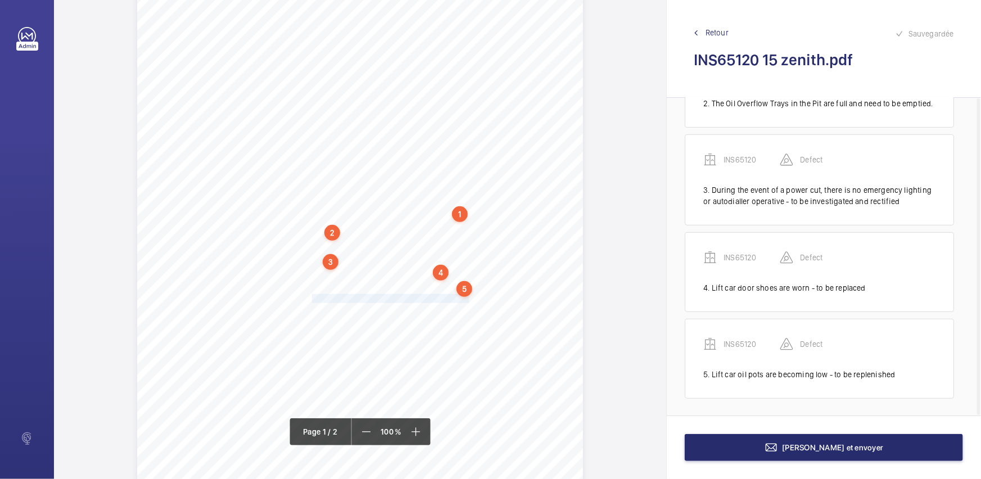
drag, startPoint x: 310, startPoint y: 298, endPoint x: 466, endPoint y: 298, distance: 155.7
click at [466, 298] on div "Lifting Operations and Lifting Equipment Regulations 1998 Report of Thorough Ex…" at bounding box center [360, 216] width 446 height 630
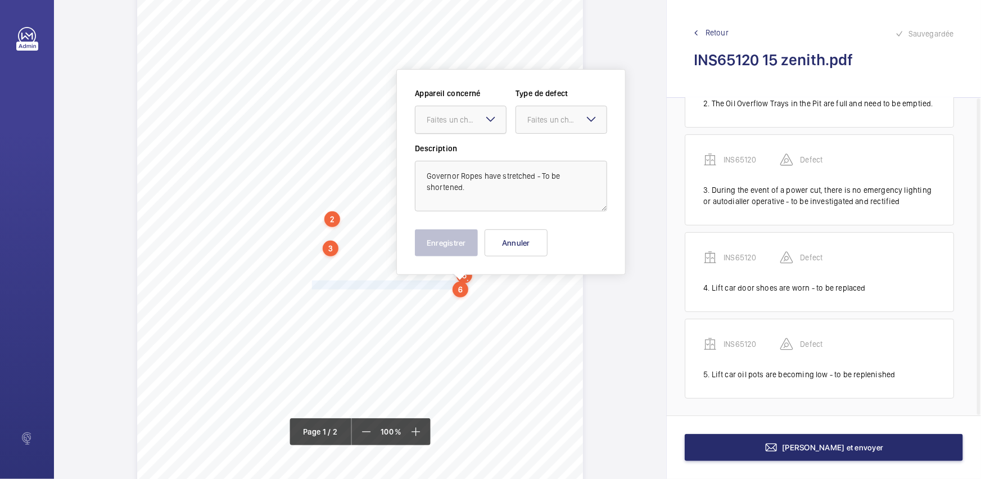
click at [464, 128] on div at bounding box center [460, 119] width 90 height 27
drag, startPoint x: 478, startPoint y: 151, endPoint x: 501, endPoint y: 140, distance: 25.9
click at [479, 151] on span "INS65120" at bounding box center [461, 153] width 68 height 11
click at [548, 125] on div "Faites un choix" at bounding box center [561, 119] width 90 height 11
click at [554, 143] on div "Standard" at bounding box center [561, 154] width 90 height 28
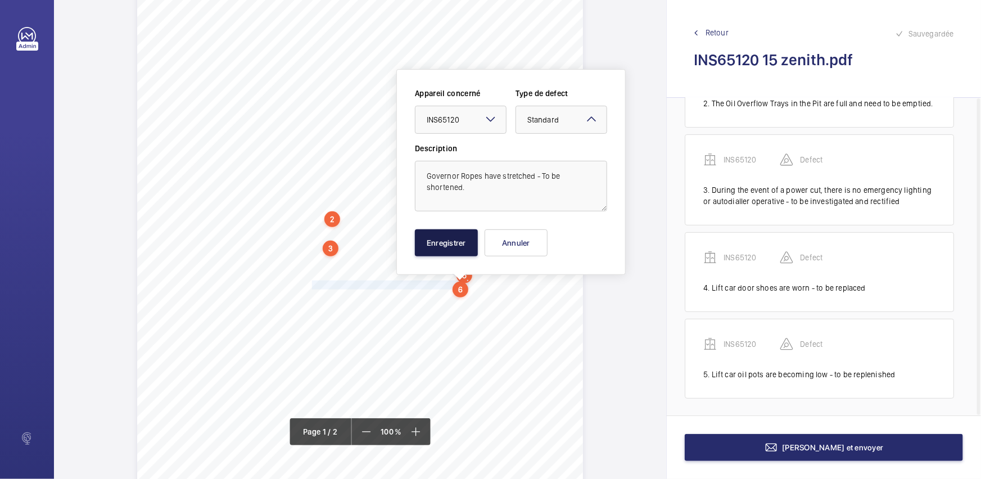
click at [463, 235] on button "Enregistrer" at bounding box center [446, 242] width 63 height 27
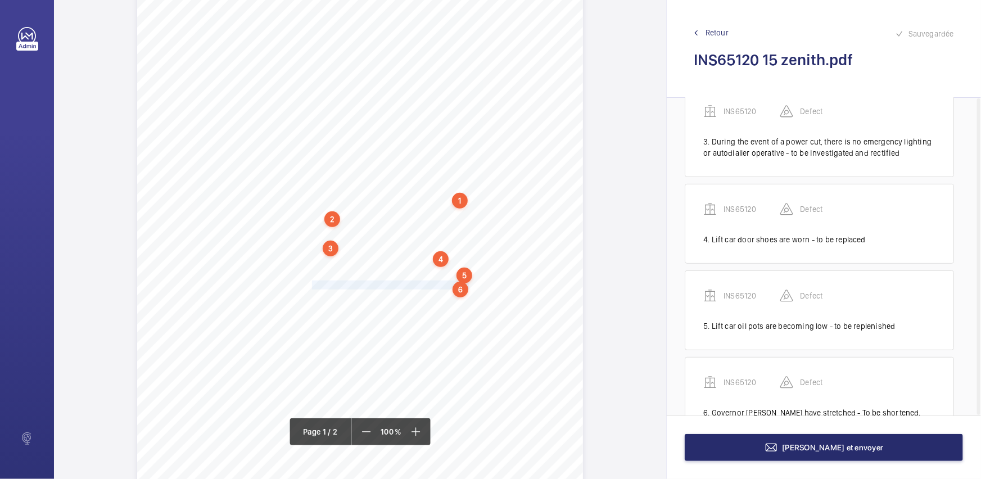
scroll to position [241, 0]
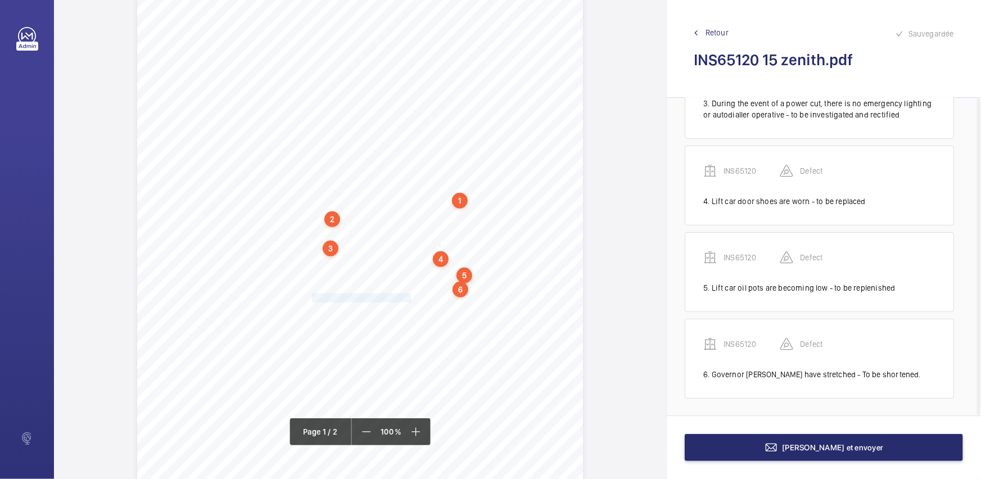
drag, startPoint x: 310, startPoint y: 296, endPoint x: 410, endPoint y: 295, distance: 100.0
click at [410, 295] on span "Oil on the Pit Floor to be cleared." at bounding box center [362, 298] width 101 height 8
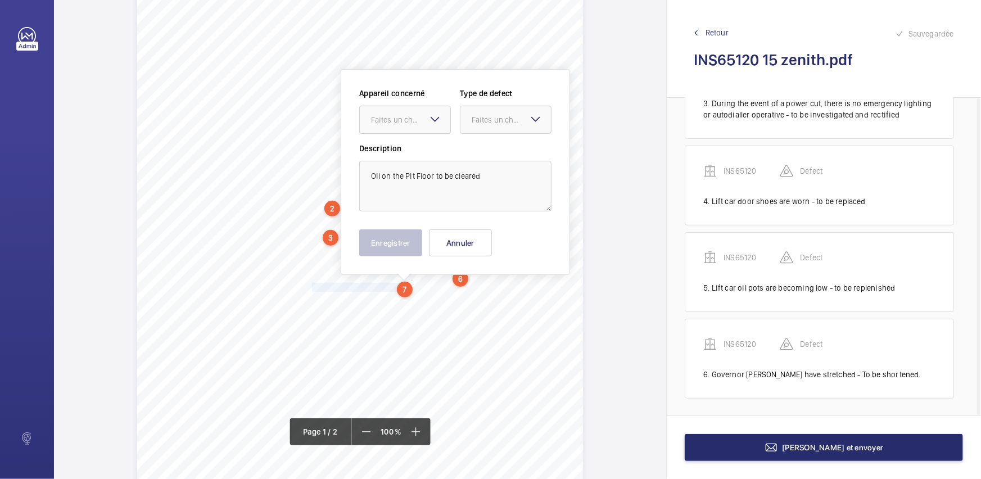
click at [423, 120] on div "Faites un choix" at bounding box center [410, 119] width 79 height 11
drag, startPoint x: 424, startPoint y: 143, endPoint x: 446, endPoint y: 140, distance: 22.7
click at [424, 144] on div "INS65120" at bounding box center [405, 153] width 90 height 27
drag, startPoint x: 516, startPoint y: 120, endPoint x: 516, endPoint y: 132, distance: 11.8
click at [516, 121] on div "Faites un choix" at bounding box center [510, 119] width 79 height 11
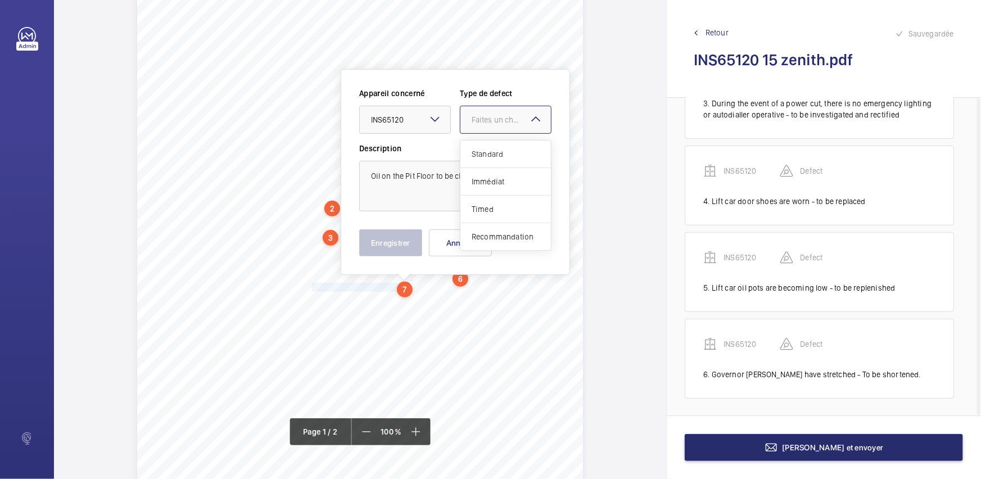
drag, startPoint x: 515, startPoint y: 144, endPoint x: 507, endPoint y: 156, distance: 14.7
click at [515, 144] on div "Standard" at bounding box center [505, 154] width 90 height 28
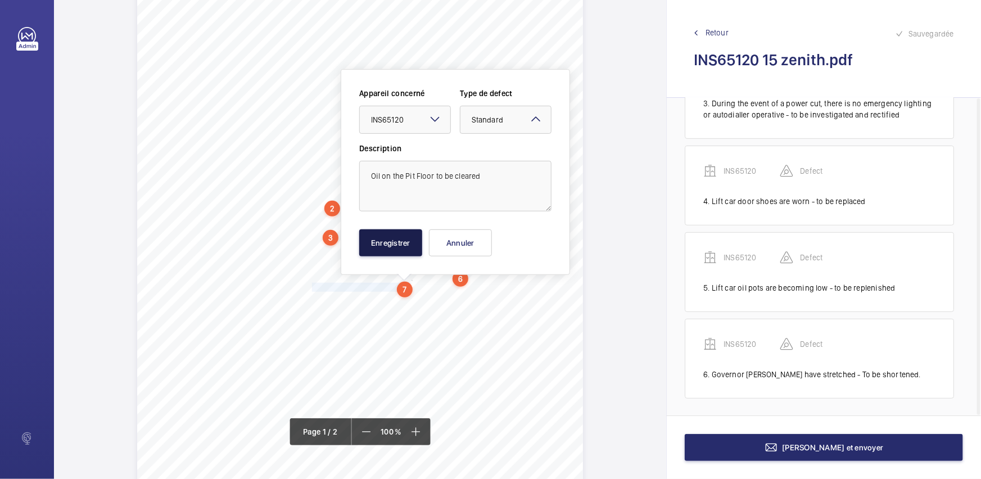
click at [401, 237] on button "Enregistrer" at bounding box center [390, 242] width 63 height 27
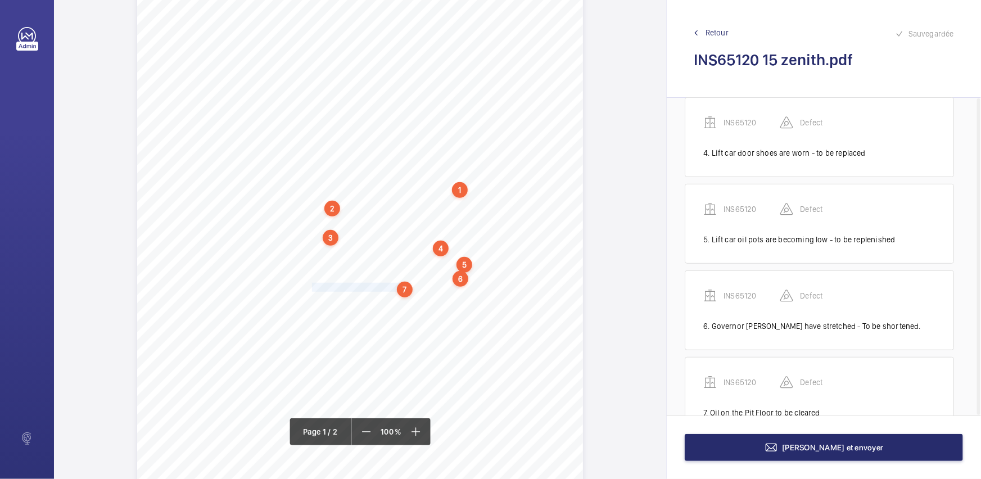
scroll to position [327, 0]
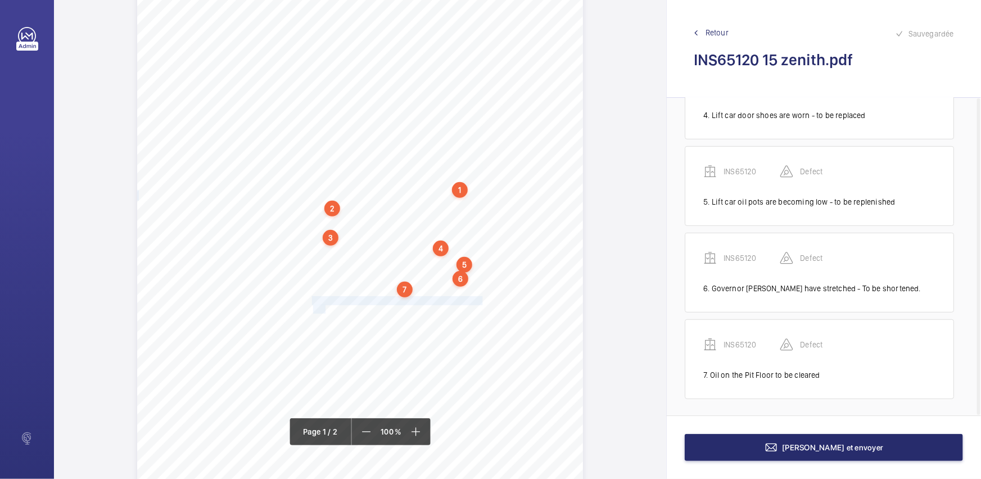
drag, startPoint x: 311, startPoint y: 301, endPoint x: 323, endPoint y: 309, distance: 14.5
click at [323, 309] on div "Lifting Operations and Lifting Equipment Regulations 1998 Report of Thorough Ex…" at bounding box center [360, 191] width 446 height 630
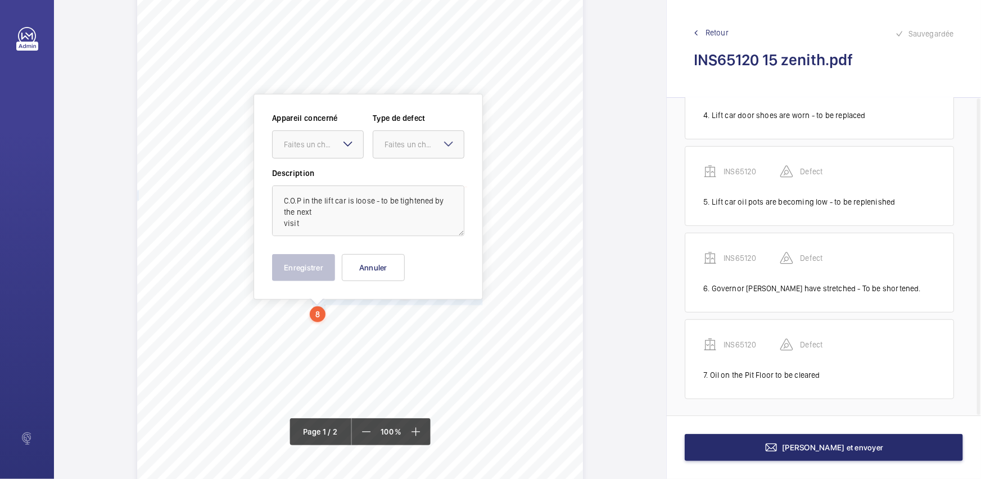
scroll to position [167, 0]
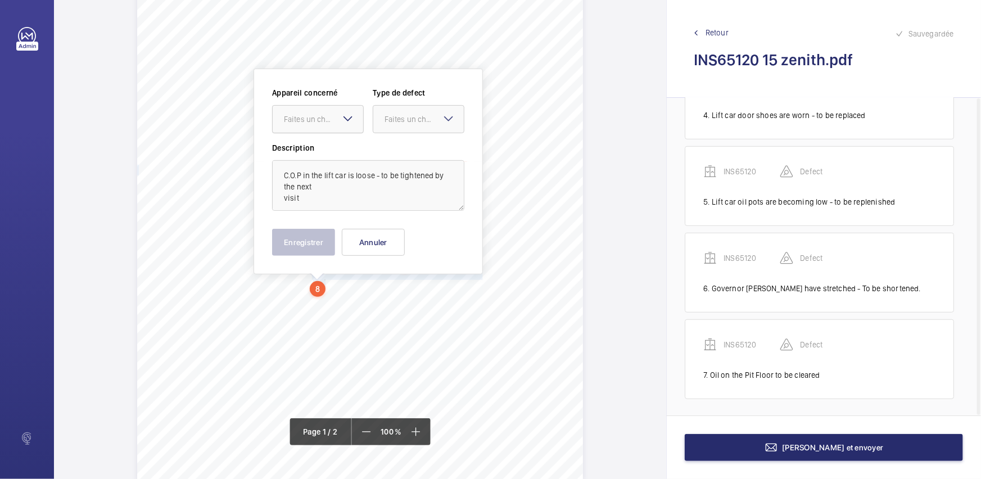
click at [335, 117] on div "Faites un choix" at bounding box center [323, 119] width 79 height 11
click at [338, 144] on div "INS65120" at bounding box center [318, 153] width 90 height 27
click at [393, 123] on div "Faites un choix" at bounding box center [423, 119] width 79 height 11
click at [393, 148] on span "Standard" at bounding box center [418, 153] width 68 height 11
click at [309, 239] on button "Enregistrer" at bounding box center [303, 242] width 63 height 27
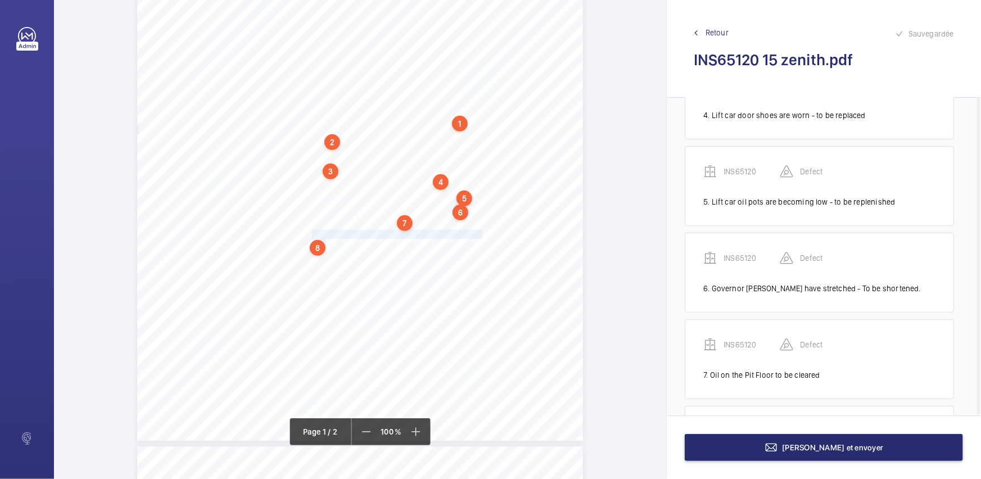
scroll to position [269, 0]
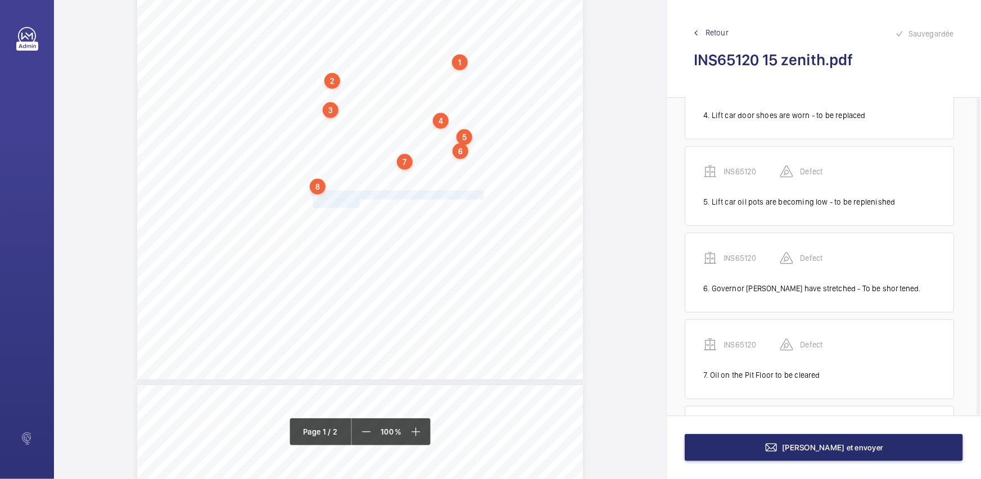
drag, startPoint x: 310, startPoint y: 195, endPoint x: 357, endPoint y: 203, distance: 47.9
click at [357, 203] on div "Lifting Operations and Lifting Equipment Regulations 1998 Report of Thorough Ex…" at bounding box center [360, 64] width 446 height 630
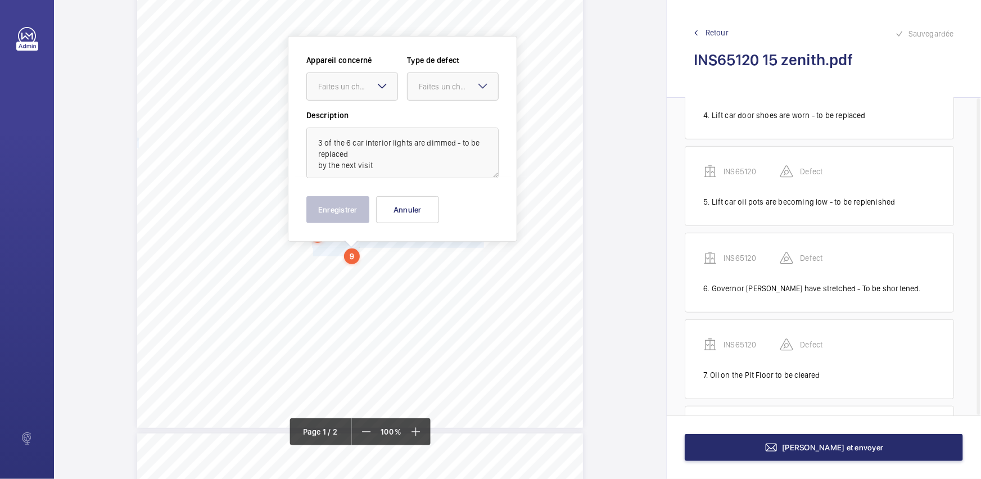
scroll to position [188, 0]
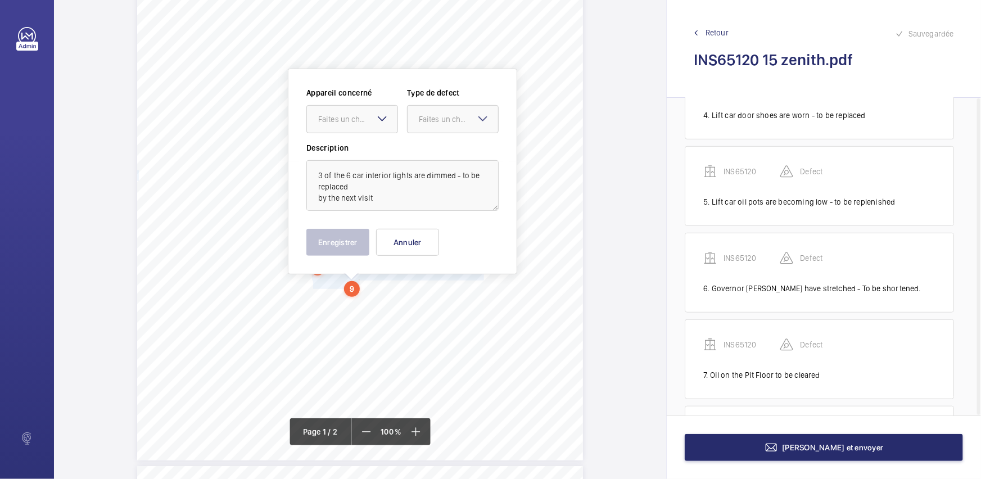
drag, startPoint x: 377, startPoint y: 121, endPoint x: 377, endPoint y: 131, distance: 10.1
click at [377, 123] on mat-icon at bounding box center [381, 118] width 13 height 13
click at [377, 148] on span "INS65120" at bounding box center [352, 153] width 68 height 11
click at [423, 126] on div at bounding box center [452, 119] width 90 height 27
click at [433, 151] on span "Standard" at bounding box center [453, 153] width 68 height 11
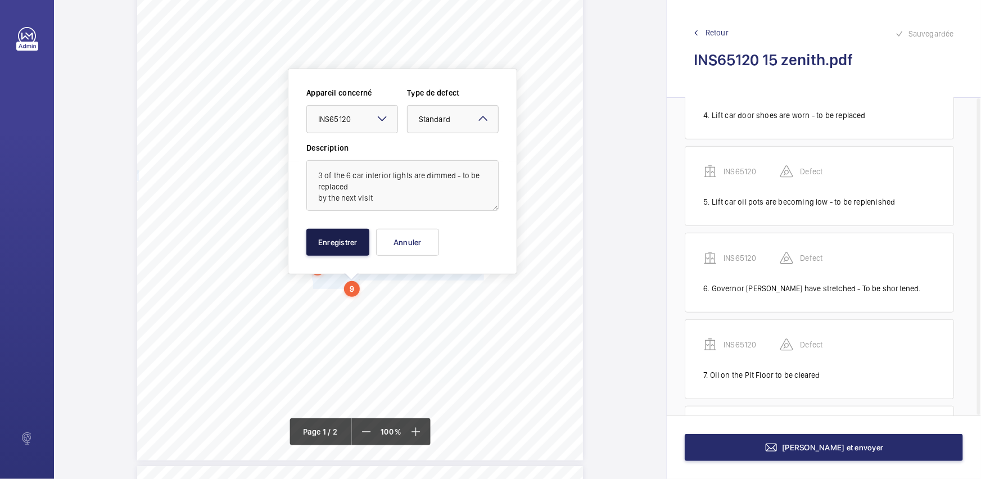
click at [332, 245] on button "Enregistrer" at bounding box center [337, 242] width 63 height 27
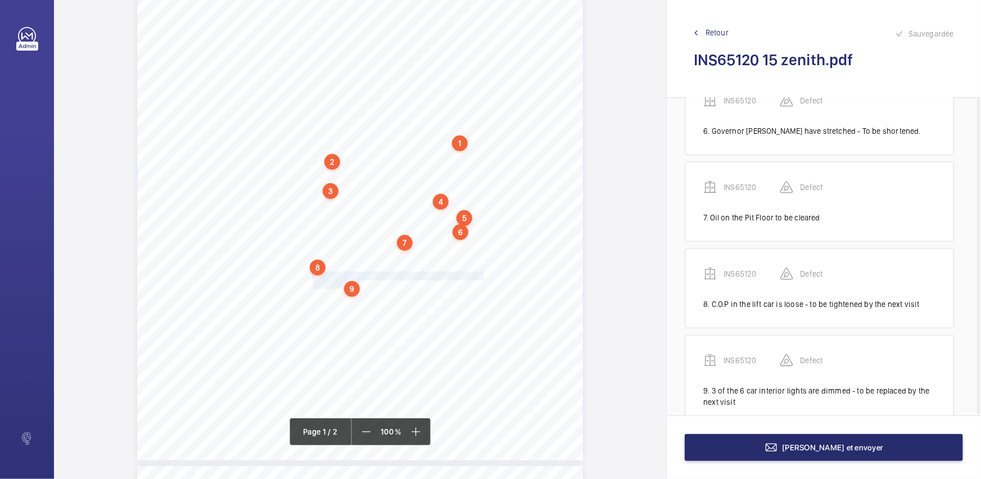
scroll to position [511, 0]
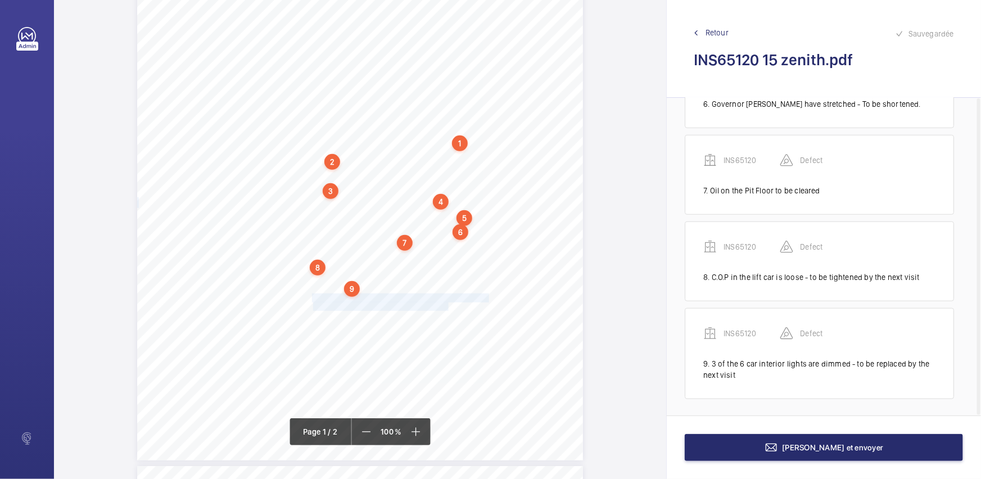
drag, startPoint x: 310, startPoint y: 297, endPoint x: 446, endPoint y: 306, distance: 135.7
click at [446, 306] on div "Lifting Operations and Lifting Equipment Regulations 1998 Report of Thorough Ex…" at bounding box center [360, 145] width 446 height 630
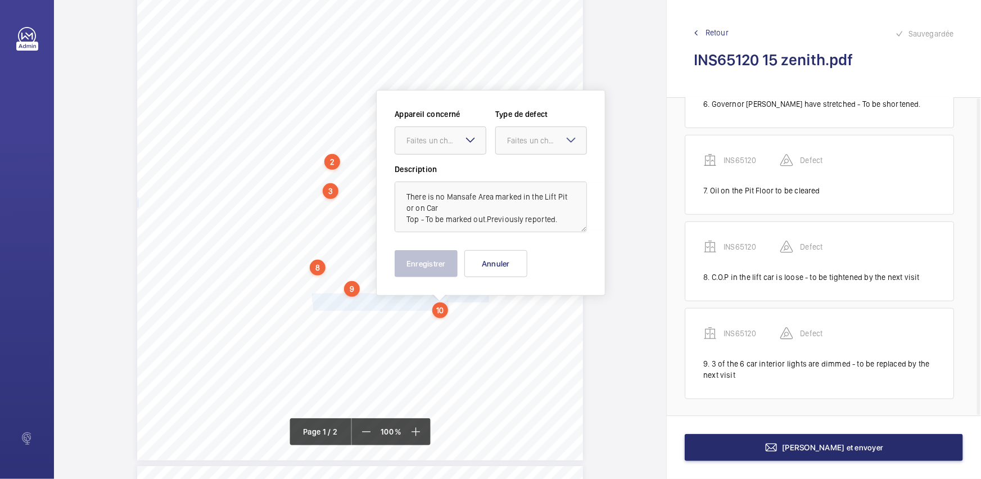
scroll to position [209, 0]
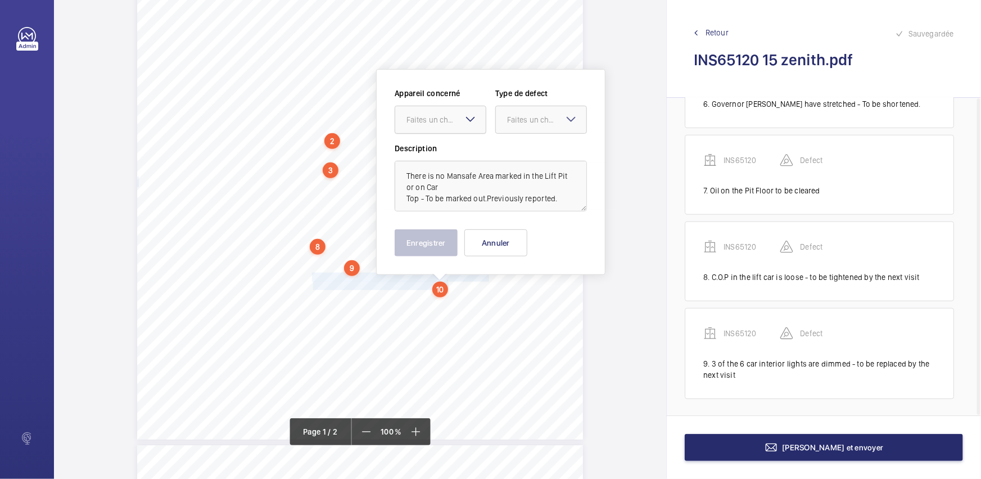
drag, startPoint x: 473, startPoint y: 121, endPoint x: 475, endPoint y: 127, distance: 6.1
click at [475, 127] on div "Faites un choix" at bounding box center [440, 120] width 92 height 28
click at [478, 141] on div "INS65120" at bounding box center [440, 153] width 90 height 27
drag, startPoint x: 544, startPoint y: 121, endPoint x: 544, endPoint y: 129, distance: 7.9
click at [544, 123] on div "Faites un choix" at bounding box center [546, 119] width 79 height 11
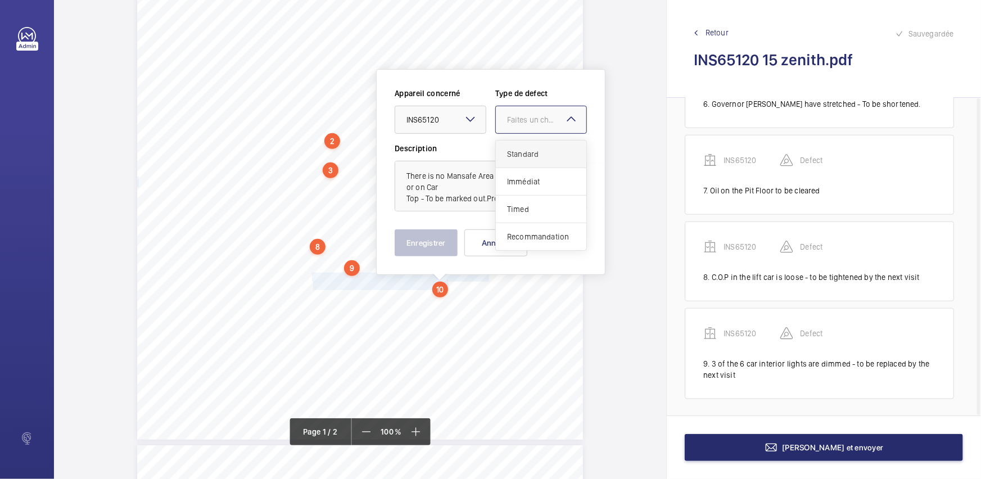
click at [542, 144] on div "Standard" at bounding box center [541, 154] width 90 height 28
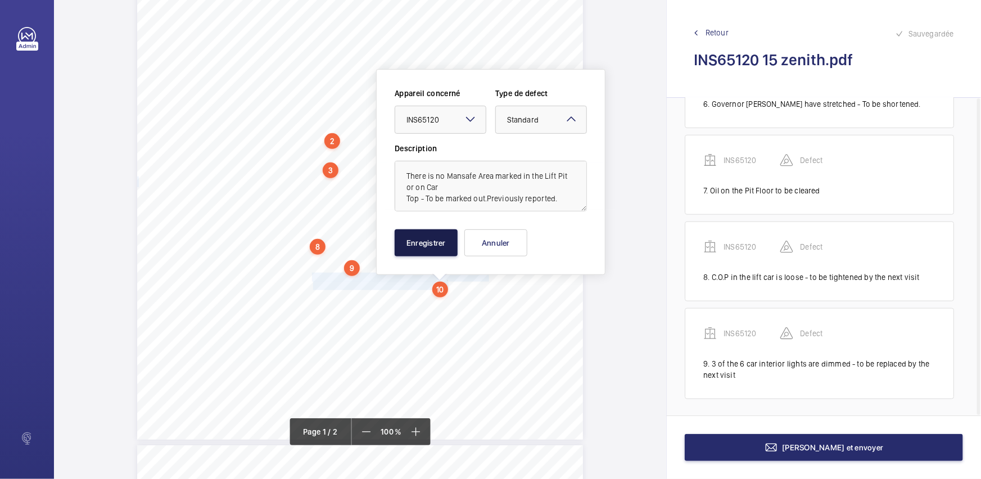
click at [429, 244] on button "Enregistrer" at bounding box center [425, 242] width 63 height 27
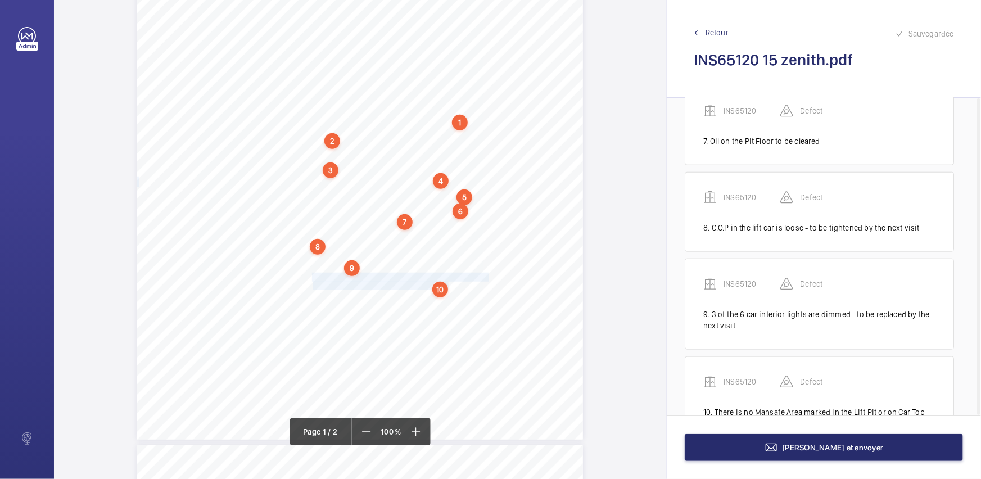
scroll to position [609, 0]
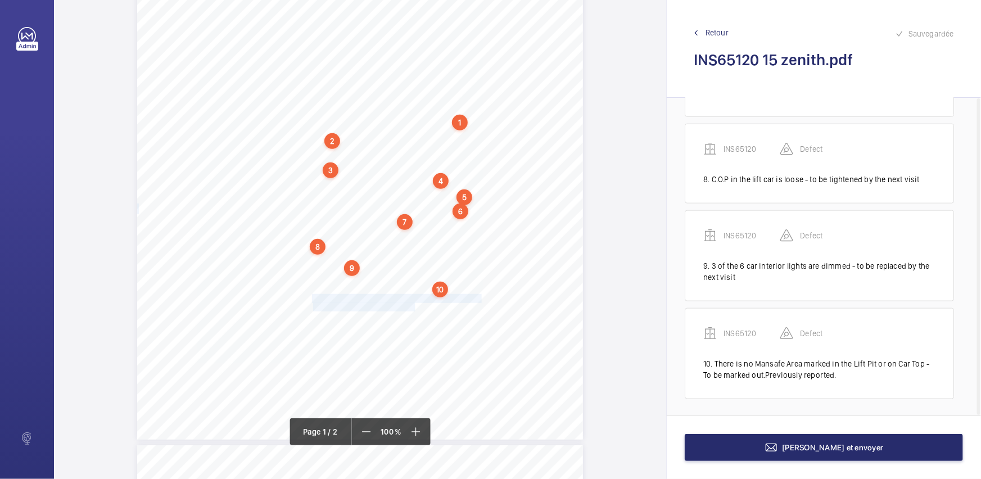
drag, startPoint x: 311, startPoint y: 295, endPoint x: 414, endPoint y: 306, distance: 103.4
click at [414, 306] on div "Lifting Operations and Lifting Equipment Regulations 1998 Report of Thorough Ex…" at bounding box center [360, 124] width 446 height 630
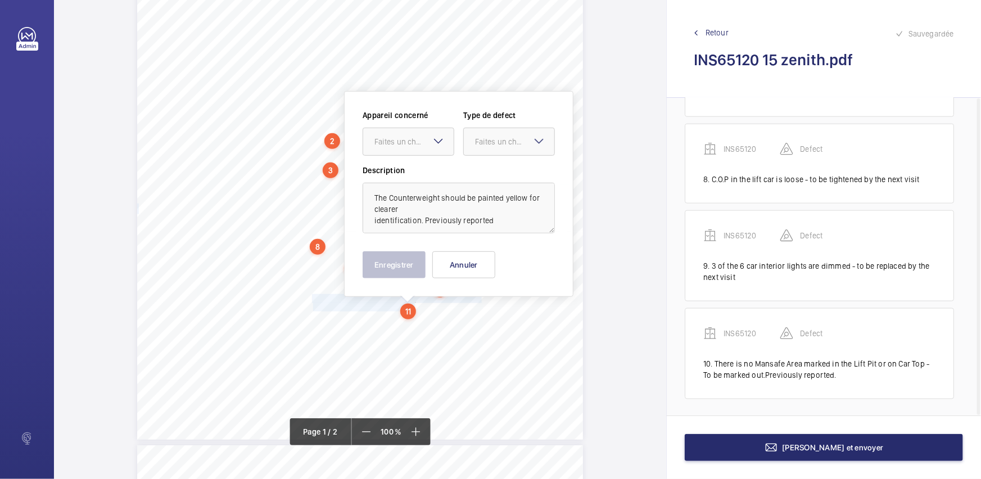
scroll to position [231, 0]
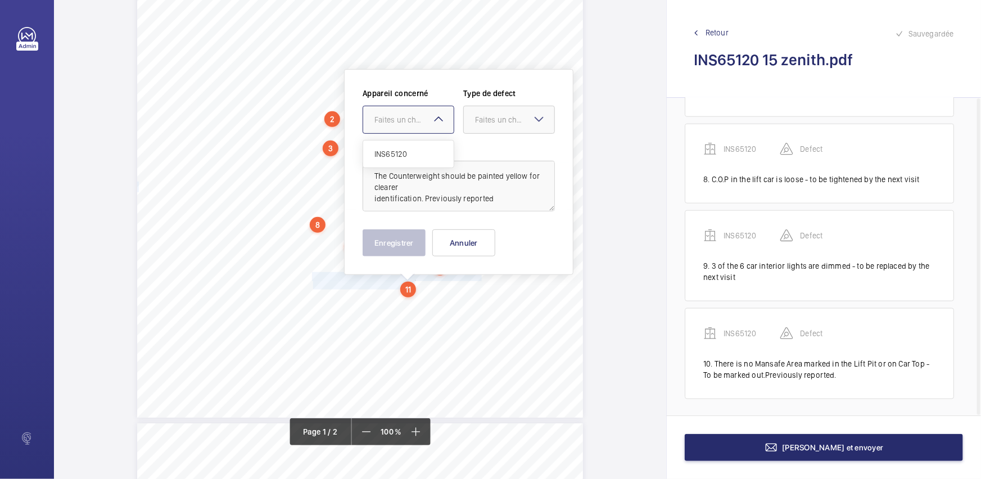
click at [419, 119] on div "Faites un choix" at bounding box center [413, 119] width 79 height 11
click at [424, 143] on div "INS65120" at bounding box center [408, 153] width 90 height 27
click at [523, 114] on div "Faites un choix" at bounding box center [514, 119] width 79 height 11
drag, startPoint x: 511, startPoint y: 159, endPoint x: 479, endPoint y: 194, distance: 47.3
click at [510, 160] on div "Standard" at bounding box center [509, 154] width 90 height 28
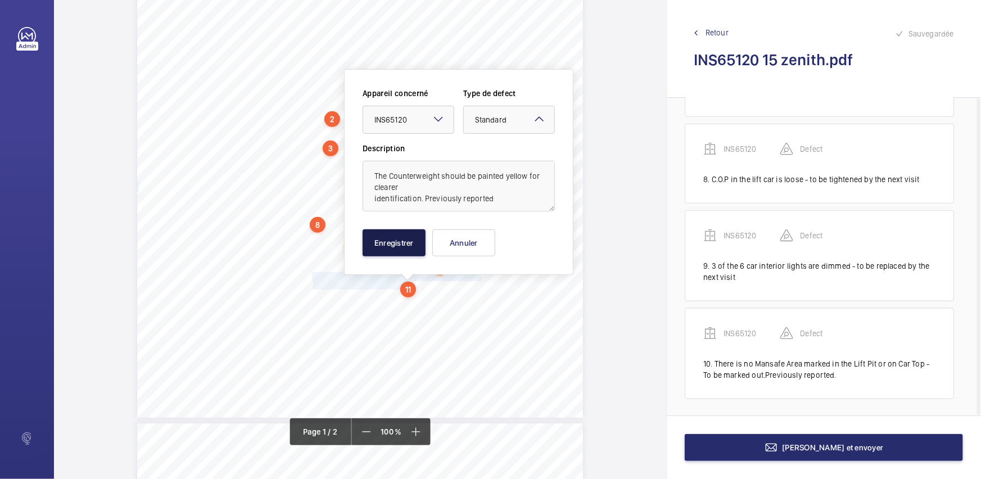
click at [389, 246] on button "Enregistrer" at bounding box center [393, 242] width 63 height 27
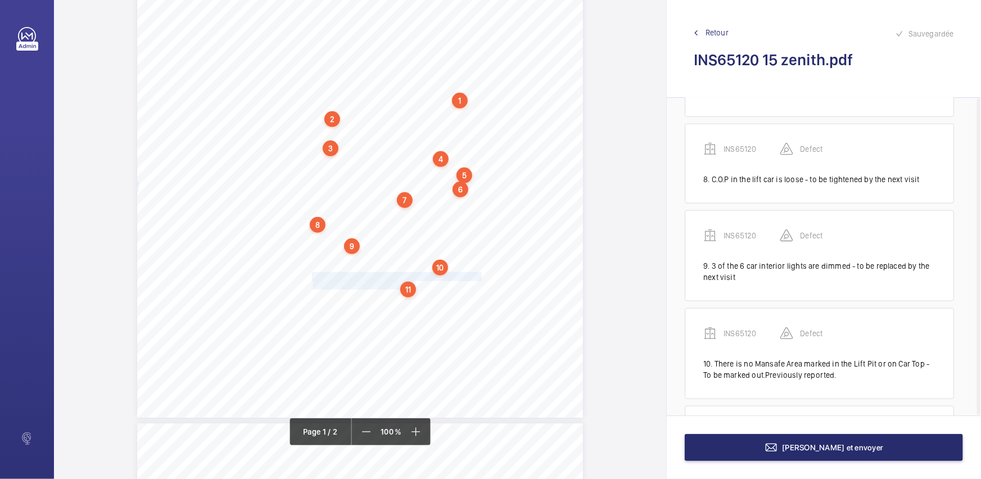
scroll to position [707, 0]
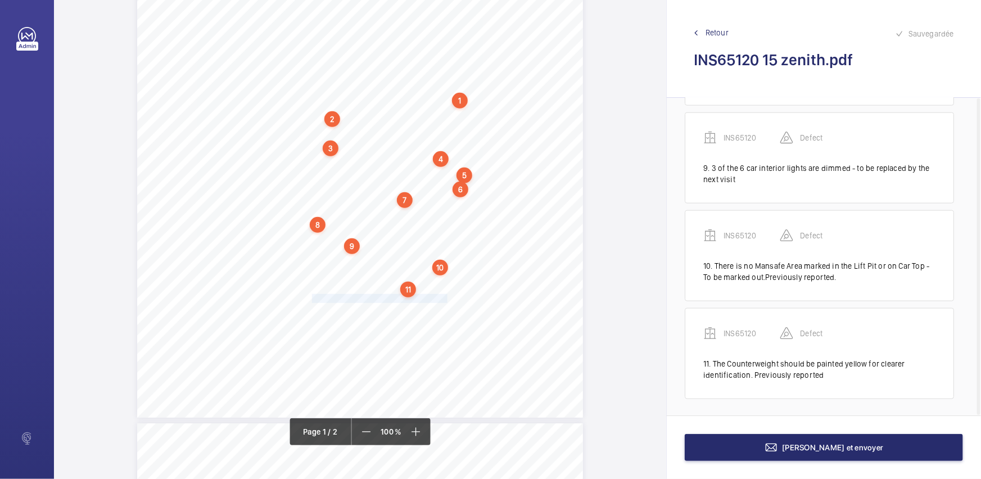
drag, startPoint x: 311, startPoint y: 298, endPoint x: 444, endPoint y: 298, distance: 132.6
click at [444, 298] on div "Lifting Operations and Lifting Equipment Regulations 1998 Report of Thorough Ex…" at bounding box center [360, 102] width 446 height 630
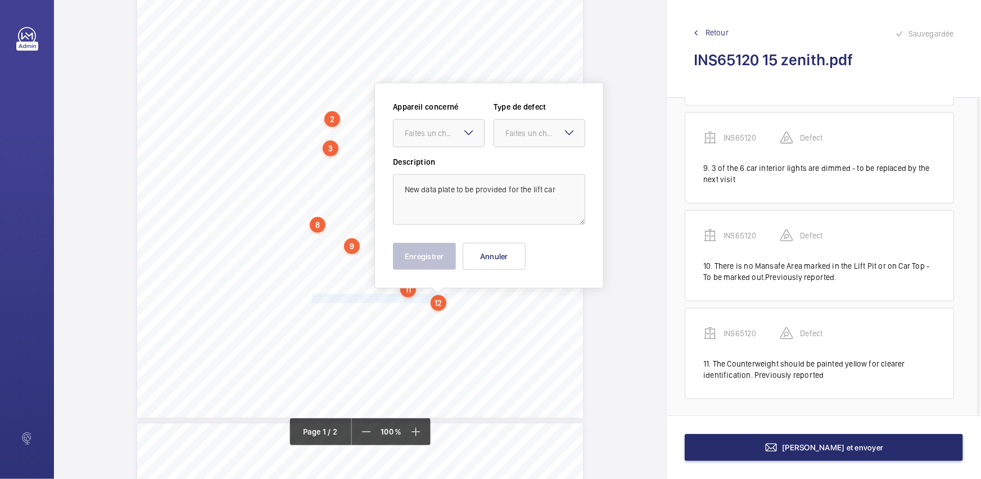
scroll to position [245, 0]
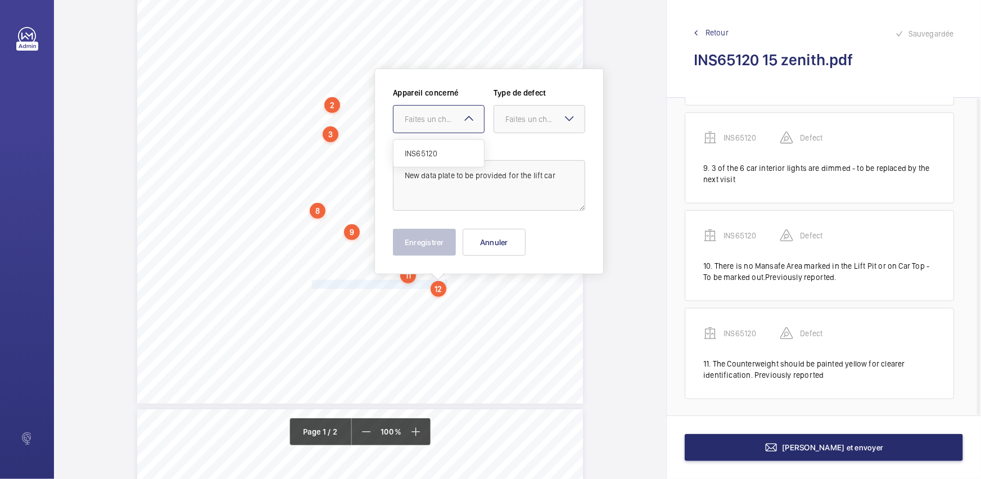
drag, startPoint x: 436, startPoint y: 116, endPoint x: 444, endPoint y: 158, distance: 42.3
click at [437, 116] on div "Faites un choix" at bounding box center [444, 119] width 79 height 11
drag, startPoint x: 444, startPoint y: 158, endPoint x: 507, endPoint y: 126, distance: 70.9
click at [444, 158] on span "INS65120" at bounding box center [439, 153] width 68 height 11
click at [522, 122] on div "Faites un choix" at bounding box center [544, 119] width 79 height 11
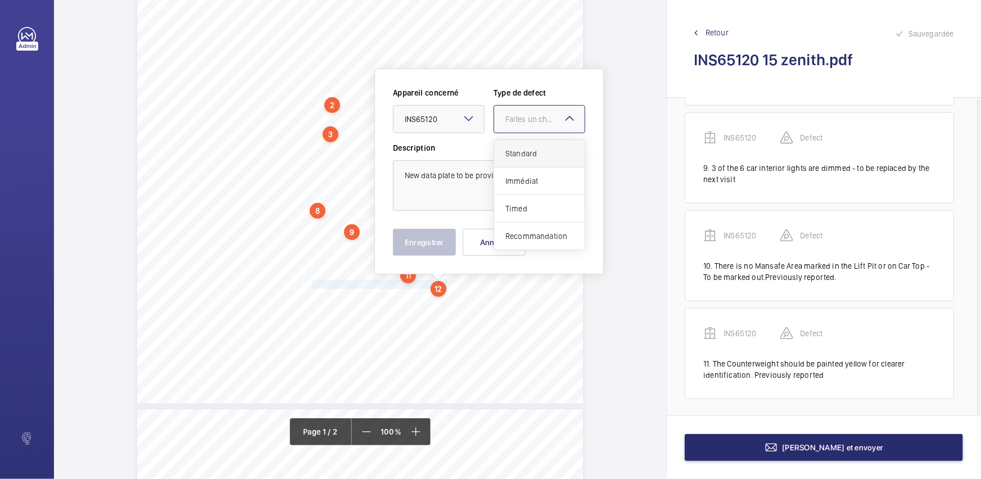
click at [522, 141] on div "Standard" at bounding box center [539, 154] width 90 height 28
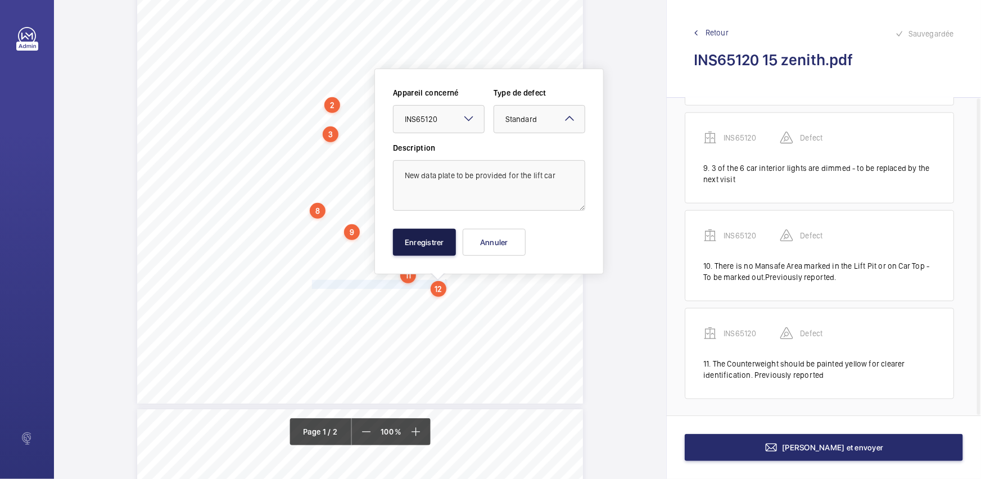
click at [416, 247] on button "Enregistrer" at bounding box center [424, 242] width 63 height 27
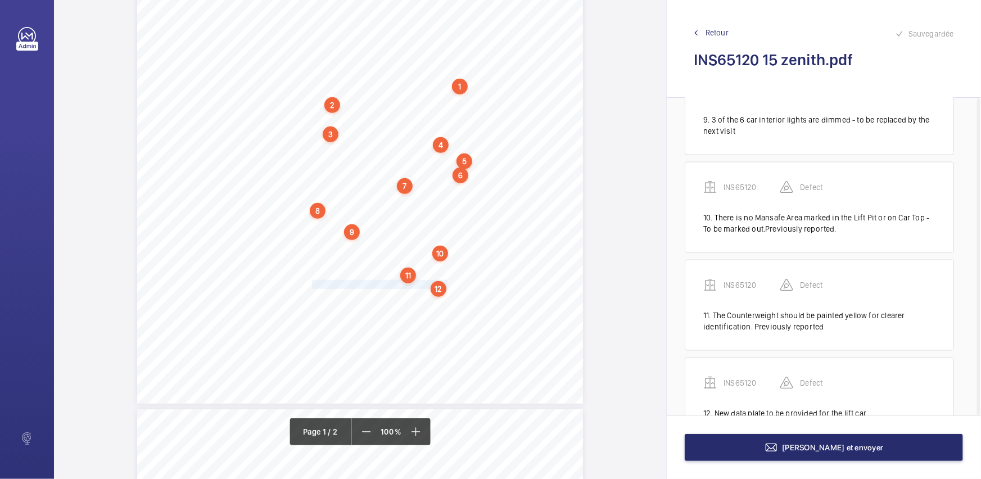
scroll to position [793, 0]
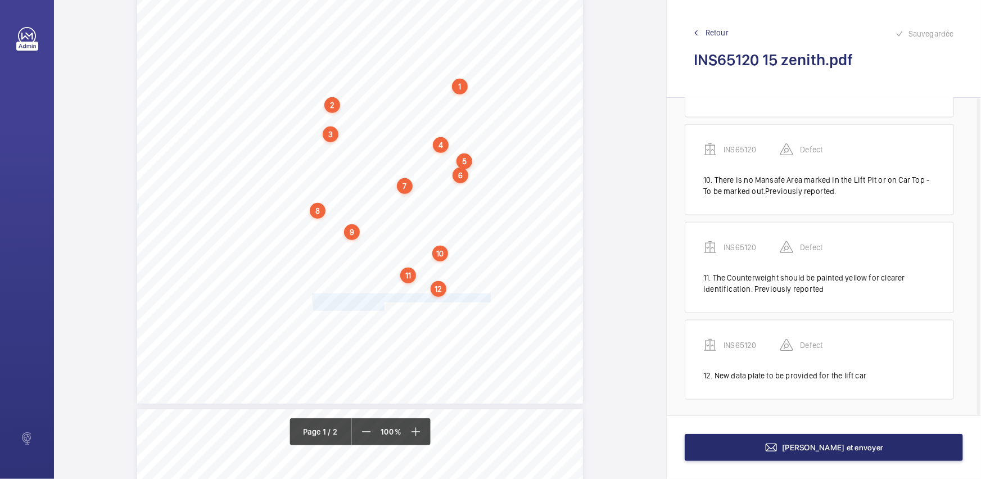
drag, startPoint x: 310, startPoint y: 297, endPoint x: 381, endPoint y: 304, distance: 71.2
click at [381, 304] on div "Lifting Operations and Lifting Equipment Regulations 1998 Report of Thorough Ex…" at bounding box center [360, 88] width 446 height 630
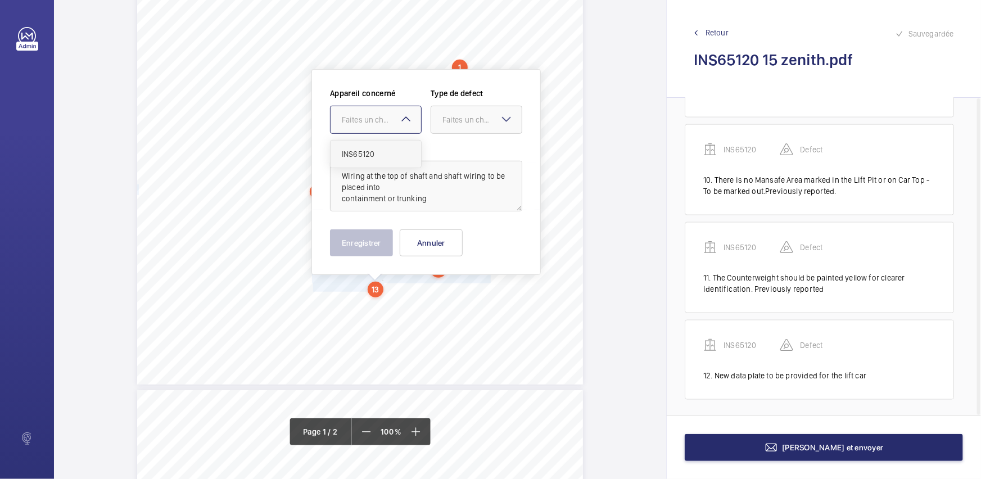
drag, startPoint x: 385, startPoint y: 119, endPoint x: 393, endPoint y: 152, distance: 33.7
click at [385, 120] on div "Faites un choix" at bounding box center [381, 119] width 79 height 11
drag, startPoint x: 393, startPoint y: 152, endPoint x: 455, endPoint y: 133, distance: 64.7
click at [393, 152] on span "INS65120" at bounding box center [376, 153] width 68 height 11
click at [462, 129] on div at bounding box center [476, 119] width 90 height 27
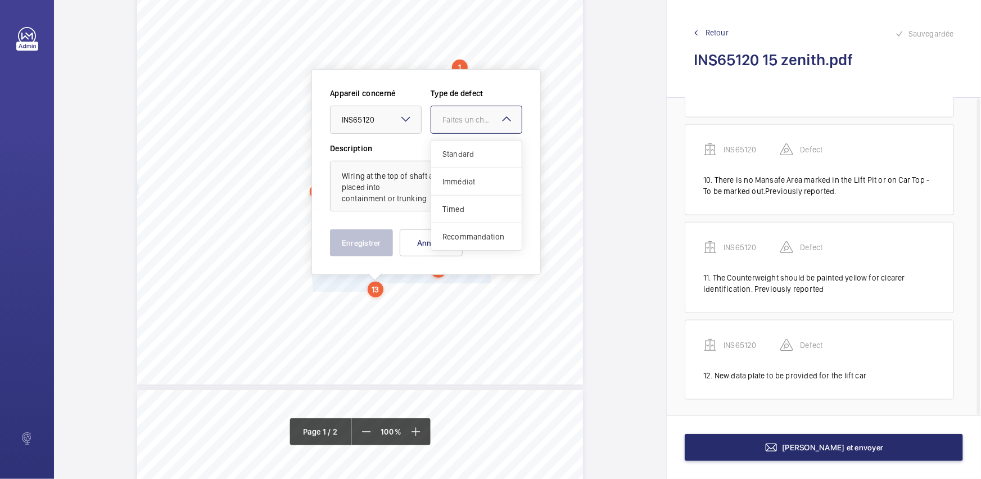
click at [466, 148] on span "Standard" at bounding box center [476, 153] width 68 height 11
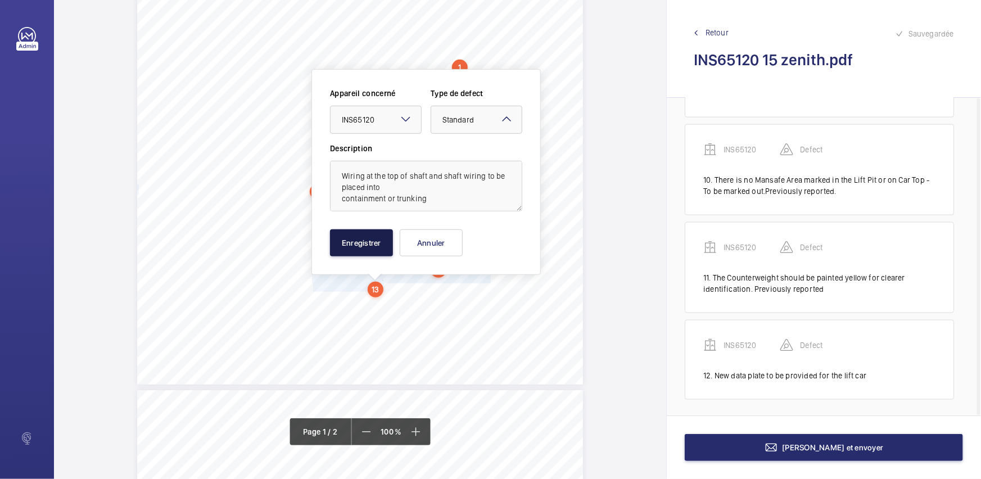
click at [378, 243] on button "Enregistrer" at bounding box center [361, 242] width 63 height 27
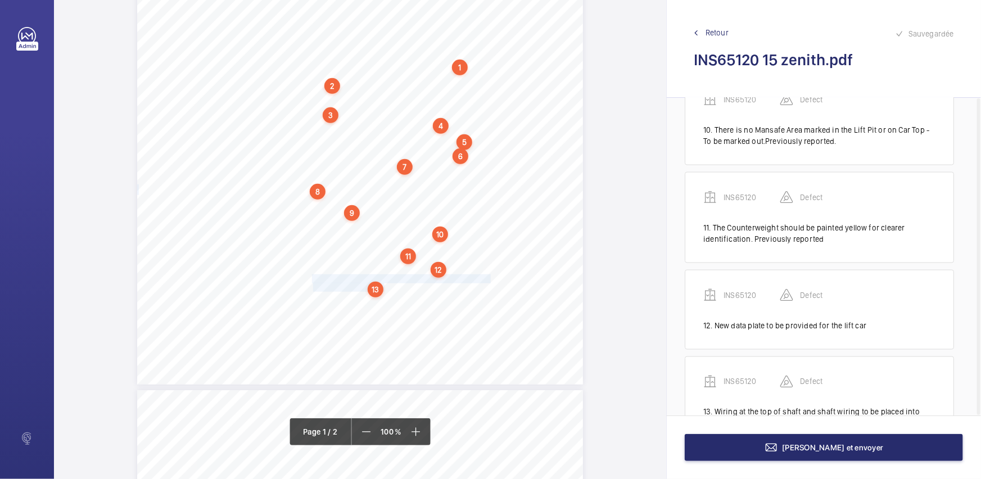
scroll to position [891, 0]
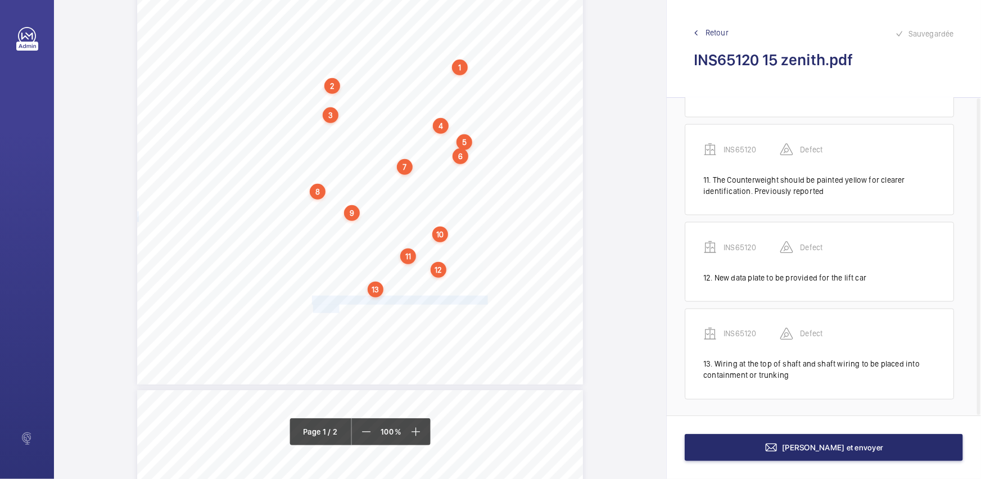
drag, startPoint x: 311, startPoint y: 298, endPoint x: 338, endPoint y: 309, distance: 29.5
click at [338, 309] on div "Lifting Operations and Lifting Equipment Regulations 1998 Report of Thorough Ex…" at bounding box center [360, 69] width 446 height 630
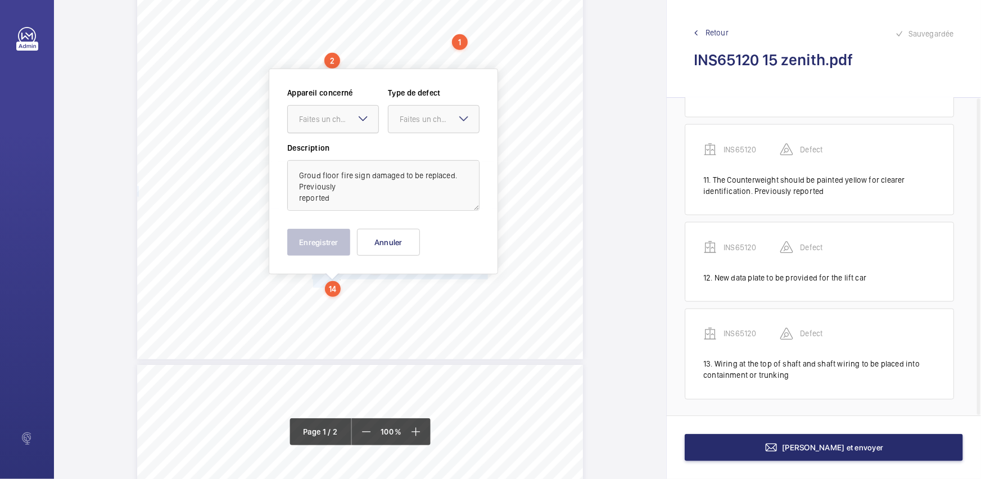
click at [349, 115] on div "Faites un choix" at bounding box center [338, 119] width 79 height 11
click at [348, 151] on span "INS65120" at bounding box center [333, 153] width 68 height 11
click at [466, 115] on mat-icon at bounding box center [463, 118] width 13 height 13
click at [445, 146] on div "Standard" at bounding box center [433, 154] width 90 height 28
click at [309, 237] on button "Enregistrer" at bounding box center [318, 242] width 63 height 27
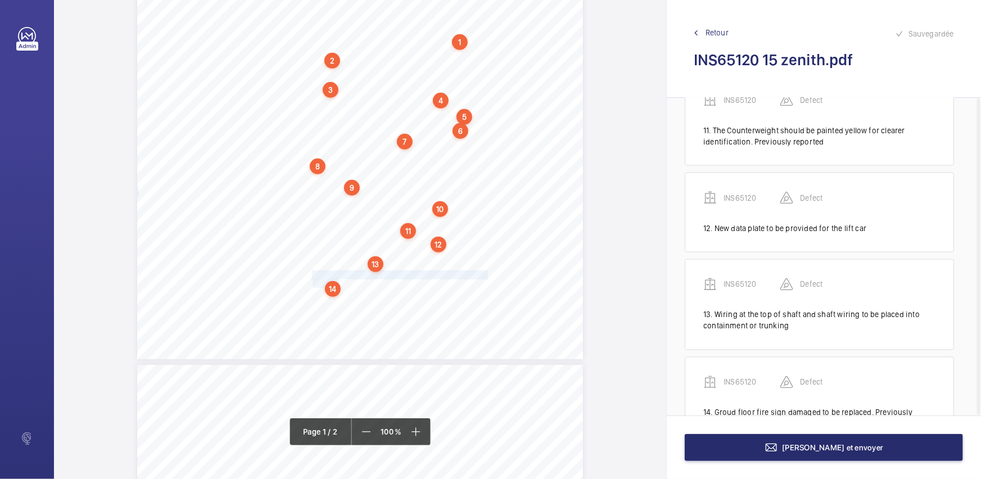
scroll to position [988, 0]
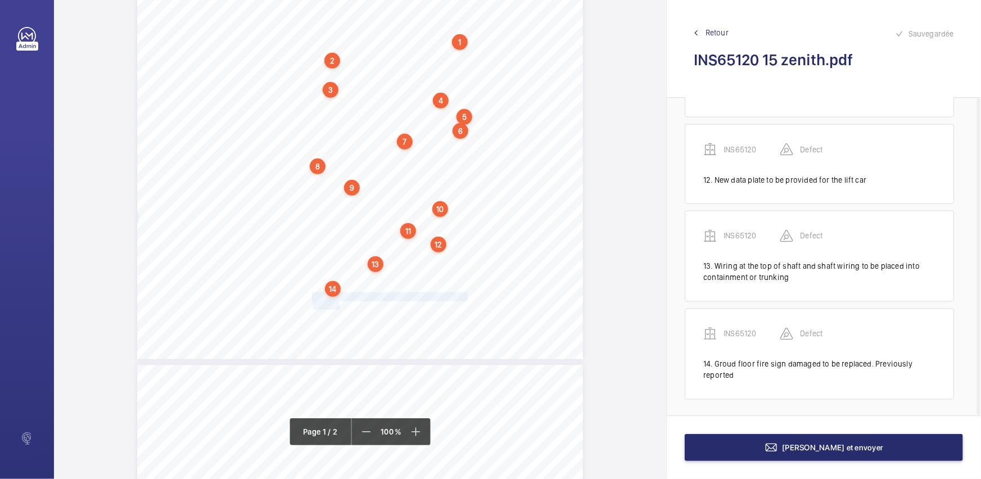
drag, startPoint x: 311, startPoint y: 295, endPoint x: 337, endPoint y: 306, distance: 28.0
click at [337, 306] on div "Lifting Operations and Lifting Equipment Regulations 1998 Report of Thorough Ex…" at bounding box center [360, 44] width 446 height 630
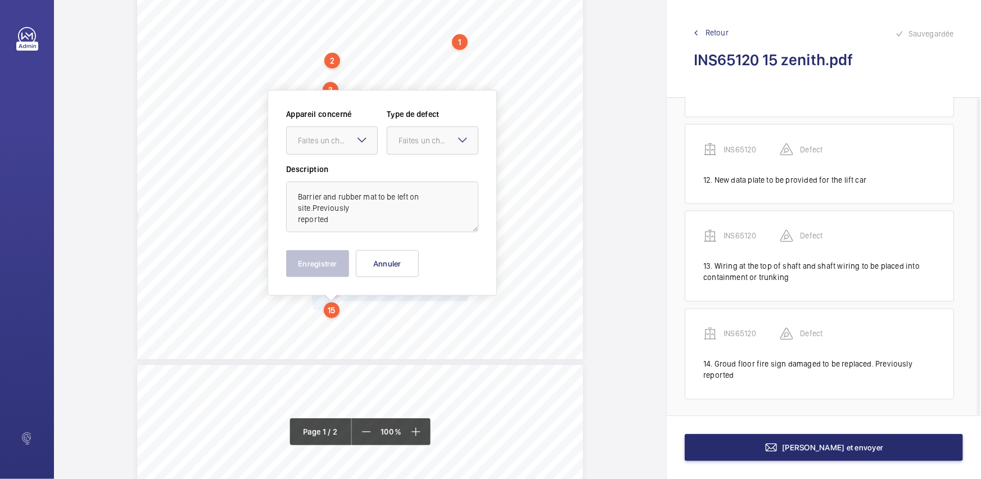
scroll to position [310, 0]
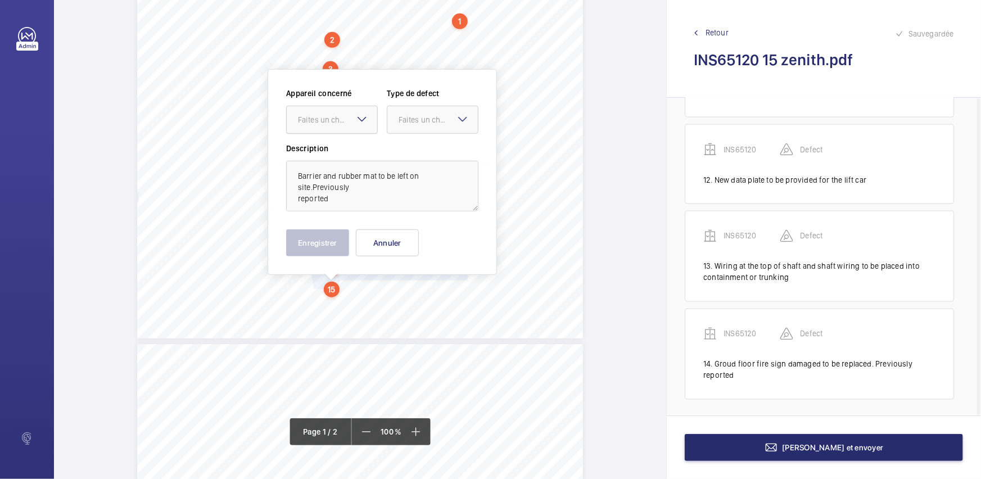
click at [339, 123] on div "Faites un choix" at bounding box center [337, 119] width 79 height 11
drag, startPoint x: 343, startPoint y: 135, endPoint x: 416, endPoint y: 131, distance: 73.2
click at [341, 151] on span "INS65120" at bounding box center [332, 153] width 68 height 11
click at [418, 129] on div at bounding box center [432, 119] width 90 height 27
click at [424, 143] on div "Standard" at bounding box center [432, 154] width 90 height 28
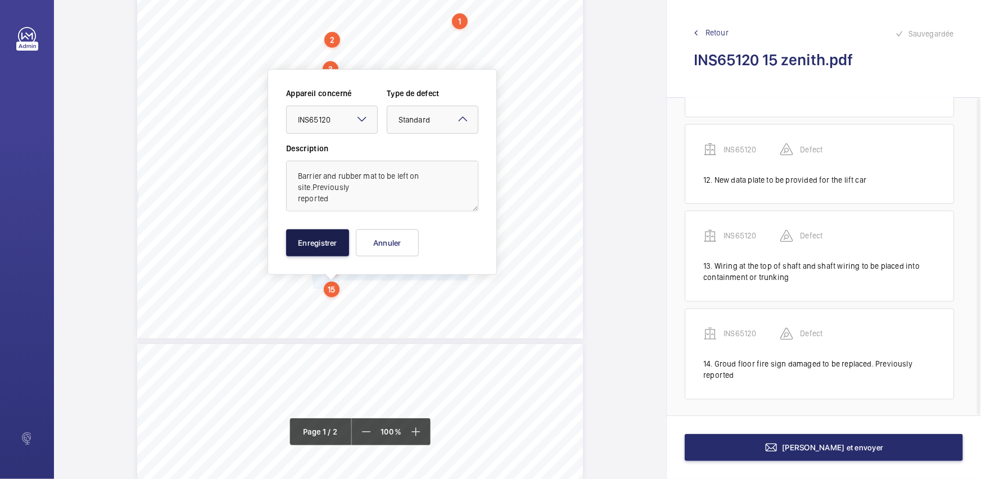
click at [312, 238] on button "Enregistrer" at bounding box center [317, 242] width 63 height 27
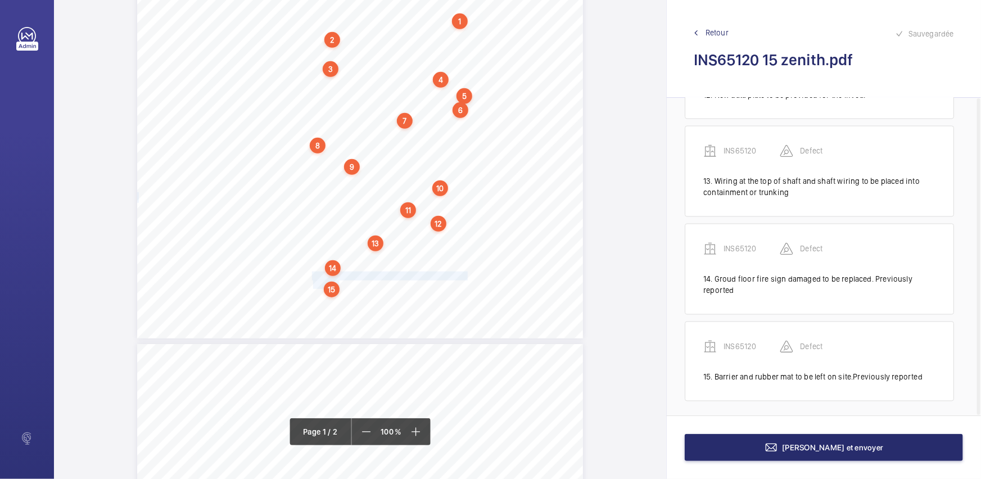
scroll to position [464, 0]
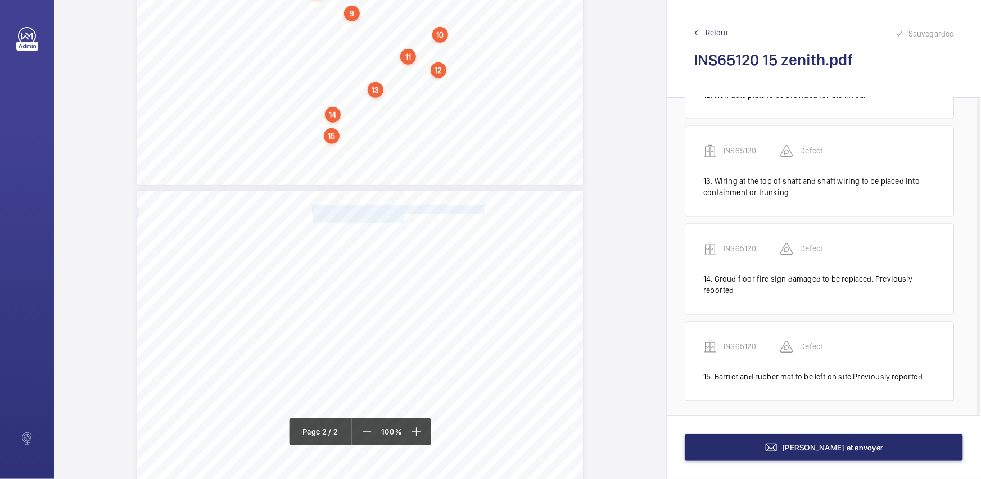
drag, startPoint x: 311, startPoint y: 207, endPoint x: 401, endPoint y: 219, distance: 90.7
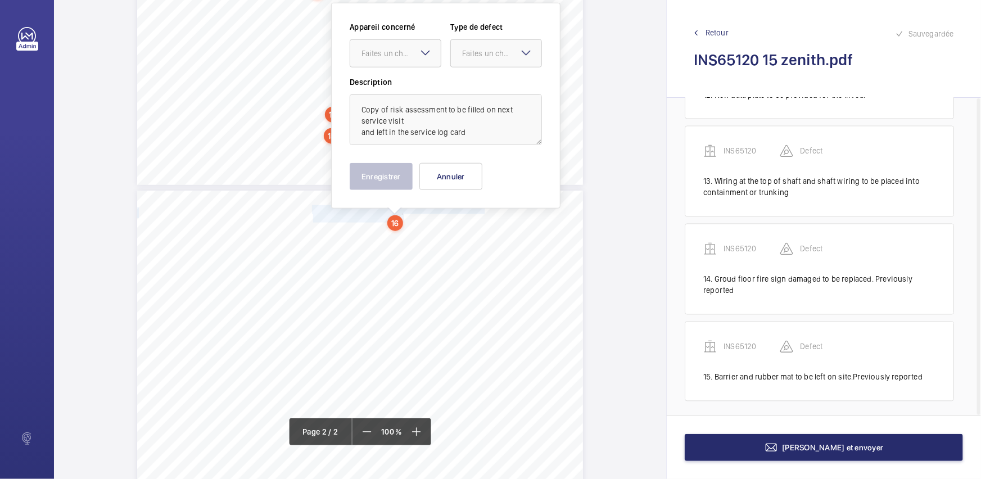
scroll to position [398, 0]
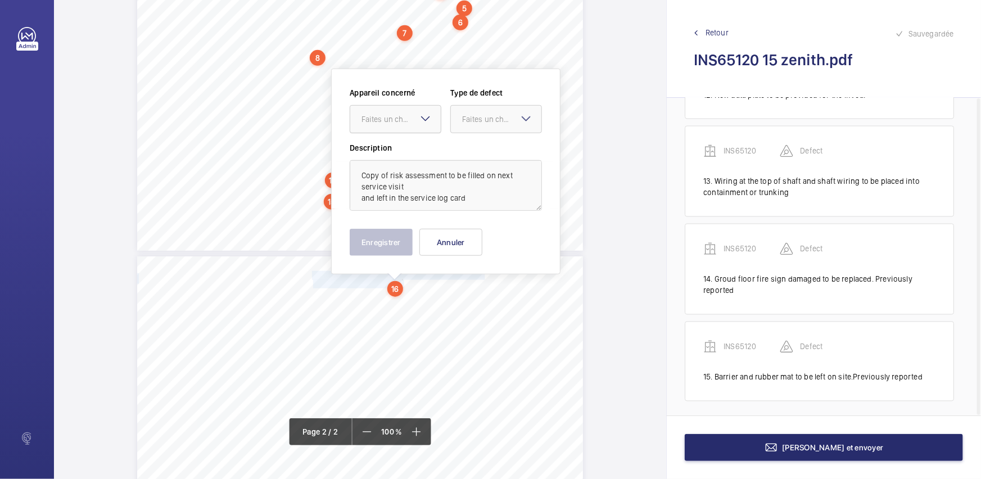
drag, startPoint x: 410, startPoint y: 112, endPoint x: 410, endPoint y: 129, distance: 16.3
click at [410, 114] on div "Faites un choix" at bounding box center [395, 119] width 90 height 11
drag, startPoint x: 410, startPoint y: 154, endPoint x: 432, endPoint y: 142, distance: 25.2
click at [411, 154] on span "INS65120" at bounding box center [395, 153] width 68 height 11
click at [480, 128] on div at bounding box center [496, 119] width 90 height 27
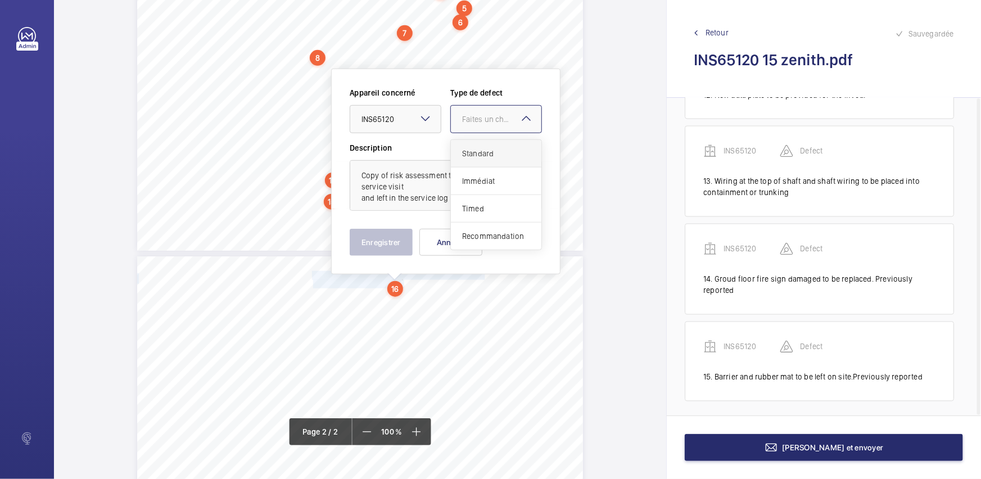
click at [482, 150] on span "Standard" at bounding box center [496, 153] width 68 height 11
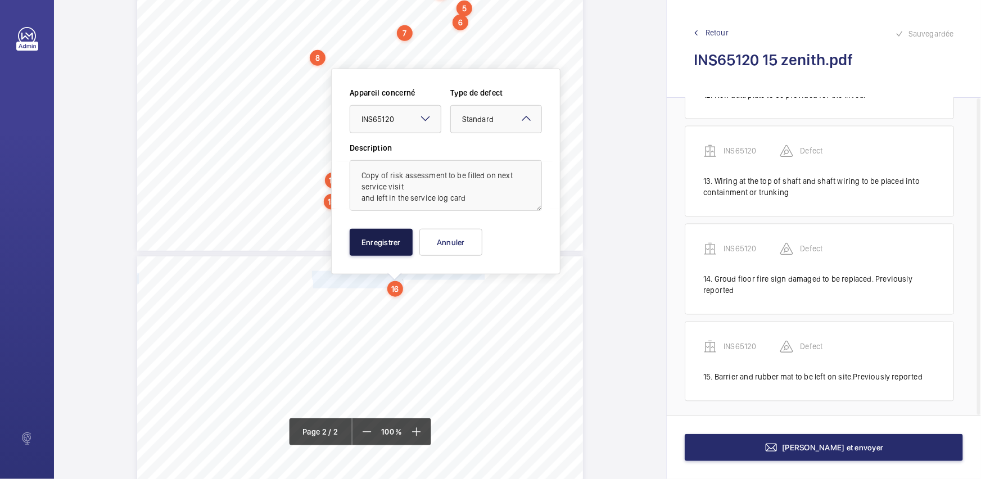
click at [394, 236] on button "Enregistrer" at bounding box center [381, 242] width 63 height 27
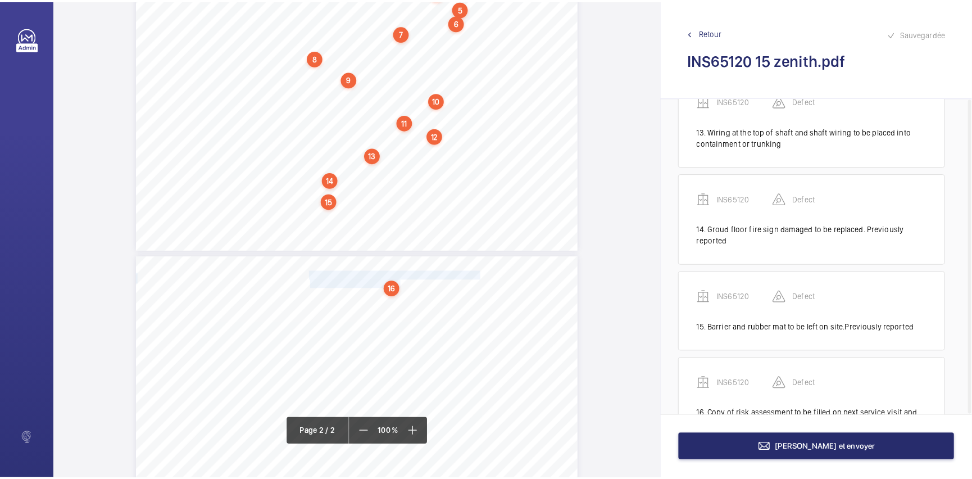
scroll to position [1172, 0]
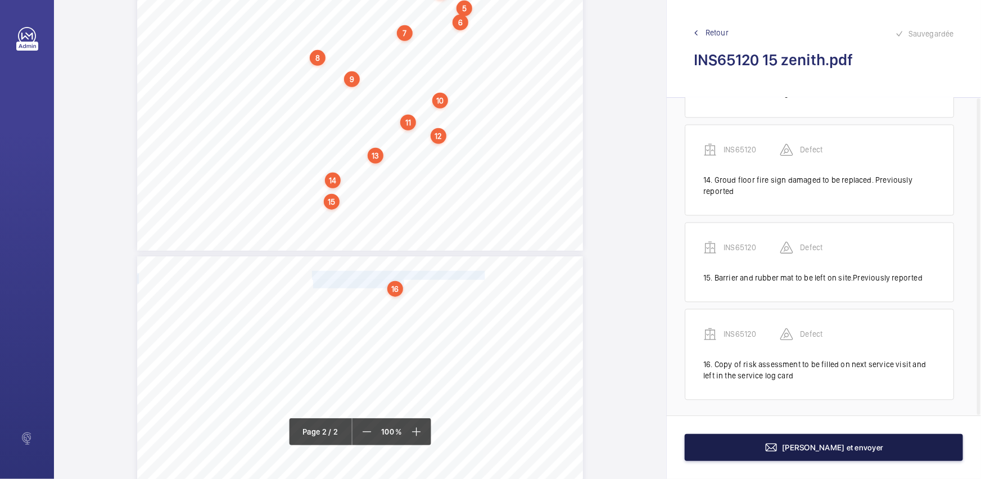
click at [872, 444] on button "[PERSON_NAME] et envoyer" at bounding box center [823, 447] width 278 height 27
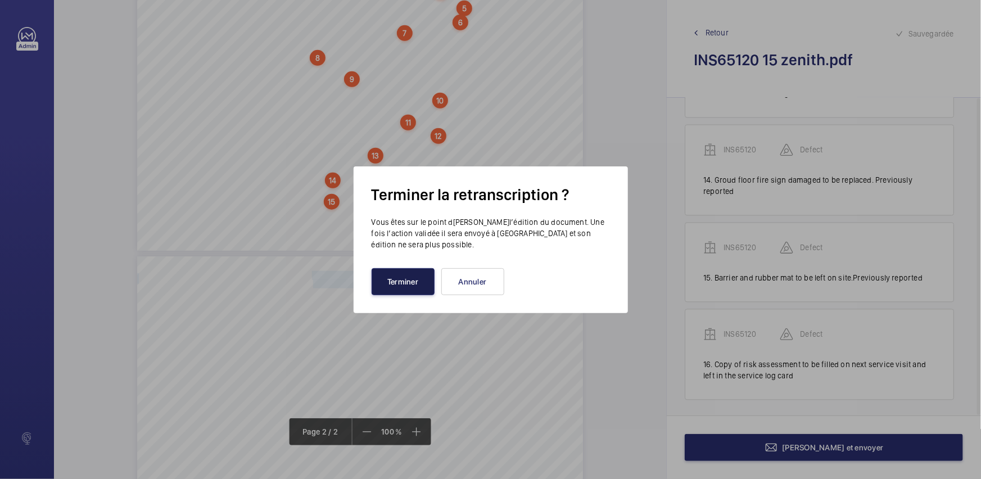
click at [415, 283] on button "Terminer" at bounding box center [402, 281] width 63 height 27
